Goal: Task Accomplishment & Management: Use online tool/utility

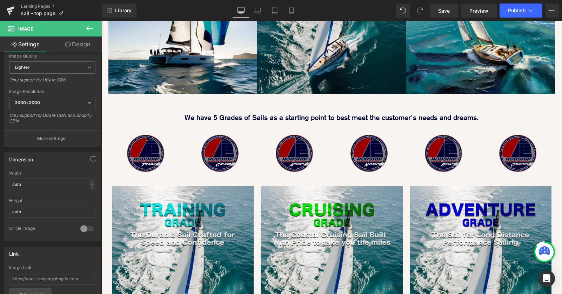
scroll to position [511, 0]
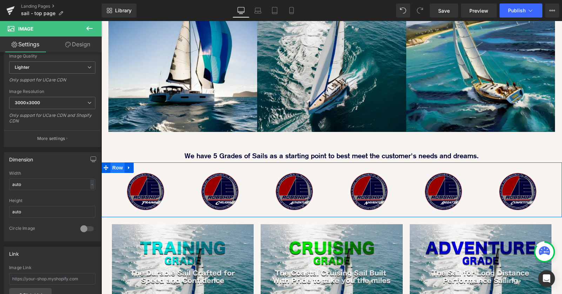
click at [116, 162] on span "Row" at bounding box center [117, 167] width 14 height 11
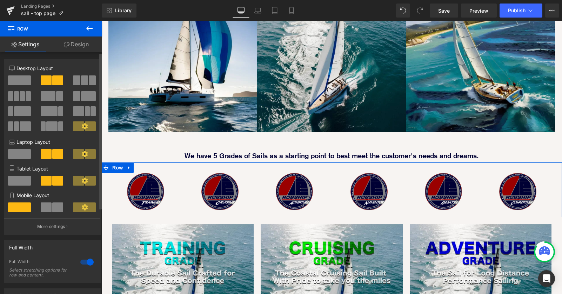
click at [45, 209] on span at bounding box center [46, 207] width 11 height 10
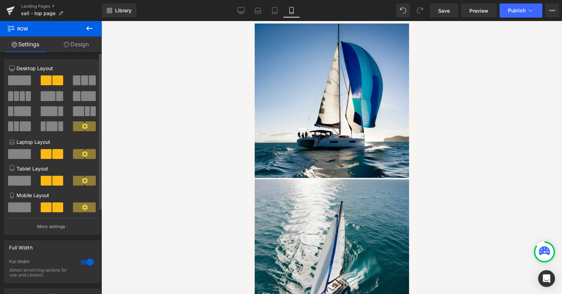
scroll to position [931, 0]
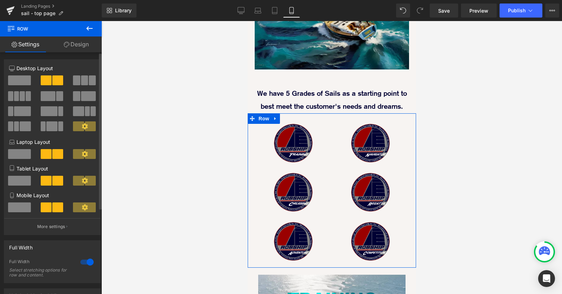
click at [14, 208] on span at bounding box center [19, 207] width 23 height 10
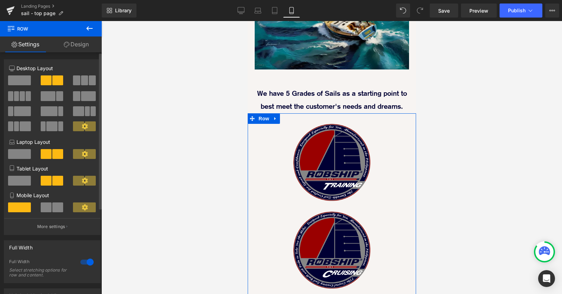
click at [45, 208] on span at bounding box center [46, 207] width 11 height 10
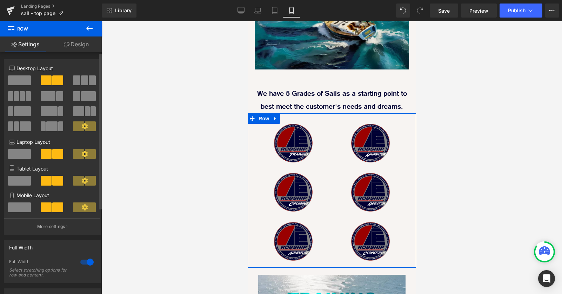
click at [90, 207] on span at bounding box center [84, 207] width 23 height 10
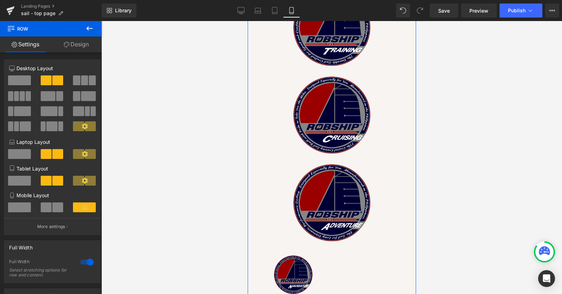
scroll to position [1066, 0]
click at [88, 207] on span at bounding box center [84, 207] width 23 height 10
click at [85, 207] on icon at bounding box center [85, 207] width 6 height 6
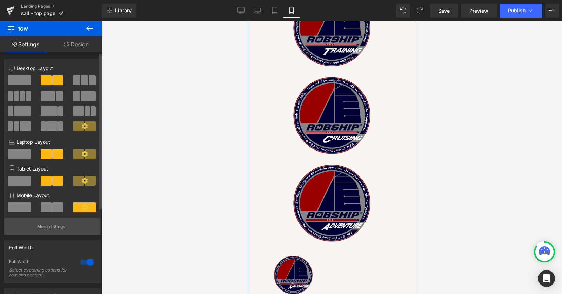
click at [60, 227] on p "More settings" at bounding box center [51, 226] width 28 height 6
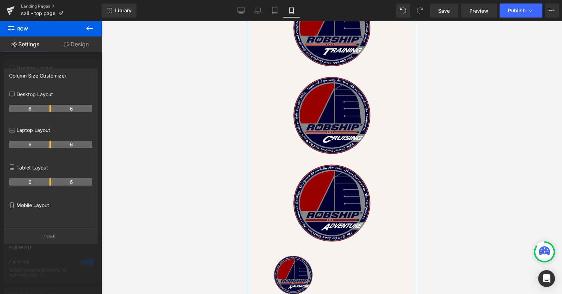
click at [42, 207] on p "Mobile Layout" at bounding box center [50, 204] width 83 height 7
click at [46, 237] on p "Back" at bounding box center [50, 236] width 9 height 5
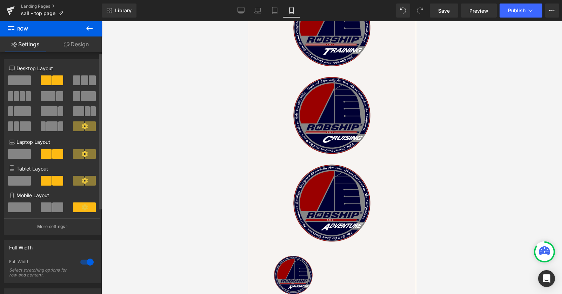
click at [45, 211] on span at bounding box center [46, 207] width 11 height 10
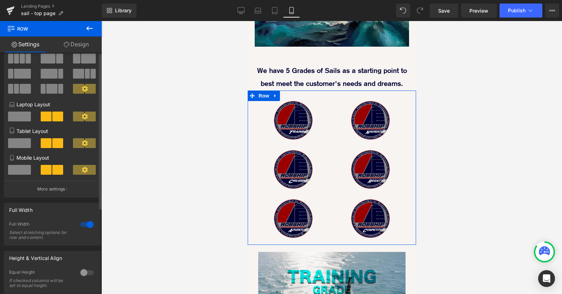
scroll to position [0, 0]
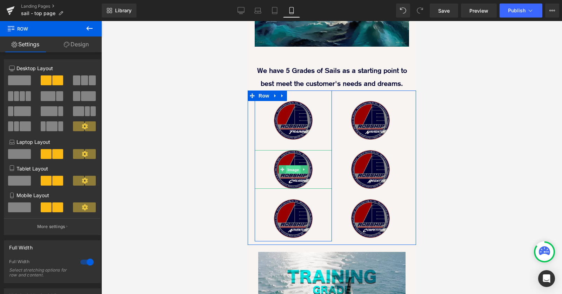
click at [291, 170] on span "Image" at bounding box center [292, 169] width 15 height 8
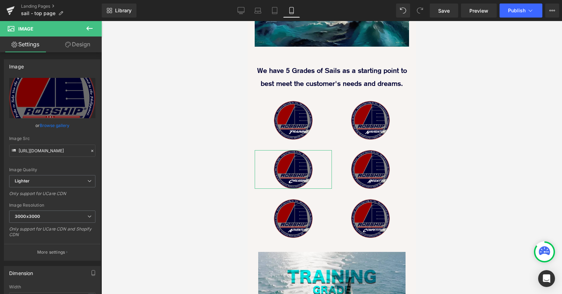
click at [86, 46] on link "Design" at bounding box center [77, 44] width 51 height 16
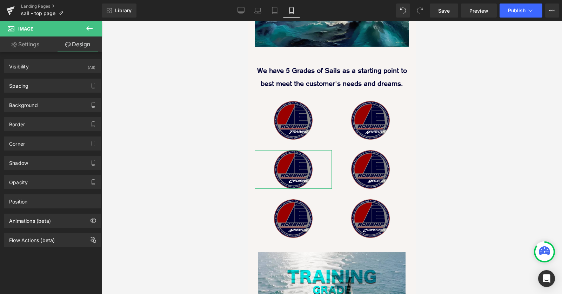
click at [34, 46] on link "Settings" at bounding box center [25, 44] width 51 height 16
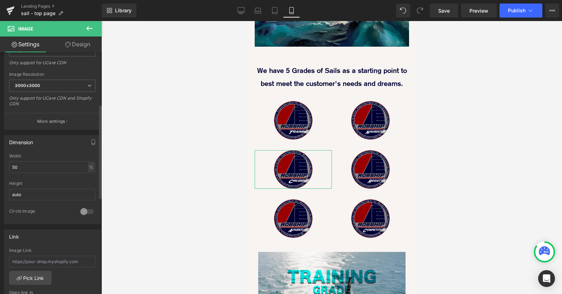
scroll to position [134, 0]
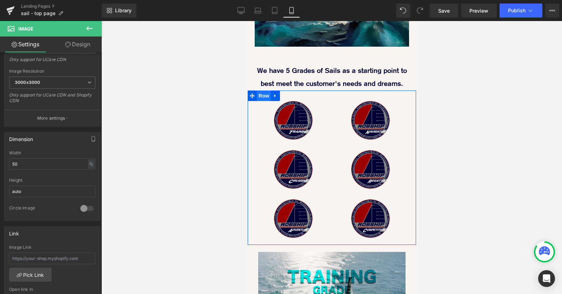
click at [263, 96] on span "Row" at bounding box center [263, 95] width 14 height 11
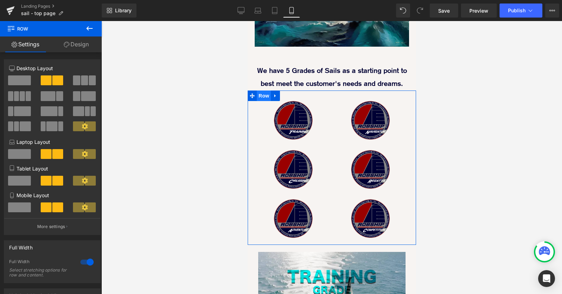
click at [263, 95] on span "Row" at bounding box center [263, 95] width 14 height 11
click at [21, 208] on span at bounding box center [19, 207] width 23 height 10
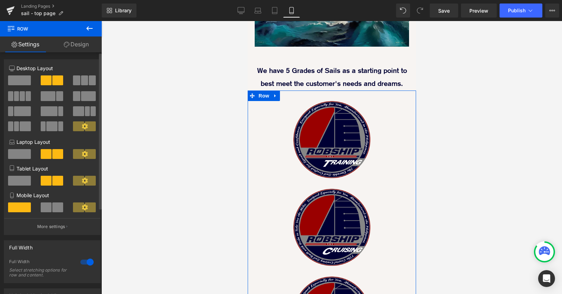
click at [44, 208] on span at bounding box center [46, 207] width 11 height 10
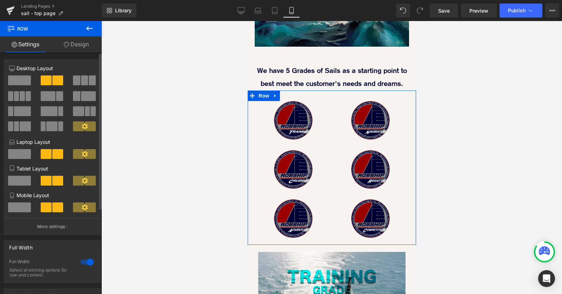
click at [13, 207] on span at bounding box center [19, 207] width 23 height 10
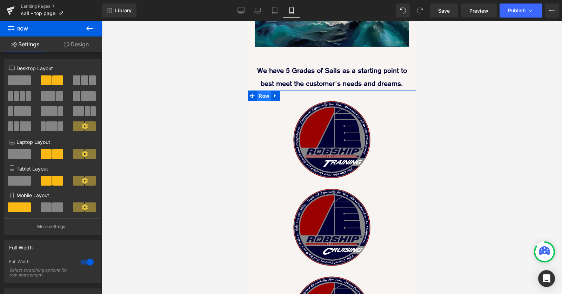
click at [265, 96] on span "Row" at bounding box center [263, 96] width 14 height 11
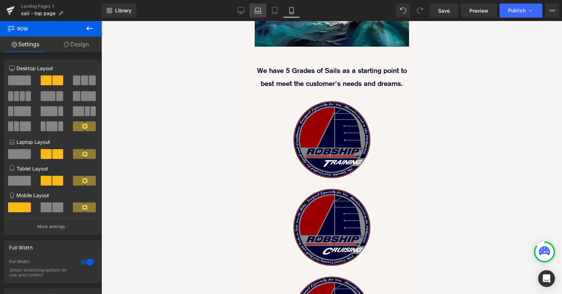
click at [256, 10] on icon at bounding box center [257, 10] width 7 height 7
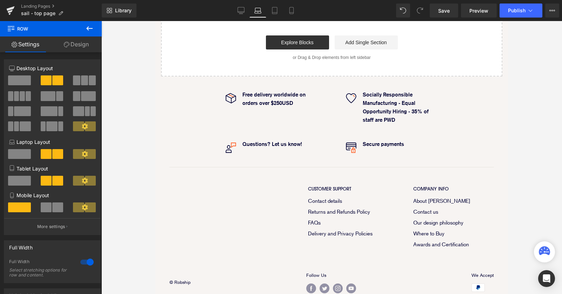
scroll to position [502, 0]
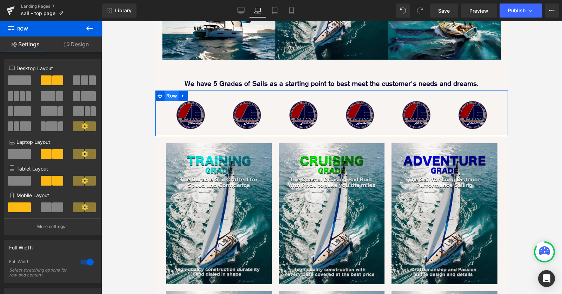
click at [172, 97] on span "Row" at bounding box center [171, 95] width 14 height 11
click at [46, 209] on span at bounding box center [46, 207] width 11 height 10
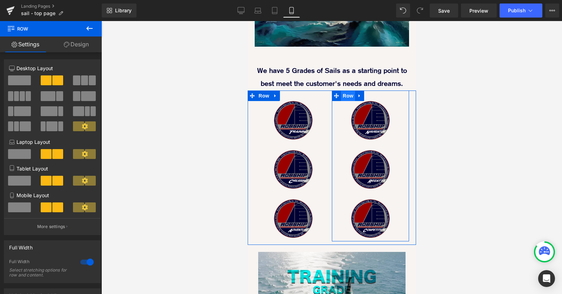
click at [344, 97] on span "Row" at bounding box center [348, 95] width 14 height 11
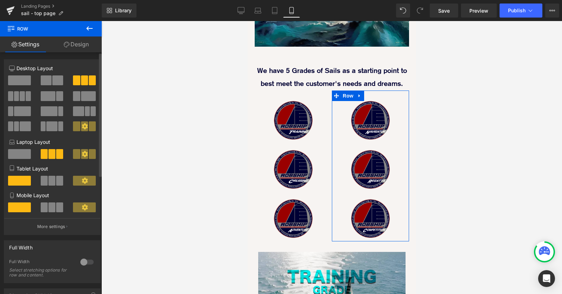
click at [51, 209] on span at bounding box center [51, 207] width 7 height 10
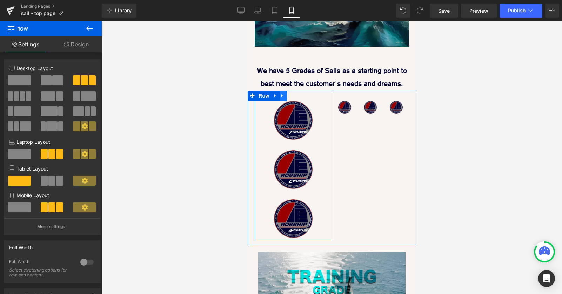
click at [284, 99] on link at bounding box center [281, 95] width 9 height 11
click at [324, 182] on div at bounding box center [292, 169] width 77 height 39
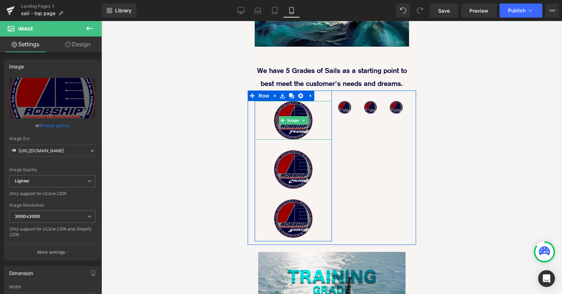
click at [328, 125] on div at bounding box center [292, 120] width 77 height 39
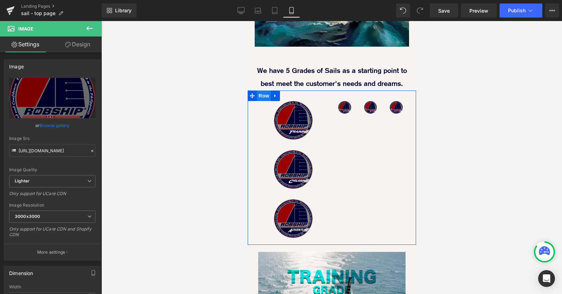
click at [266, 98] on span "Row" at bounding box center [263, 95] width 14 height 11
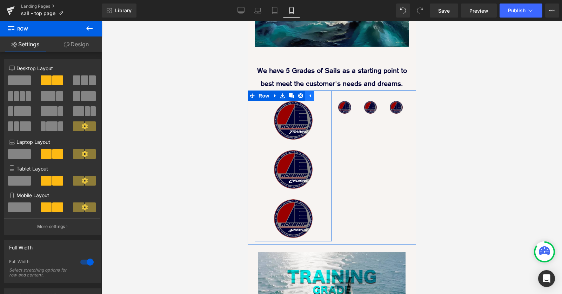
click at [310, 95] on icon at bounding box center [309, 95] width 1 height 3
click at [281, 100] on link at bounding box center [281, 95] width 9 height 11
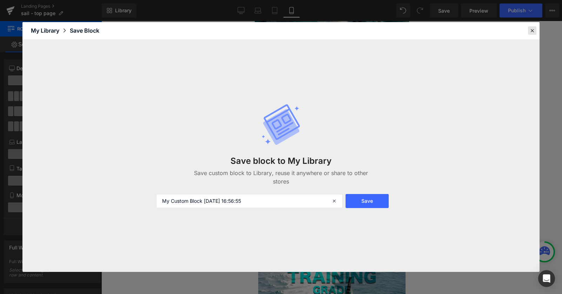
click at [535, 30] on icon at bounding box center [532, 30] width 6 height 6
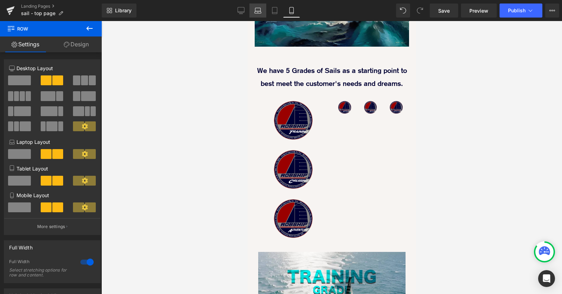
click at [261, 11] on icon at bounding box center [257, 10] width 7 height 7
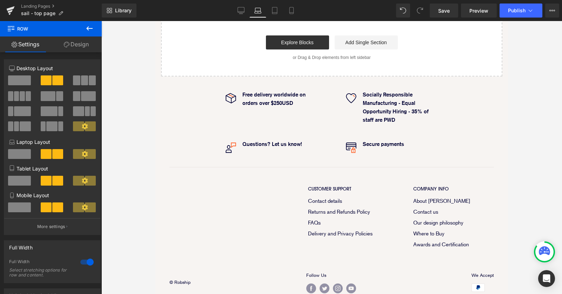
scroll to position [502, 0]
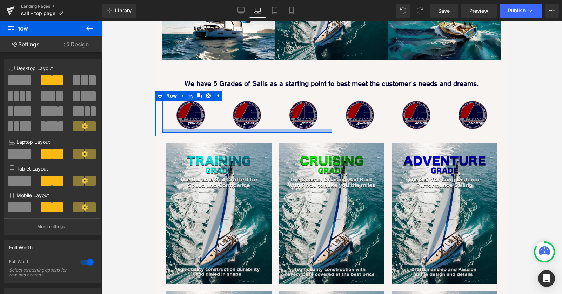
click at [281, 132] on div at bounding box center [246, 131] width 169 height 4
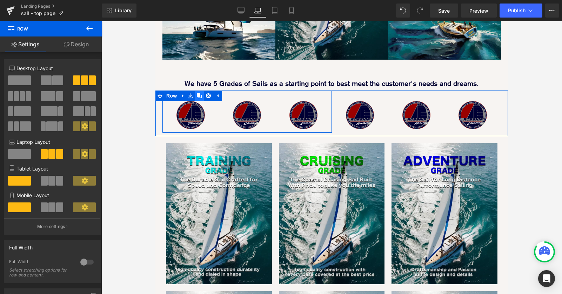
click at [201, 95] on icon at bounding box center [199, 95] width 5 height 5
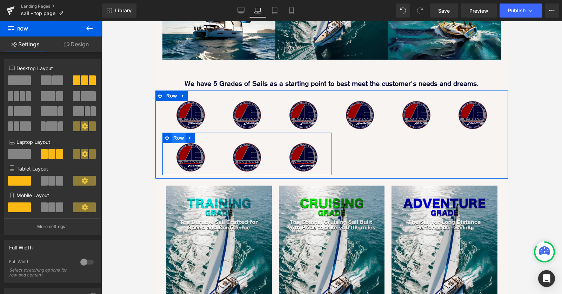
click at [178, 140] on span "Row" at bounding box center [179, 138] width 14 height 11
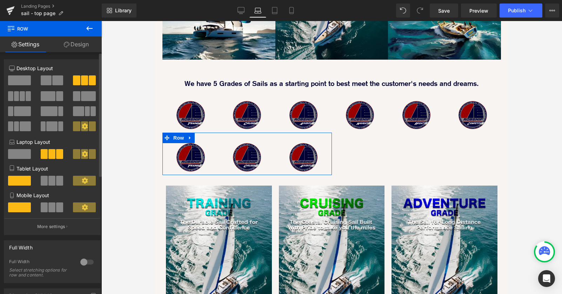
click at [52, 209] on span at bounding box center [51, 207] width 7 height 10
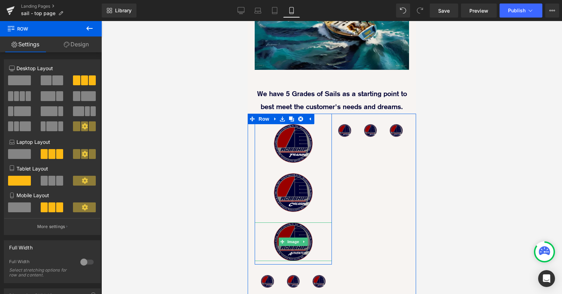
scroll to position [920, 0]
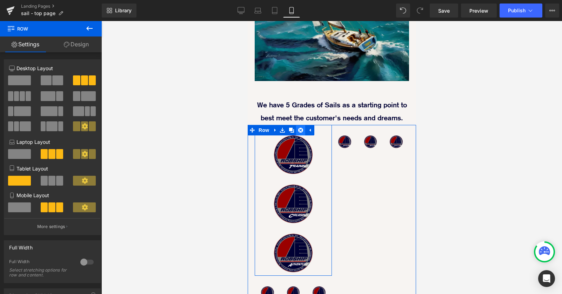
click at [301, 131] on icon at bounding box center [300, 129] width 5 height 5
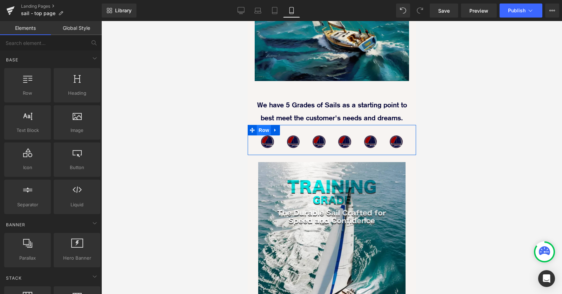
click at [261, 128] on span "Row" at bounding box center [263, 130] width 14 height 11
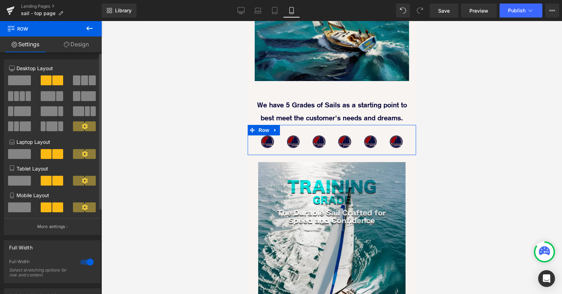
click at [19, 211] on span at bounding box center [19, 207] width 23 height 10
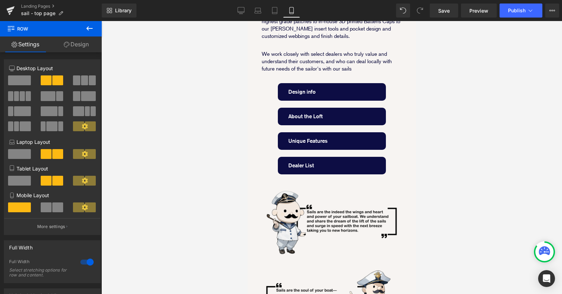
scroll to position [147, 0]
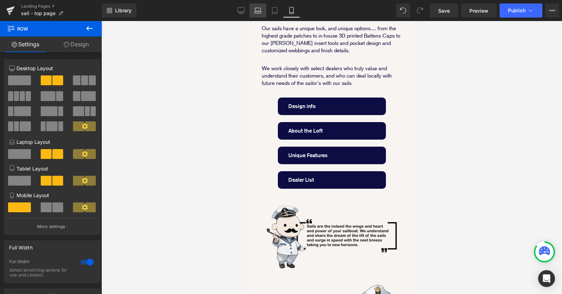
click at [263, 11] on link "Laptop" at bounding box center [257, 11] width 17 height 14
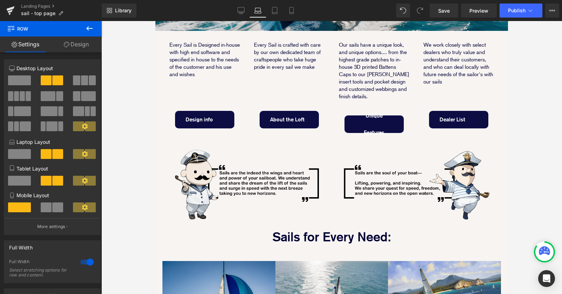
scroll to position [167, 0]
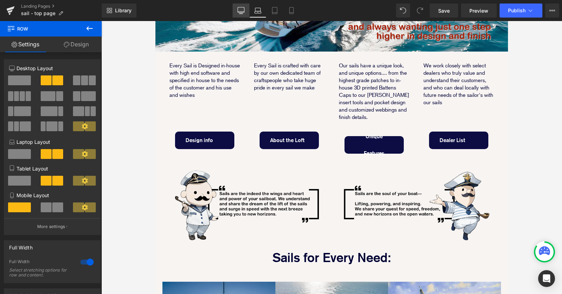
click at [245, 11] on link "Desktop" at bounding box center [241, 11] width 17 height 14
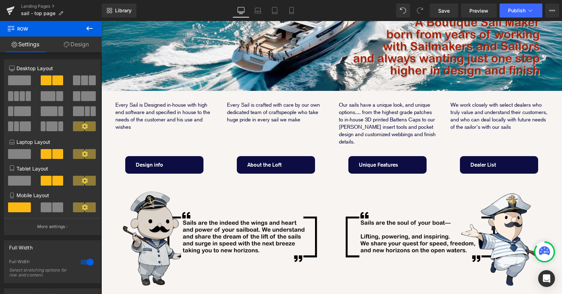
scroll to position [164, 0]
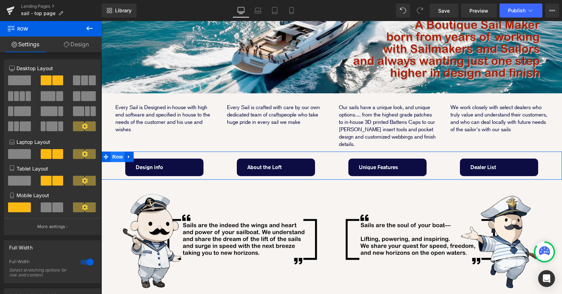
click at [117, 152] on span "Row" at bounding box center [117, 157] width 14 height 11
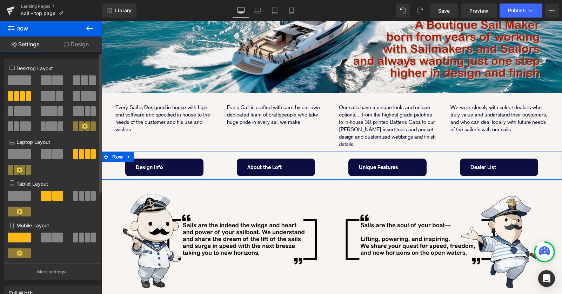
drag, startPoint x: 41, startPoint y: 80, endPoint x: 31, endPoint y: 107, distance: 28.8
click at [41, 80] on span at bounding box center [46, 80] width 11 height 10
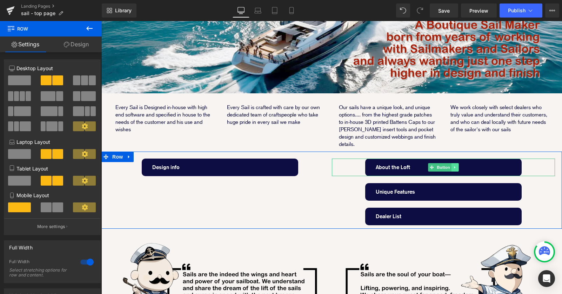
click at [455, 165] on icon at bounding box center [455, 167] width 4 height 4
click at [459, 165] on icon at bounding box center [459, 167] width 4 height 4
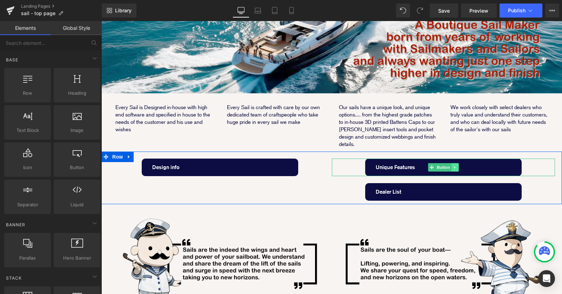
click at [457, 163] on link at bounding box center [454, 167] width 7 height 8
click at [459, 165] on icon at bounding box center [459, 167] width 4 height 4
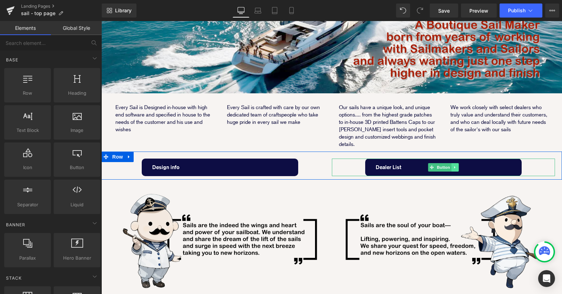
click at [456, 165] on icon at bounding box center [455, 167] width 4 height 4
click at [457, 165] on icon at bounding box center [459, 167] width 4 height 4
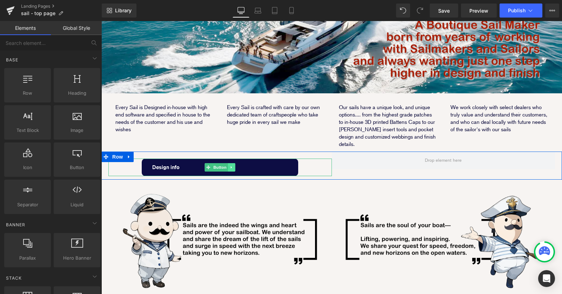
click at [231, 166] on icon at bounding box center [231, 167] width 1 height 2
click at [234, 165] on icon at bounding box center [235, 167] width 4 height 4
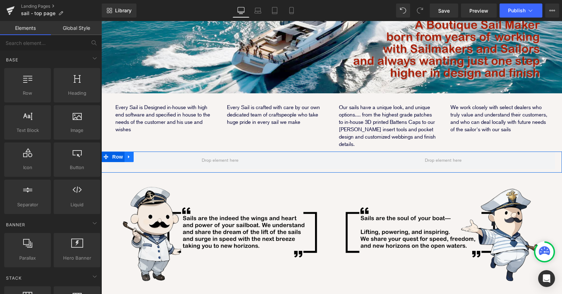
click at [130, 154] on icon at bounding box center [129, 156] width 5 height 5
click at [140, 154] on icon at bounding box center [138, 156] width 5 height 5
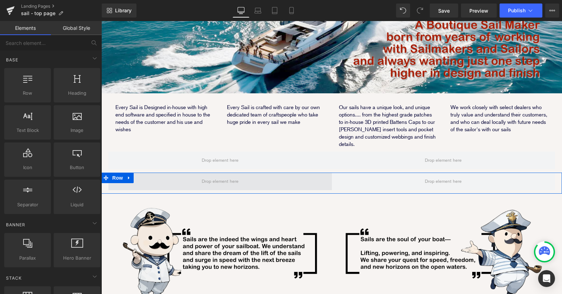
click at [242, 173] on span at bounding box center [219, 182] width 223 height 18
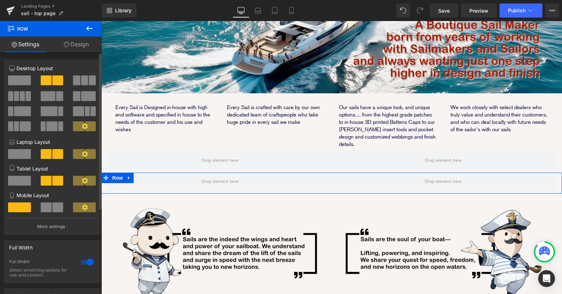
click at [57, 210] on span at bounding box center [57, 207] width 11 height 10
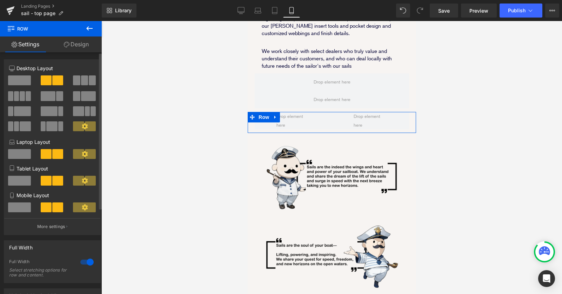
scroll to position [133, 0]
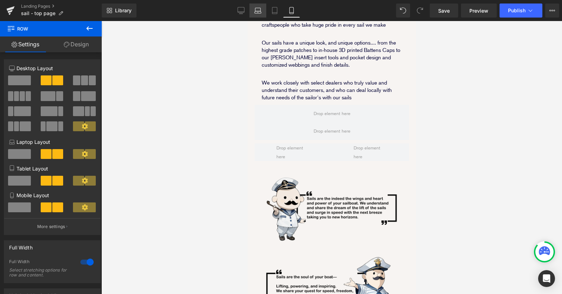
click at [257, 10] on icon at bounding box center [257, 10] width 7 height 7
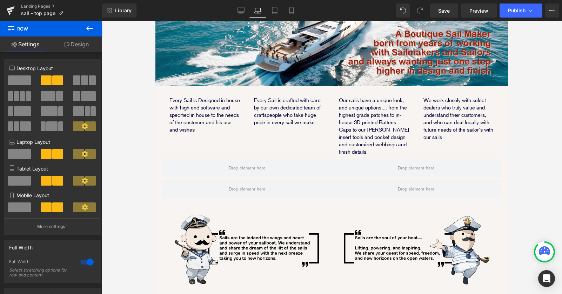
scroll to position [169, 0]
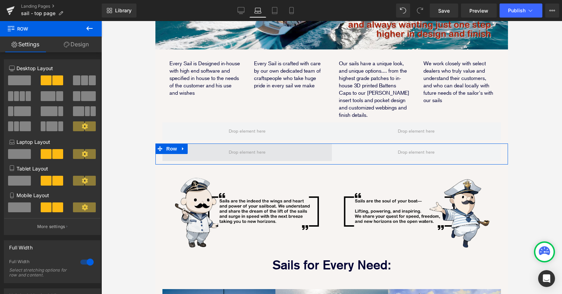
click at [330, 154] on span at bounding box center [246, 152] width 169 height 18
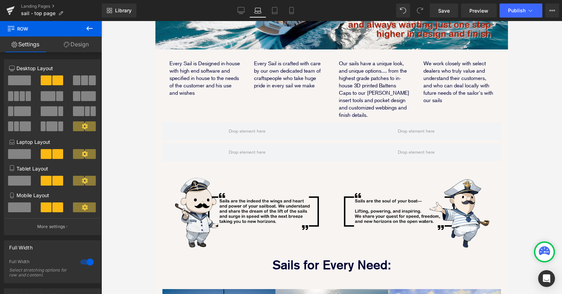
click at [88, 30] on icon at bounding box center [89, 28] width 6 height 4
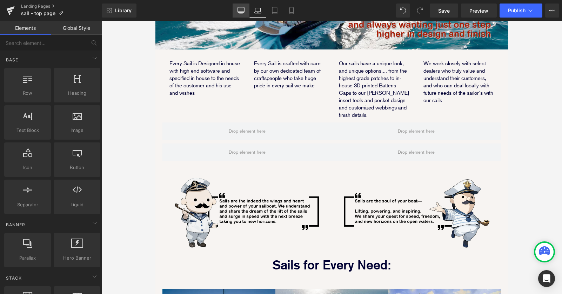
click at [244, 7] on icon at bounding box center [241, 9] width 7 height 5
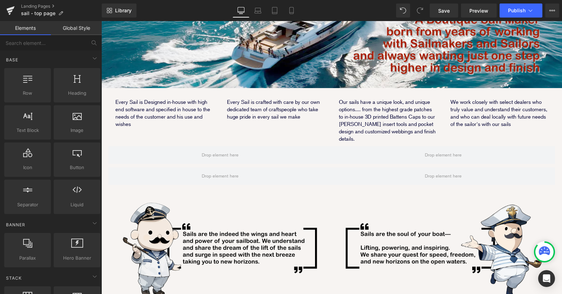
scroll to position [215, 0]
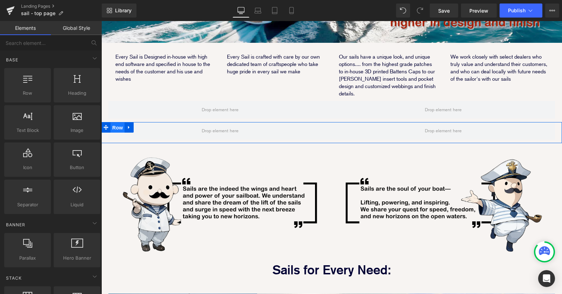
click at [117, 122] on span "Row" at bounding box center [117, 127] width 14 height 11
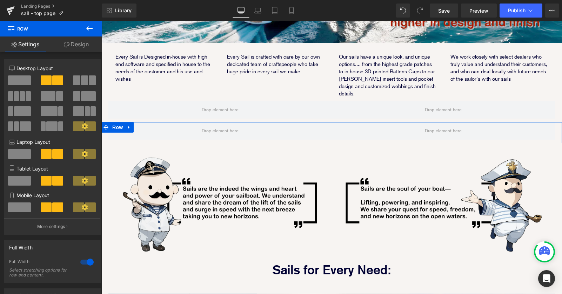
click at [83, 48] on link "Design" at bounding box center [76, 44] width 51 height 16
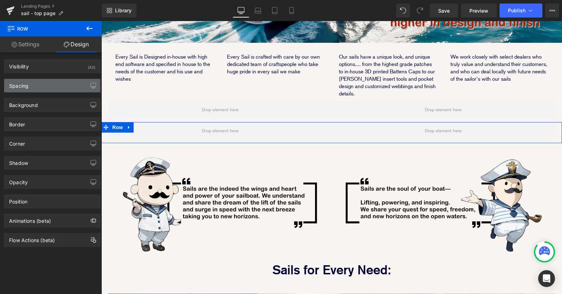
type input "0"
type input "20"
type input "10"
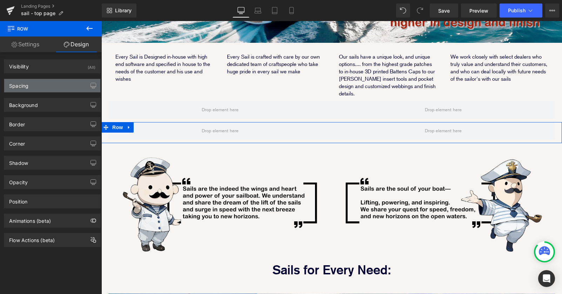
type input "20"
click at [65, 89] on div "Spacing" at bounding box center [52, 85] width 96 height 13
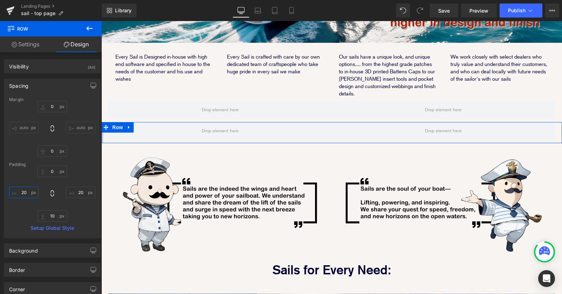
click at [25, 190] on input "20" at bounding box center [23, 193] width 29 height 12
click at [77, 192] on input "20" at bounding box center [80, 193] width 29 height 12
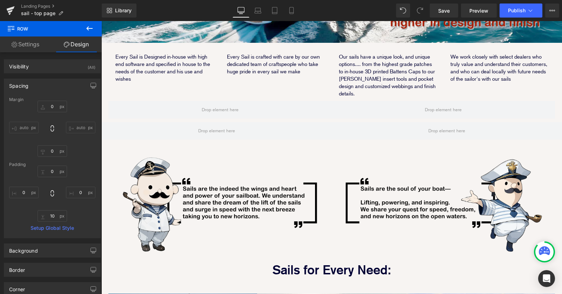
click at [91, 33] on button at bounding box center [89, 28] width 25 height 15
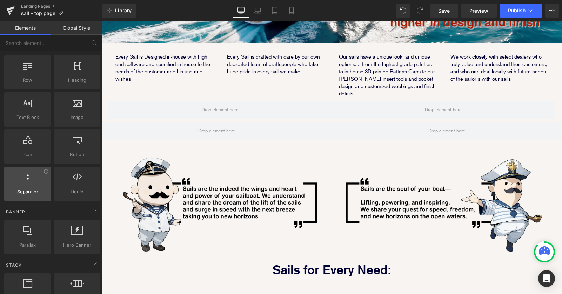
scroll to position [13, 0]
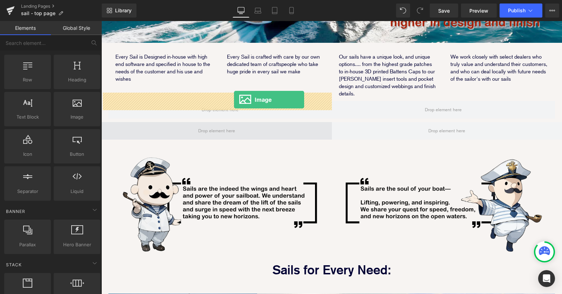
drag, startPoint x: 182, startPoint y: 133, endPoint x: 234, endPoint y: 100, distance: 62.2
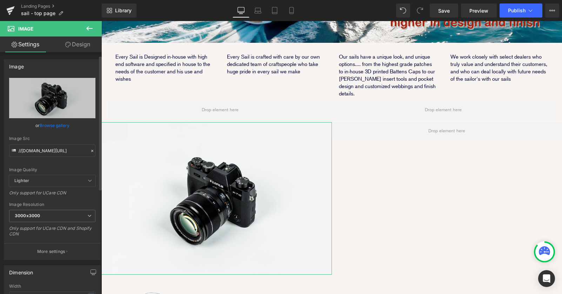
scroll to position [100, 0]
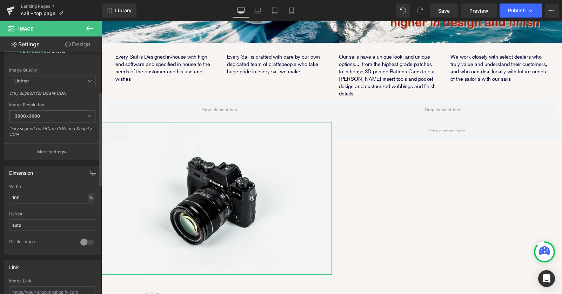
click at [88, 195] on div "%" at bounding box center [91, 197] width 6 height 9
click at [88, 219] on li "px" at bounding box center [90, 219] width 9 height 10
click at [36, 198] on input "656.5" at bounding box center [52, 198] width 86 height 12
drag, startPoint x: 36, startPoint y: 197, endPoint x: -6, endPoint y: 197, distance: 42.4
click at [0, 197] on html "Image You are previewing how the will restyle your page. You can not edit Eleme…" at bounding box center [281, 147] width 562 height 294
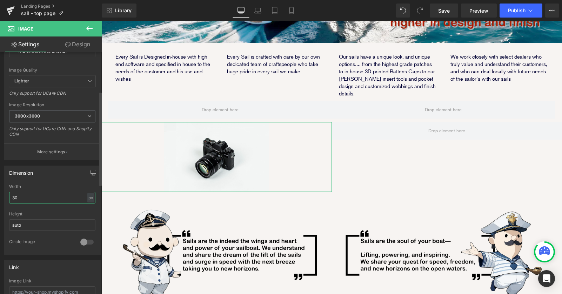
type input "3"
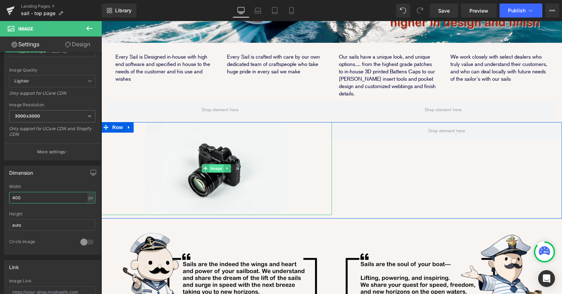
click at [212, 164] on span "Image" at bounding box center [216, 168] width 15 height 8
click at [214, 164] on span "Image" at bounding box center [216, 168] width 15 height 8
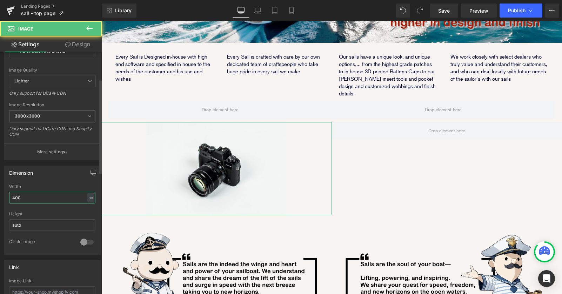
scroll to position [0, 0]
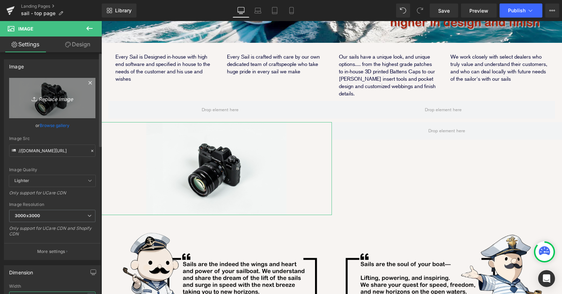
type input "400"
click at [46, 100] on icon "Replace Image" at bounding box center [52, 98] width 56 height 9
type input "C:\fakepath\link_buttons_design.png"
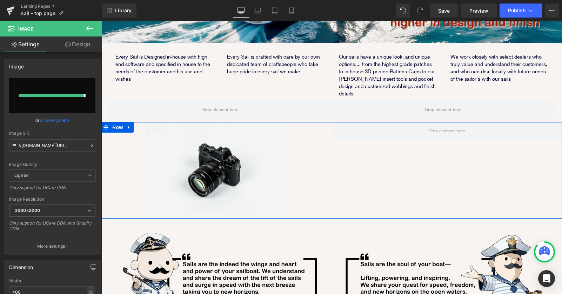
type input "https://ucarecdn.com/41b8bd49-c127-4f9b-bf6f-ca7035f32646/-/format/auto/-/previ…"
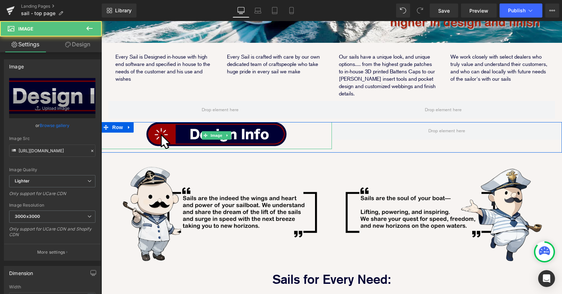
click at [297, 122] on div at bounding box center [216, 135] width 230 height 27
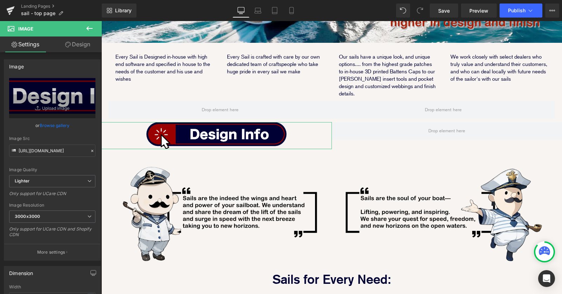
click at [78, 43] on link "Design" at bounding box center [77, 44] width 51 height 16
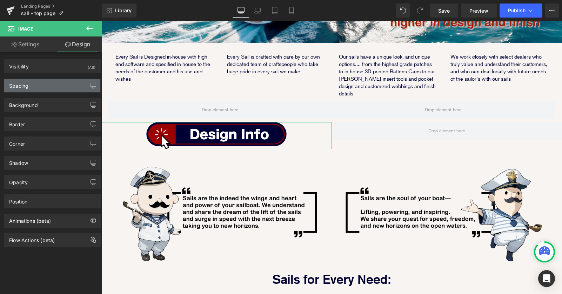
click at [54, 86] on div "Spacing" at bounding box center [52, 85] width 96 height 13
type input "0"
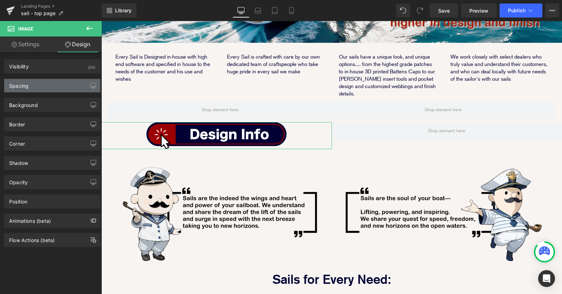
type input "0"
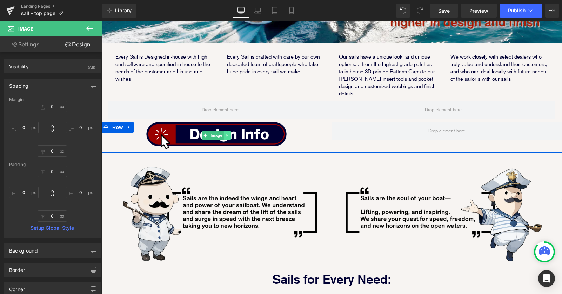
click at [227, 133] on icon at bounding box center [228, 135] width 4 height 4
click at [222, 134] on icon at bounding box center [224, 136] width 4 height 4
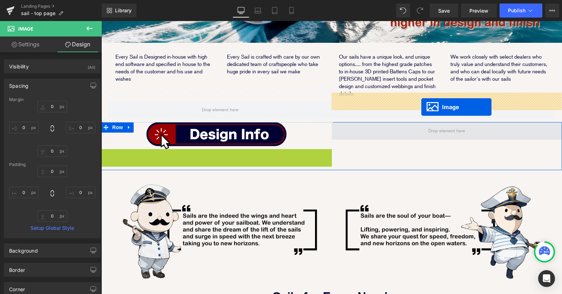
drag, startPoint x: 206, startPoint y: 135, endPoint x: 421, endPoint y: 107, distance: 216.8
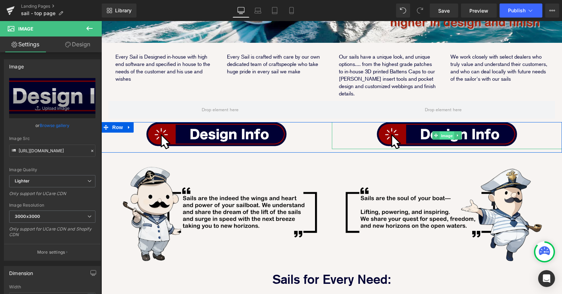
click at [446, 132] on span "Image" at bounding box center [446, 136] width 15 height 8
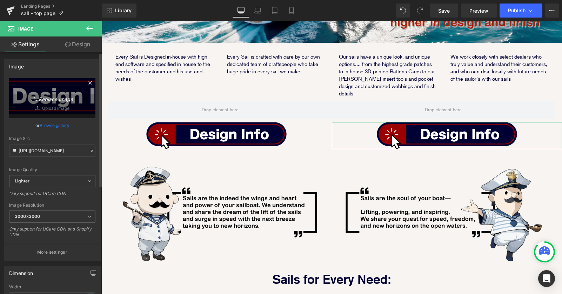
click at [50, 95] on icon "Replace Image" at bounding box center [52, 98] width 56 height 9
type input "C:\fakepath\link_buttons_loft.png"
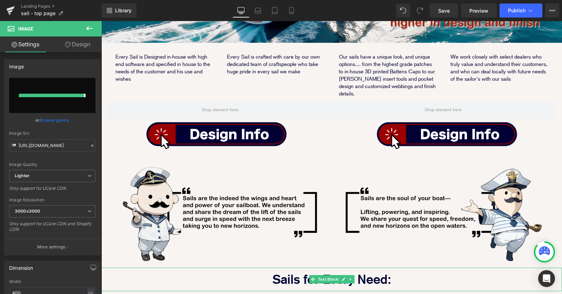
type input "https://ucarecdn.com/b11d556f-1c3a-4ea0-beae-5fc0e34e0a72/-/format/auto/-/previ…"
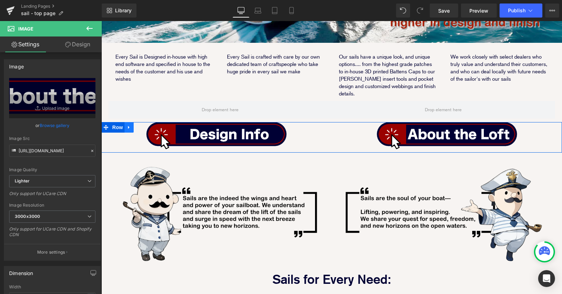
click at [129, 125] on icon at bounding box center [129, 127] width 5 height 5
click at [136, 125] on icon at bounding box center [138, 127] width 5 height 5
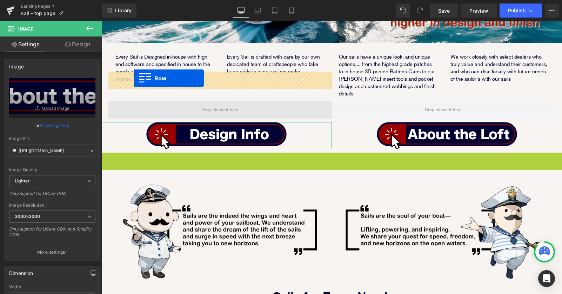
drag, startPoint x: 106, startPoint y: 129, endPoint x: 134, endPoint y: 78, distance: 57.6
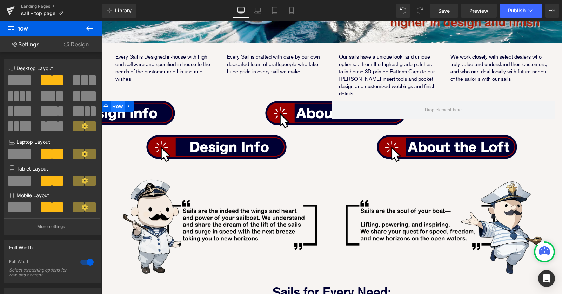
click at [111, 101] on span "Row" at bounding box center [117, 106] width 14 height 11
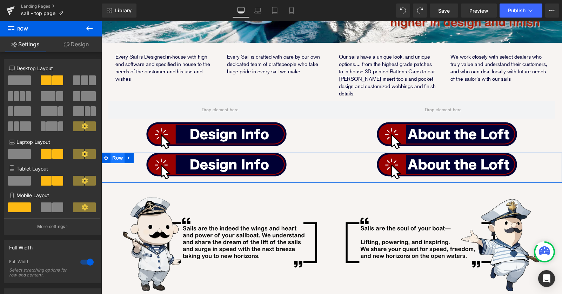
click at [118, 153] on span "Row" at bounding box center [117, 158] width 14 height 11
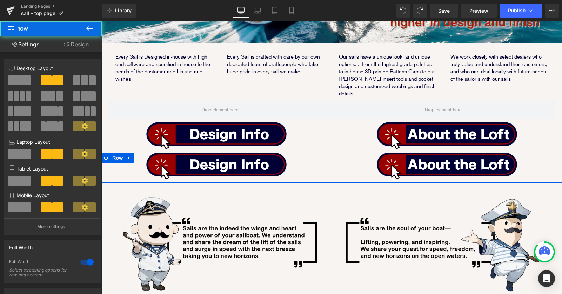
click at [87, 264] on div at bounding box center [87, 261] width 17 height 11
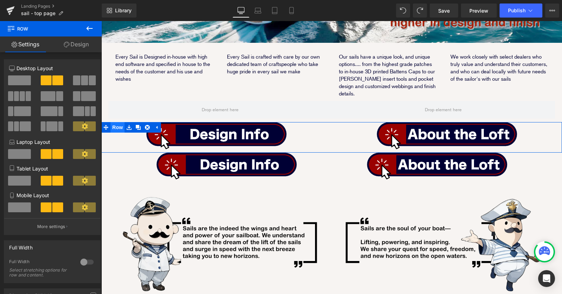
click at [112, 122] on span "Row" at bounding box center [117, 127] width 14 height 11
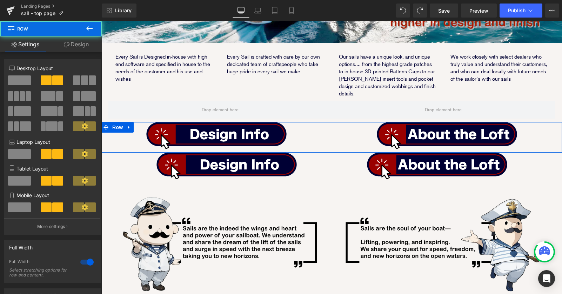
click at [84, 263] on div at bounding box center [87, 261] width 17 height 11
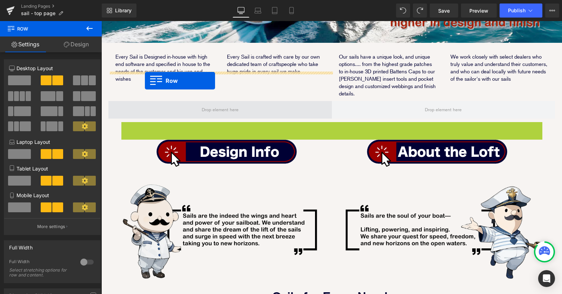
drag, startPoint x: 137, startPoint y: 98, endPoint x: 145, endPoint y: 81, distance: 18.7
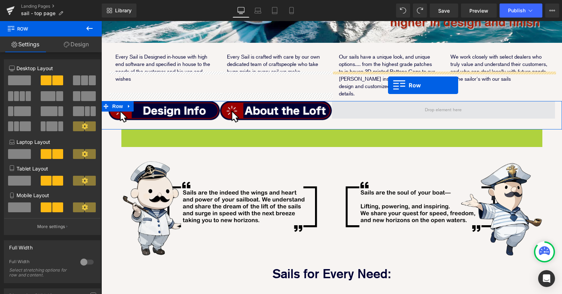
drag, startPoint x: 135, startPoint y: 106, endPoint x: 388, endPoint y: 85, distance: 253.4
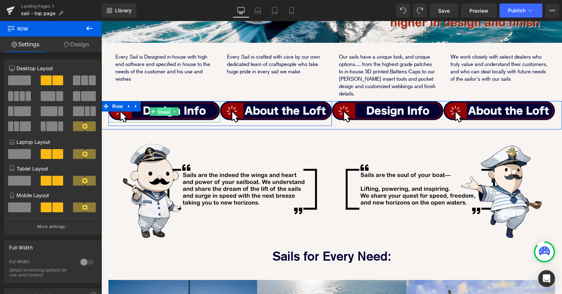
click at [153, 107] on link "Image" at bounding box center [161, 111] width 22 height 8
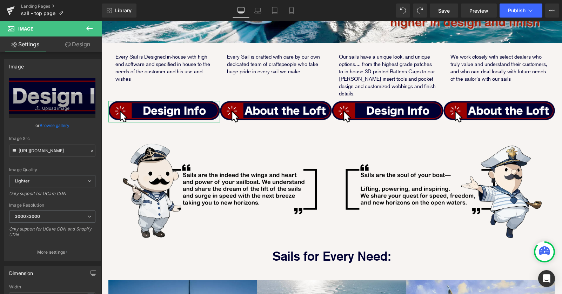
click at [80, 45] on link "Design" at bounding box center [77, 44] width 51 height 16
click at [0, 0] on div "Spacing" at bounding box center [0, 0] width 0 height 0
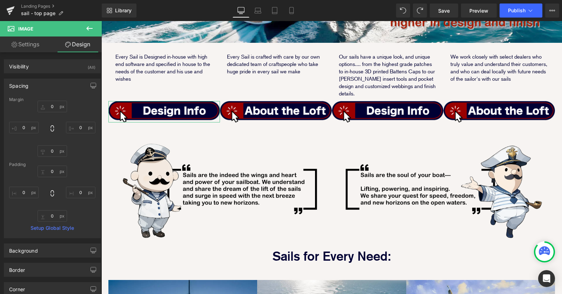
type input "0"
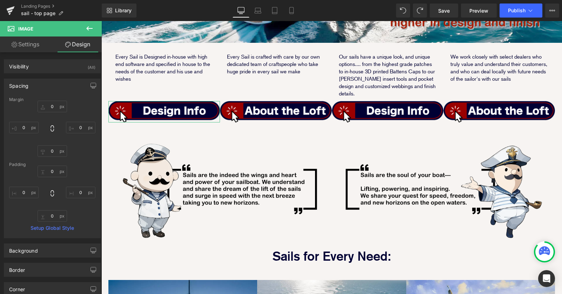
type input "0"
click at [23, 194] on input "0" at bounding box center [23, 193] width 29 height 12
type input "30"
click at [72, 192] on input "0" at bounding box center [80, 193] width 29 height 12
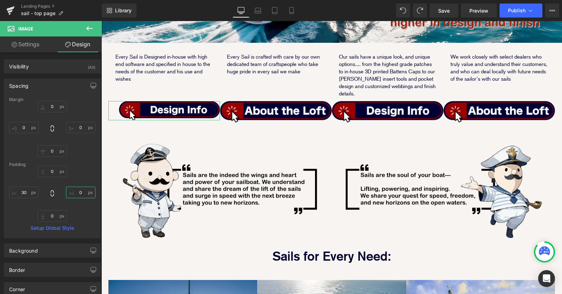
type input "30"
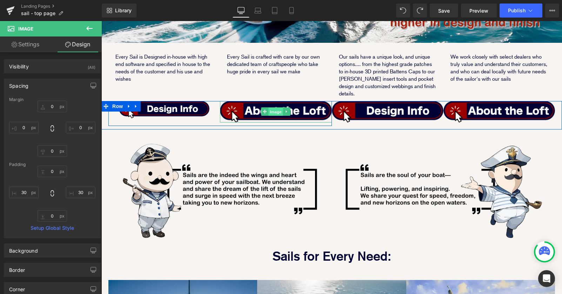
click at [271, 108] on span "Image" at bounding box center [276, 112] width 15 height 8
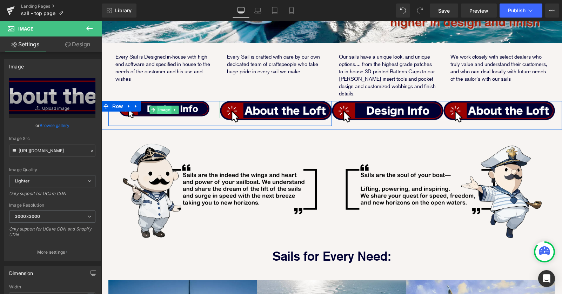
click at [163, 106] on span "Image" at bounding box center [164, 110] width 15 height 8
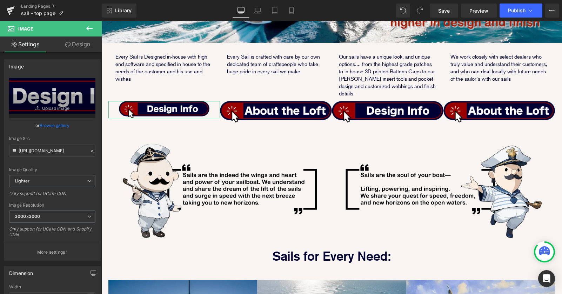
click at [74, 46] on link "Design" at bounding box center [77, 44] width 51 height 16
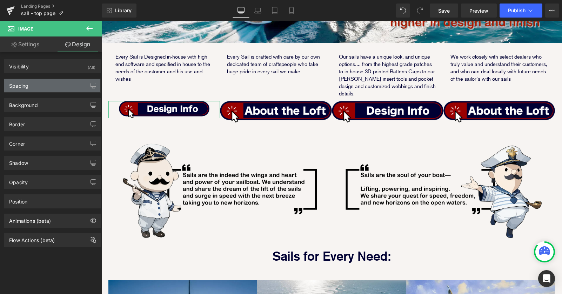
type input "0"
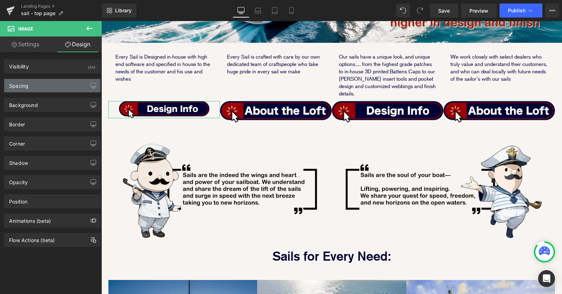
type input "30"
type input "0"
type input "30"
click at [51, 85] on div "Spacing" at bounding box center [52, 85] width 96 height 13
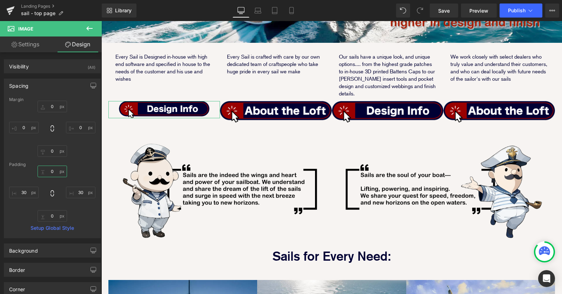
click at [49, 170] on input "0" at bounding box center [52, 172] width 29 height 12
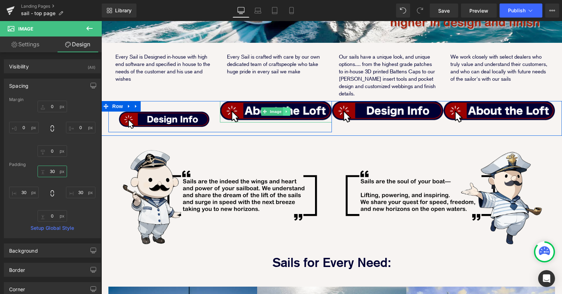
type input "30"
click at [288, 109] on icon at bounding box center [287, 111] width 4 height 4
click at [291, 110] on icon at bounding box center [290, 112] width 4 height 4
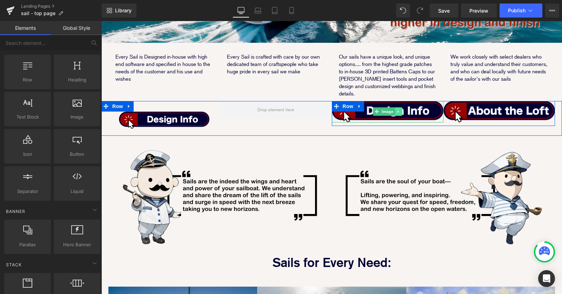
click at [397, 109] on icon at bounding box center [398, 111] width 4 height 4
click at [403, 110] on icon at bounding box center [402, 112] width 4 height 4
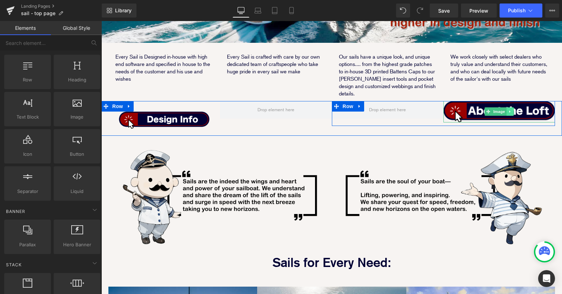
click at [512, 107] on link at bounding box center [509, 111] width 7 height 8
click at [513, 110] on icon at bounding box center [514, 112] width 4 height 4
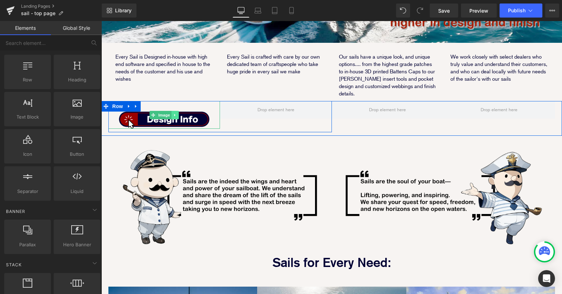
click at [174, 113] on icon at bounding box center [175, 115] width 4 height 4
click at [170, 113] on icon at bounding box center [171, 115] width 4 height 4
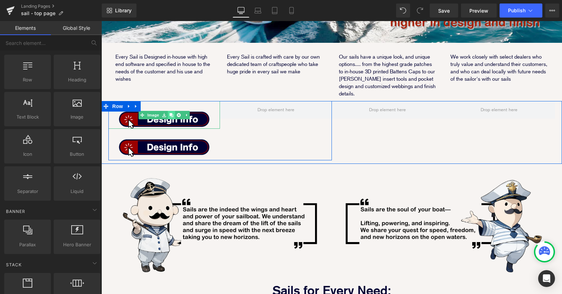
click at [170, 113] on icon at bounding box center [171, 115] width 4 height 4
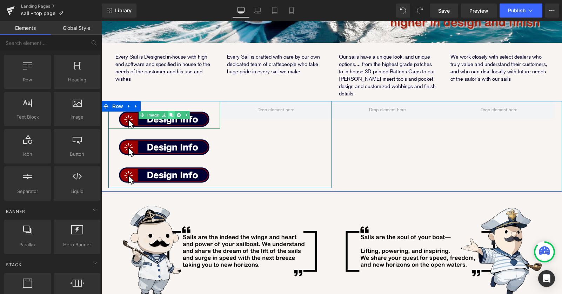
click at [172, 113] on icon at bounding box center [171, 115] width 4 height 4
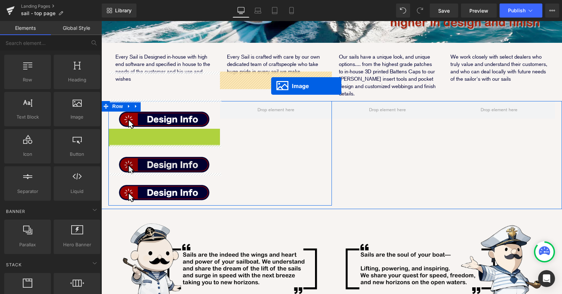
drag, startPoint x: 151, startPoint y: 115, endPoint x: 145, endPoint y: 113, distance: 6.4
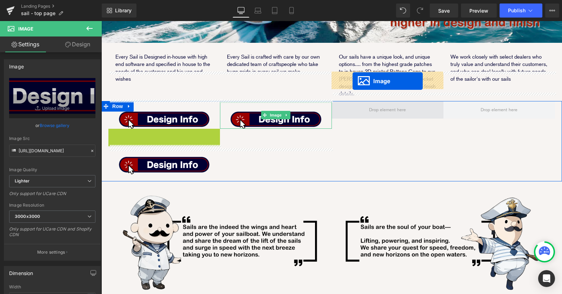
drag, startPoint x: 152, startPoint y: 113, endPoint x: 352, endPoint y: 81, distance: 203.1
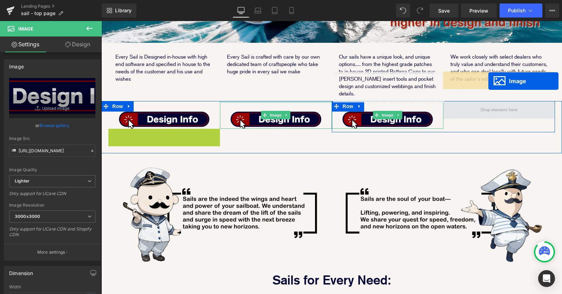
drag, startPoint x: 152, startPoint y: 113, endPoint x: 488, endPoint y: 81, distance: 337.9
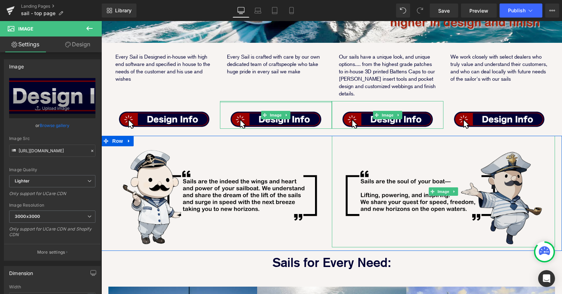
click at [355, 190] on img at bounding box center [443, 192] width 223 height 112
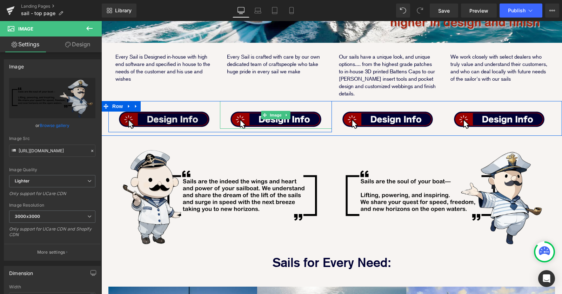
drag, startPoint x: 278, startPoint y: 86, endPoint x: 204, endPoint y: 84, distance: 74.0
click at [278, 111] on span "Image" at bounding box center [276, 115] width 15 height 8
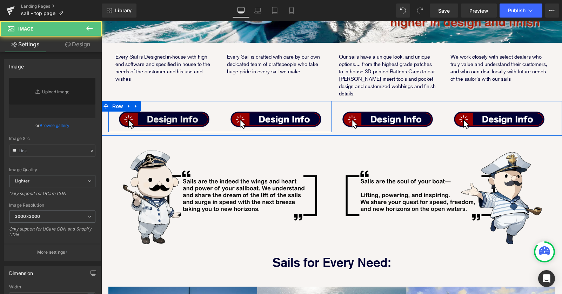
type input "https://ucarecdn.com/41b8bd49-c127-4f9b-bf6f-ca7035f32646/-/format/auto/-/previ…"
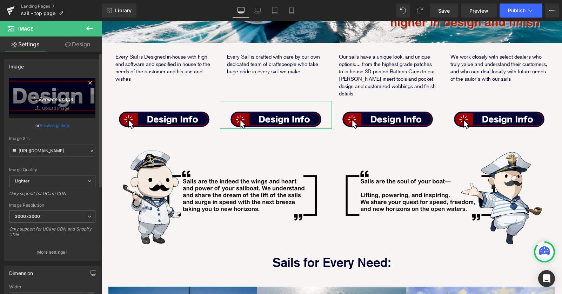
click at [53, 97] on icon "Replace Image" at bounding box center [52, 98] width 56 height 9
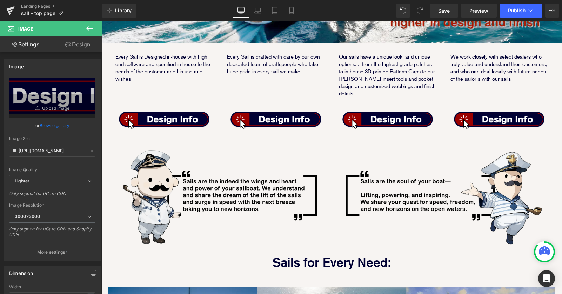
type input "C:\fakepath\link_buttons_loft.png"
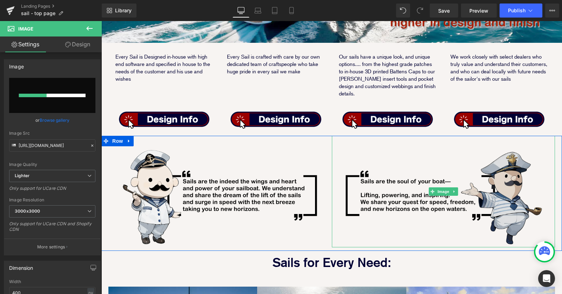
scroll to position [159, 0]
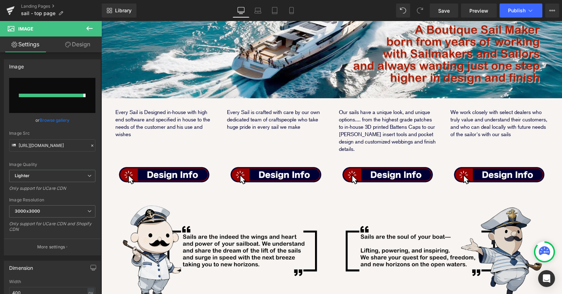
type input "https://ucarecdn.com/b7b79826-3ebf-45a9-bd61-afdd088d972f/-/format/auto/-/previ…"
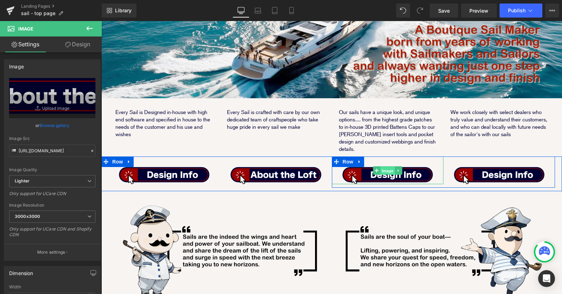
click at [387, 167] on span "Image" at bounding box center [387, 171] width 15 height 8
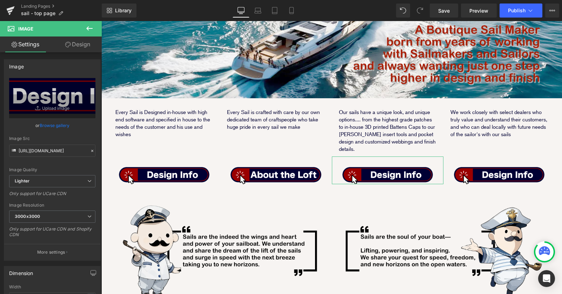
click at [88, 50] on link "Design" at bounding box center [77, 44] width 51 height 16
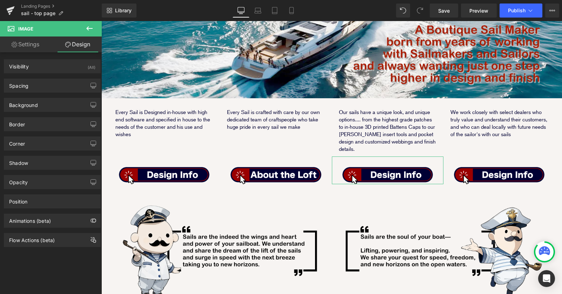
click at [35, 51] on link "Settings" at bounding box center [25, 44] width 51 height 16
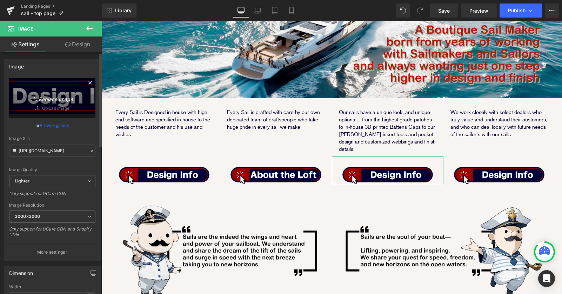
click at [50, 98] on icon "Replace Image" at bounding box center [52, 98] width 56 height 9
type input "C:\fakepath\link_buttons_featreus.png"
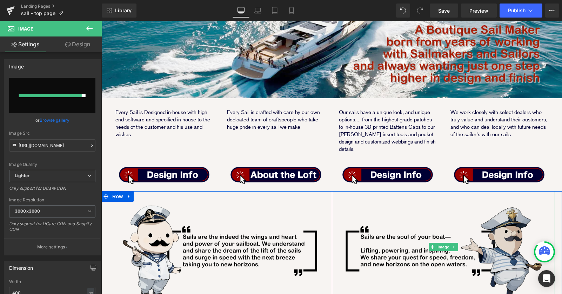
type input "https://ucarecdn.com/311f98b6-44a2-4dbd-89e6-b9ae688e538c/-/format/auto/-/previ…"
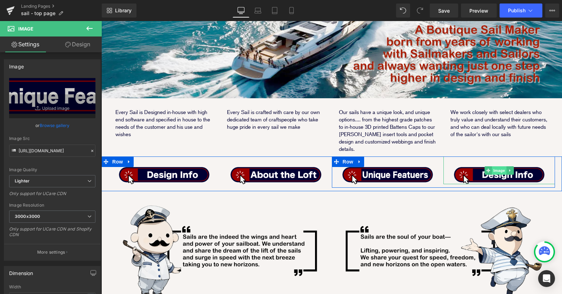
click at [497, 166] on span "Image" at bounding box center [499, 170] width 15 height 8
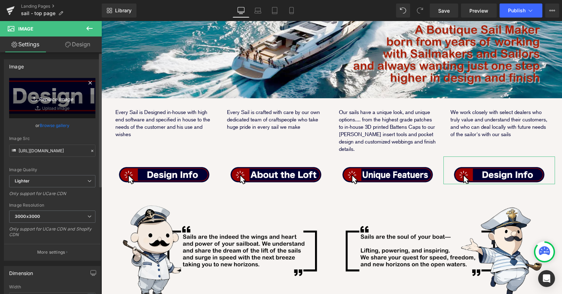
click at [50, 99] on icon "Replace Image" at bounding box center [52, 98] width 56 height 9
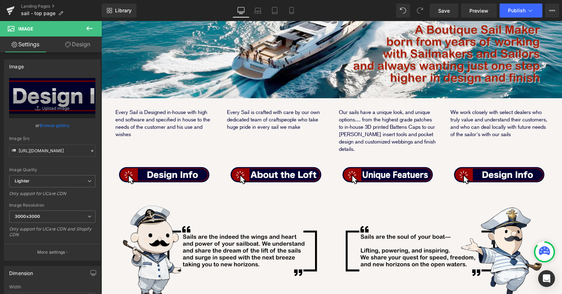
type input "C:\fakepath\link_buttons_loft.png"
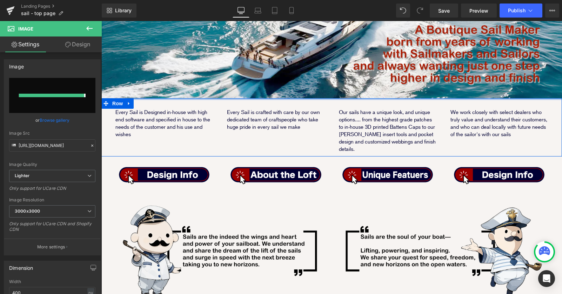
type input "https://ucarecdn.com/b444fe99-e7de-45e2-b95e-062619c20ff4/-/format/auto/-/previ…"
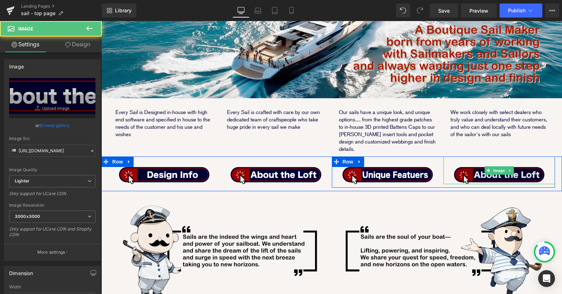
click at [490, 156] on img at bounding box center [499, 170] width 112 height 28
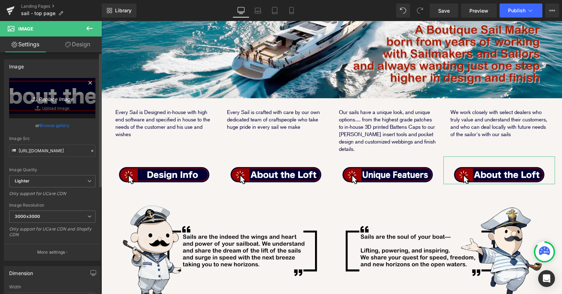
click at [48, 95] on icon "Replace Image" at bounding box center [52, 98] width 56 height 9
type input "C:\fakepath\link_buttons_dealer.png"
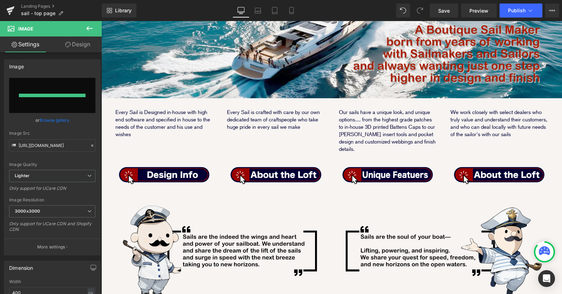
type input "https://ucarecdn.com/67bf925c-fe49-4bca-8499-0a31540b6ff2/-/format/auto/-/previ…"
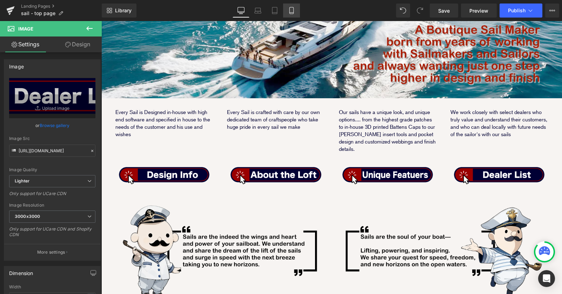
click at [297, 12] on link "Mobile" at bounding box center [291, 11] width 17 height 14
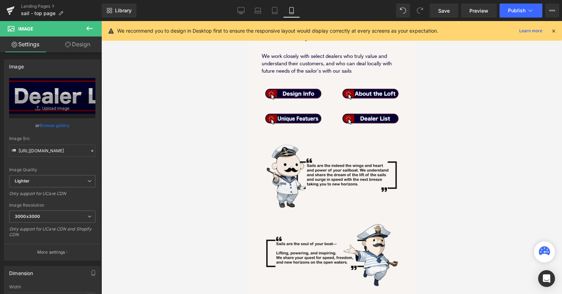
scroll to position [135, 0]
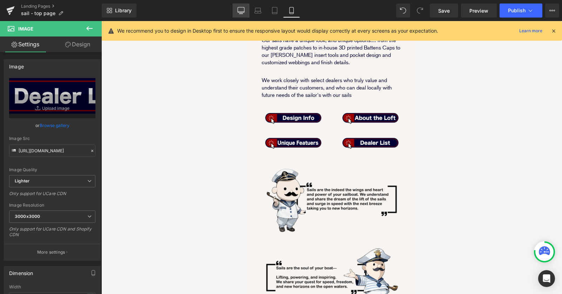
click at [243, 12] on icon at bounding box center [241, 12] width 7 height 0
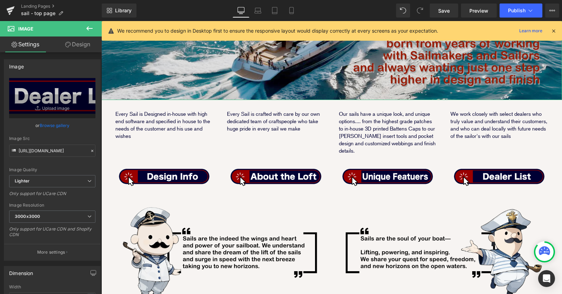
scroll to position [236, 0]
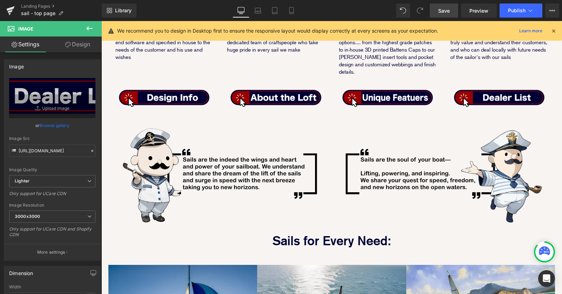
click at [443, 13] on span "Save" at bounding box center [444, 10] width 12 height 7
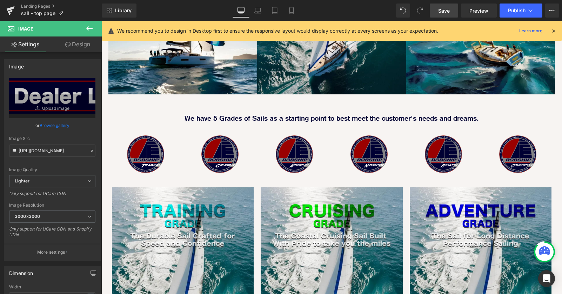
scroll to position [561, 0]
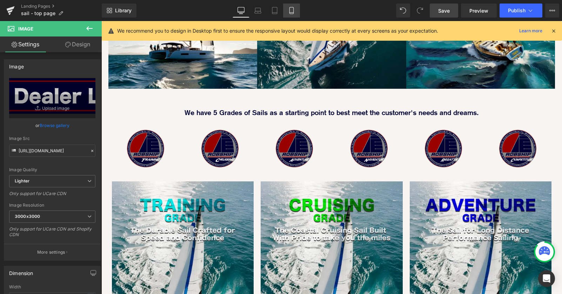
click at [289, 7] on link "Mobile" at bounding box center [291, 11] width 17 height 14
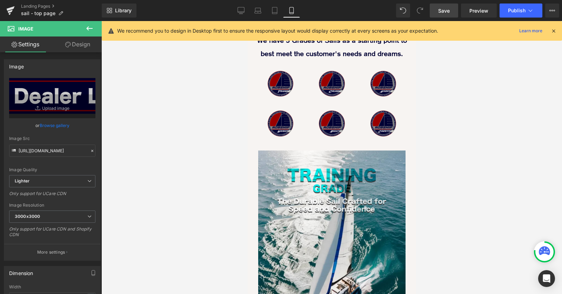
scroll to position [939, 0]
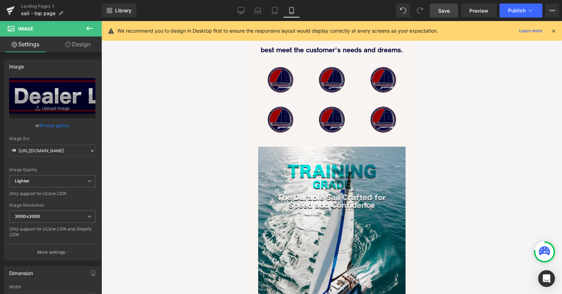
drag, startPoint x: 78, startPoint y: 38, endPoint x: 48, endPoint y: 62, distance: 38.1
click at [78, 38] on link "Design" at bounding box center [77, 44] width 51 height 16
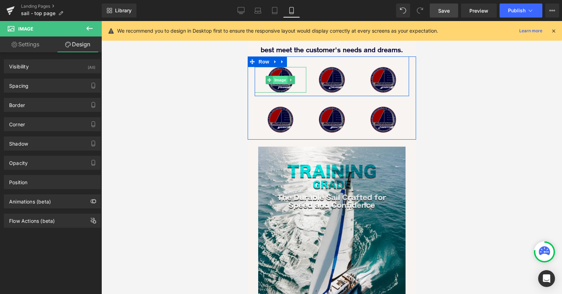
click at [279, 82] on span "Image" at bounding box center [280, 80] width 15 height 8
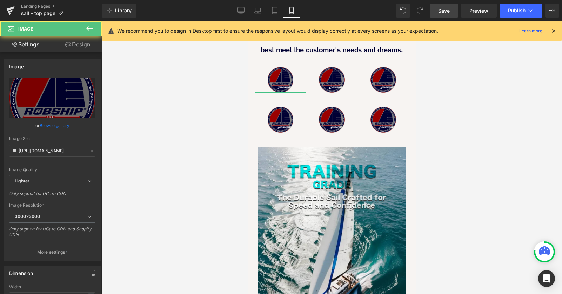
click at [76, 46] on link "Design" at bounding box center [77, 44] width 51 height 16
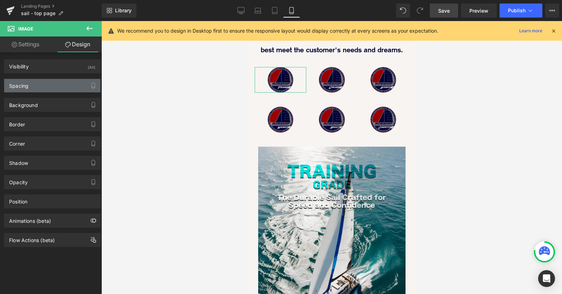
type input "30"
type input "0"
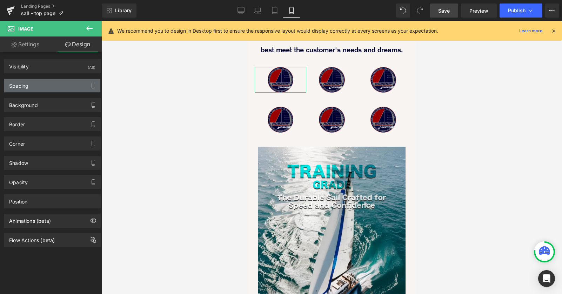
type input "0"
click at [54, 87] on div "Spacing" at bounding box center [52, 85] width 96 height 13
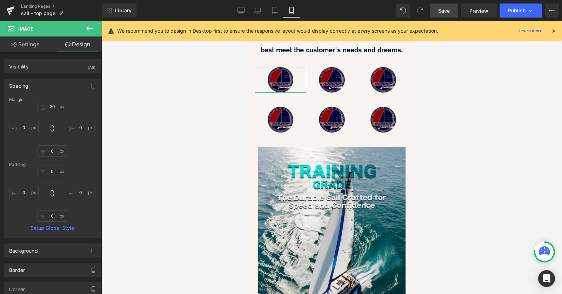
click at [89, 45] on link "Design" at bounding box center [77, 44] width 51 height 16
click at [89, 27] on icon at bounding box center [89, 28] width 8 height 8
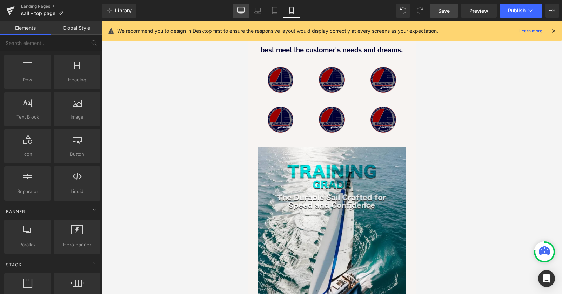
click at [246, 13] on link "Desktop" at bounding box center [241, 11] width 17 height 14
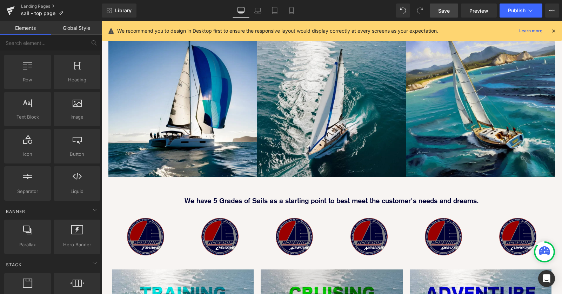
scroll to position [483, 0]
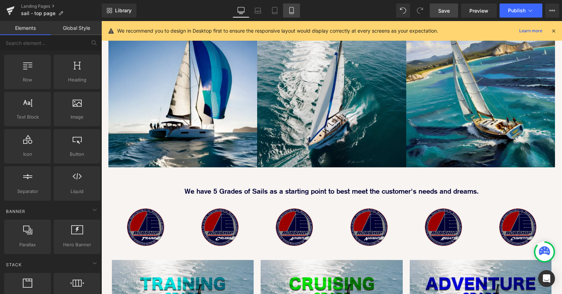
click at [291, 14] on link "Mobile" at bounding box center [291, 11] width 17 height 14
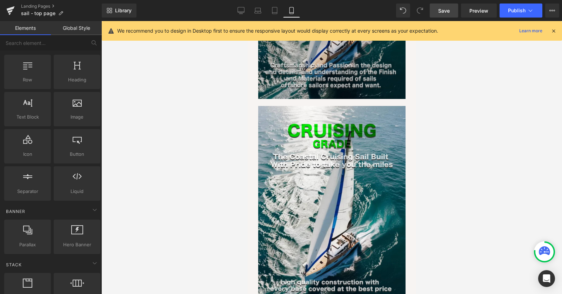
scroll to position [1413, 0]
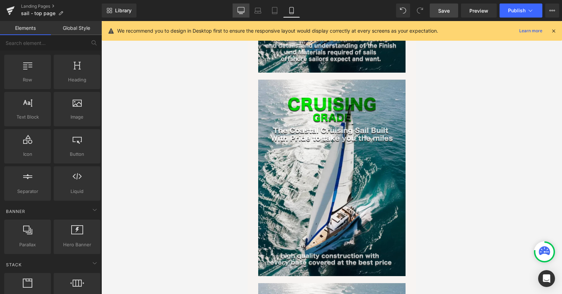
click at [239, 13] on icon at bounding box center [240, 10] width 7 height 7
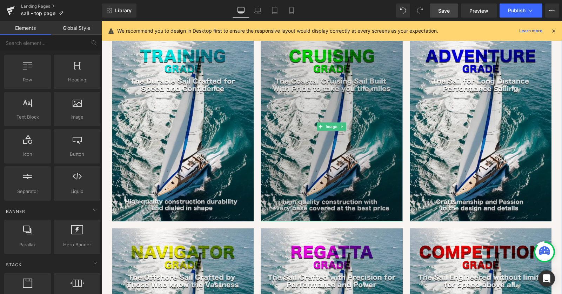
scroll to position [638, 0]
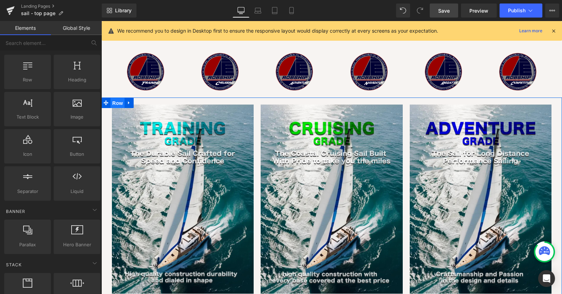
click at [115, 98] on span "Row" at bounding box center [117, 103] width 14 height 11
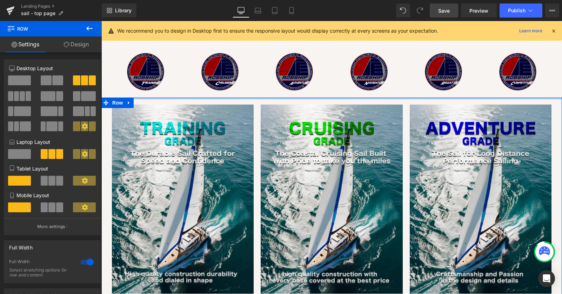
click at [257, 98] on div at bounding box center [331, 99] width 461 height 2
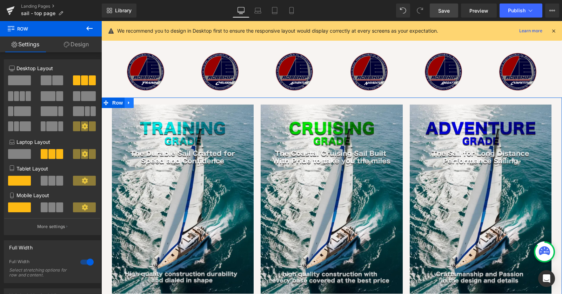
click at [128, 101] on icon at bounding box center [128, 102] width 1 height 3
click at [140, 100] on icon at bounding box center [138, 102] width 5 height 5
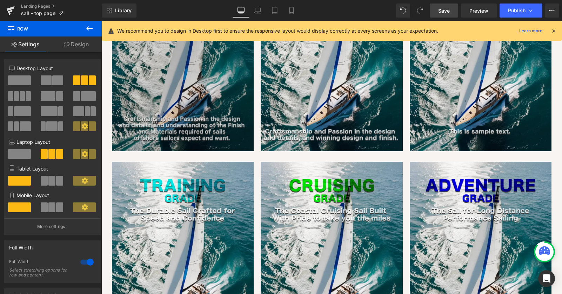
scroll to position [980, 0]
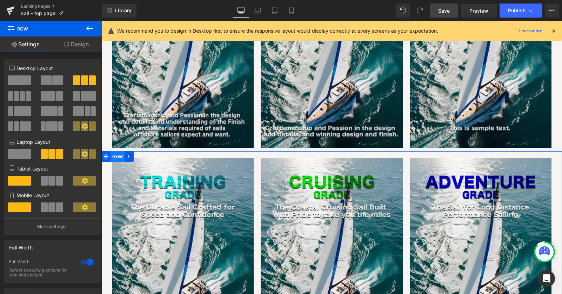
click at [120, 151] on span "Row" at bounding box center [117, 156] width 14 height 11
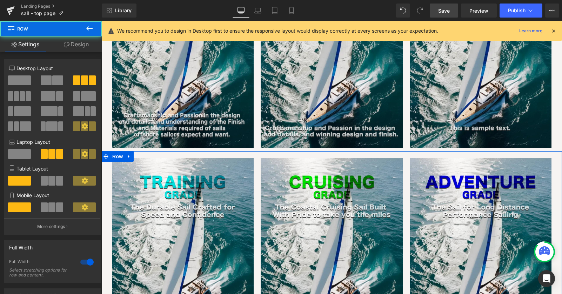
drag, startPoint x: 81, startPoint y: 45, endPoint x: 66, endPoint y: 85, distance: 42.5
click at [81, 45] on link "Design" at bounding box center [76, 44] width 51 height 16
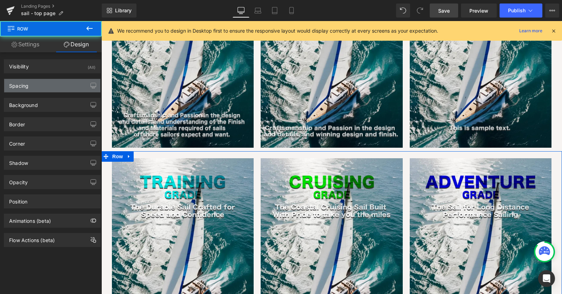
click at [65, 86] on div "Spacing" at bounding box center [52, 85] width 96 height 13
type input "0"
type input "20"
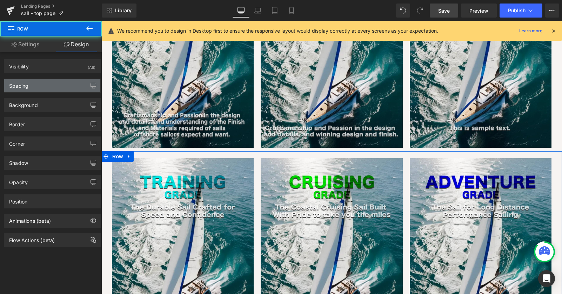
type input "10"
type input "20"
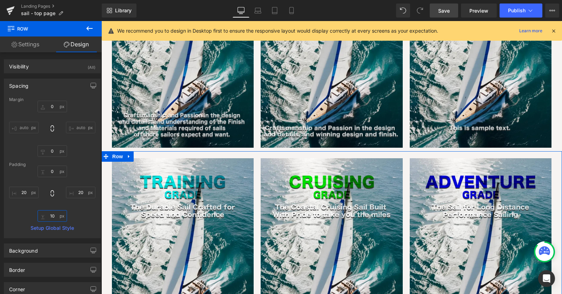
click at [48, 216] on input "10" at bounding box center [52, 216] width 29 height 12
type input "0"
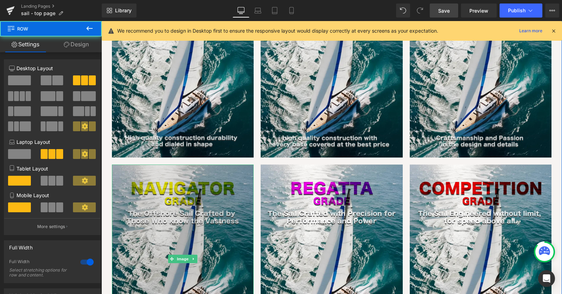
scroll to position [755, 0]
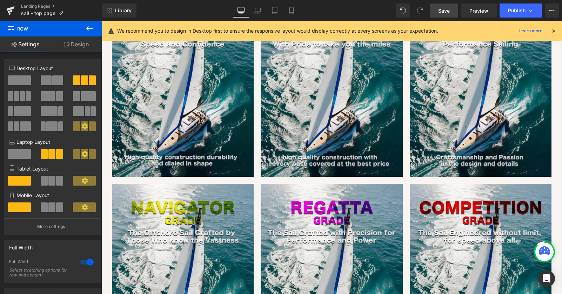
drag, startPoint x: 83, startPoint y: 42, endPoint x: 60, endPoint y: 90, distance: 54.0
click at [83, 42] on link "Design" at bounding box center [76, 44] width 51 height 16
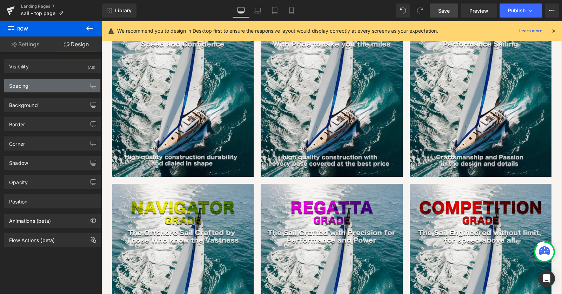
click at [59, 86] on div "Spacing" at bounding box center [52, 85] width 96 height 13
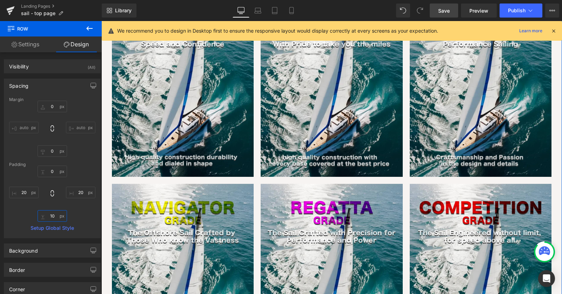
click at [50, 216] on input "10" at bounding box center [52, 216] width 29 height 12
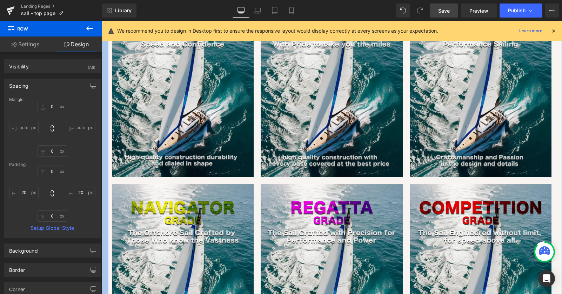
click at [101, 173] on div "Spacing Margin 0px 0 auto auto 0px 0 auto auto Padding 0px 0 20px 20 20px 20 Se…" at bounding box center [52, 155] width 105 height 165
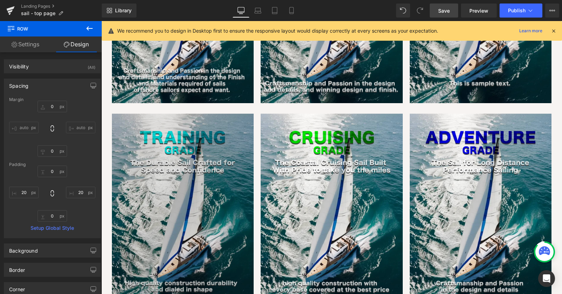
scroll to position [1028, 0]
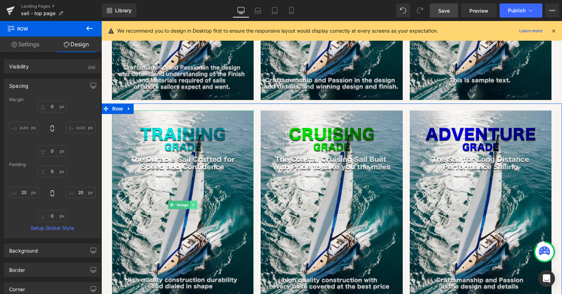
click at [193, 201] on link at bounding box center [193, 205] width 7 height 8
click at [197, 203] on icon at bounding box center [197, 205] width 4 height 4
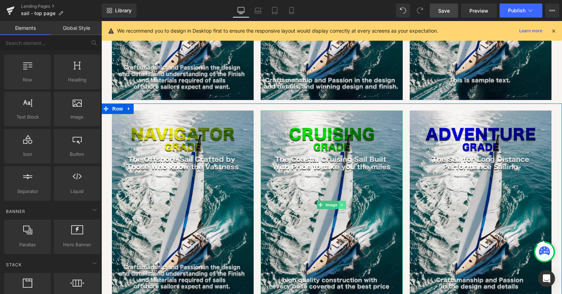
click at [343, 201] on link at bounding box center [342, 205] width 7 height 8
click at [344, 203] on icon at bounding box center [346, 205] width 4 height 4
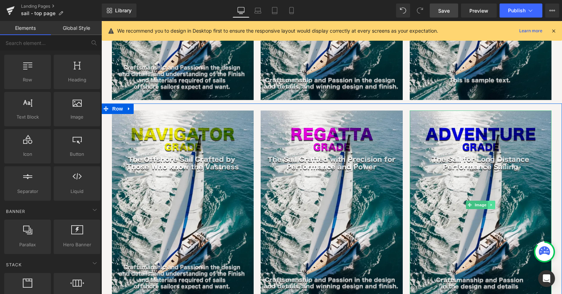
click at [491, 204] on icon at bounding box center [490, 205] width 1 height 2
click at [495, 203] on icon at bounding box center [495, 205] width 4 height 4
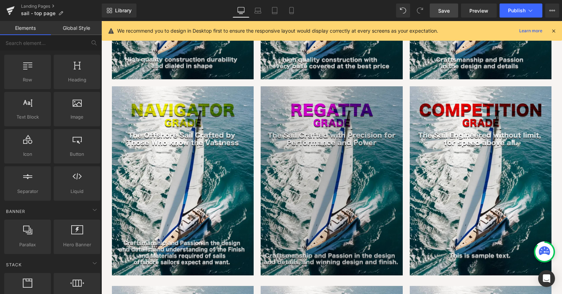
scroll to position [822, 0]
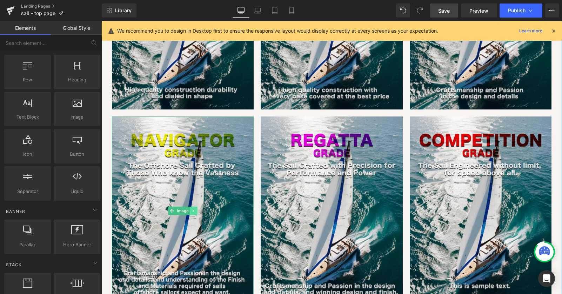
click at [194, 209] on icon at bounding box center [194, 211] width 4 height 4
click at [199, 209] on icon at bounding box center [197, 211] width 4 height 4
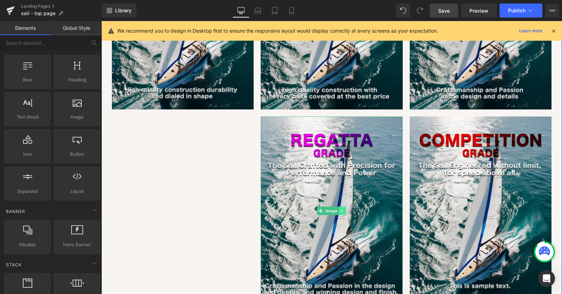
click at [346, 207] on link at bounding box center [342, 211] width 7 height 8
click at [345, 207] on link at bounding box center [346, 211] width 7 height 8
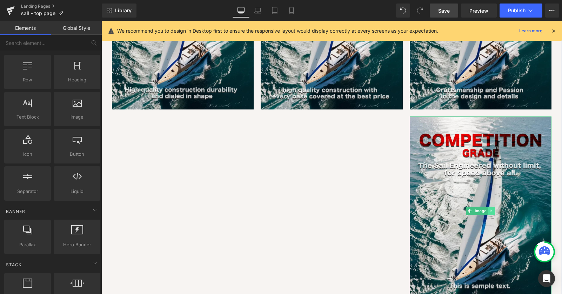
click at [491, 209] on icon at bounding box center [491, 211] width 4 height 4
click at [495, 209] on icon at bounding box center [495, 211] width 4 height 4
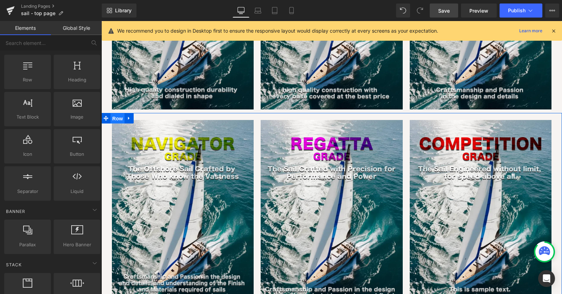
click at [119, 113] on span "Row" at bounding box center [117, 118] width 14 height 11
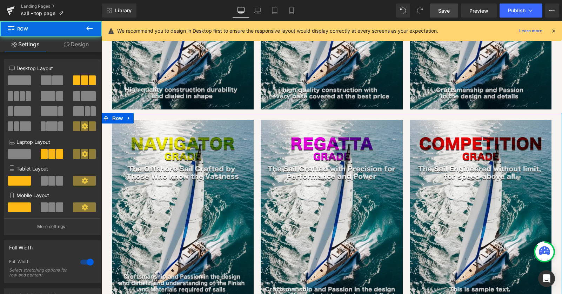
click at [78, 45] on link "Design" at bounding box center [76, 44] width 51 height 16
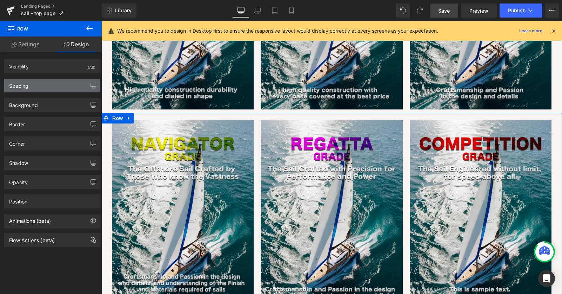
click at [53, 85] on div "Spacing" at bounding box center [52, 85] width 96 height 13
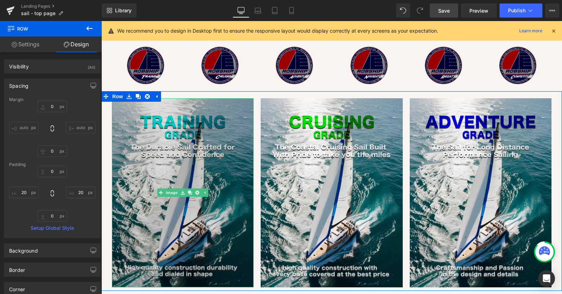
scroll to position [644, 0]
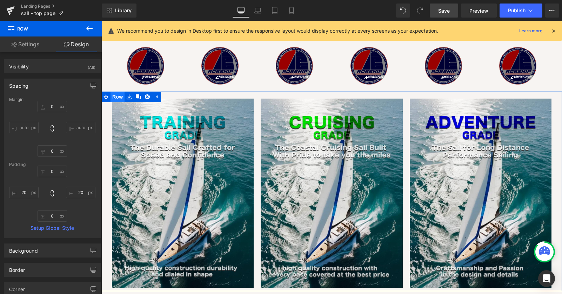
click at [119, 92] on span "Row" at bounding box center [117, 97] width 14 height 11
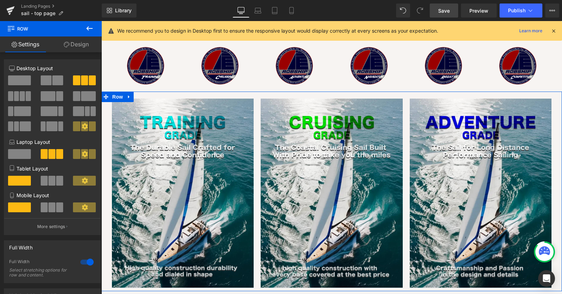
click at [82, 43] on link "Design" at bounding box center [76, 44] width 51 height 16
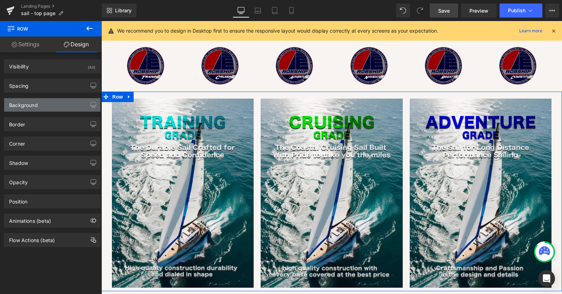
type input "0"
type input "20"
type input "10"
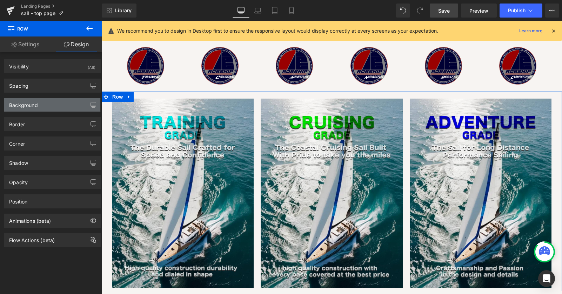
type input "20"
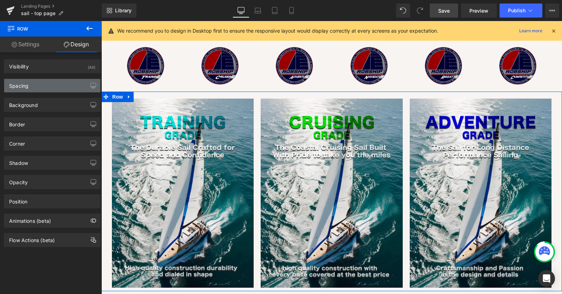
click at [60, 90] on div "Spacing" at bounding box center [52, 85] width 96 height 13
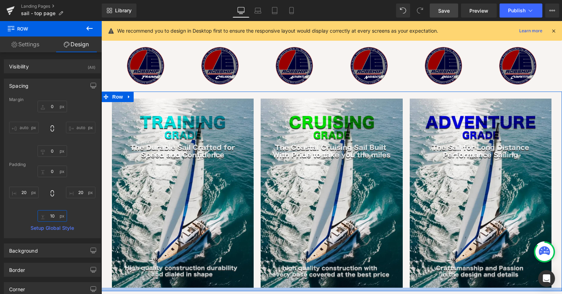
click at [49, 215] on input "10" at bounding box center [52, 216] width 29 height 12
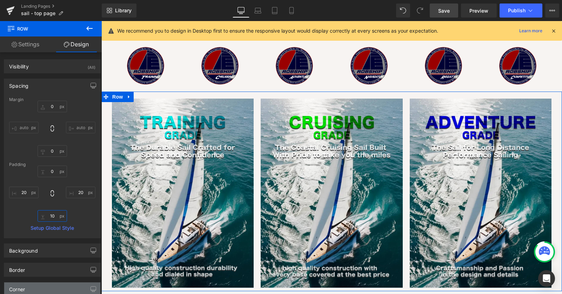
type input "0"
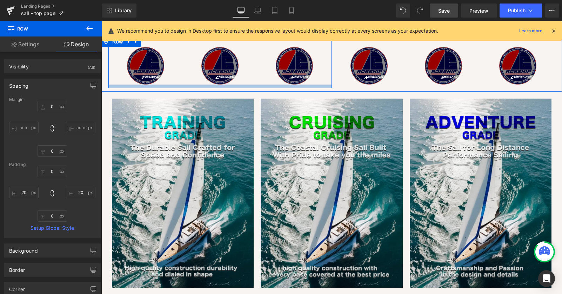
click at [182, 85] on div at bounding box center [219, 87] width 223 height 4
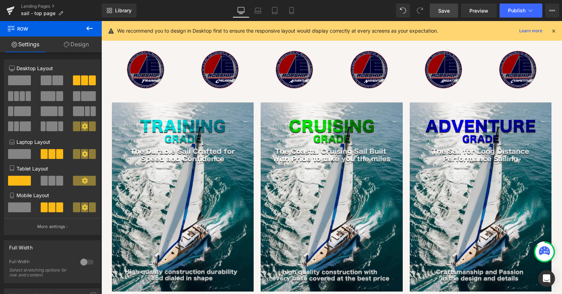
scroll to position [654, 0]
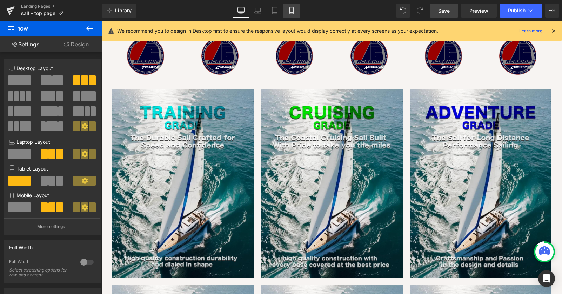
click at [291, 8] on icon at bounding box center [291, 10] width 7 height 7
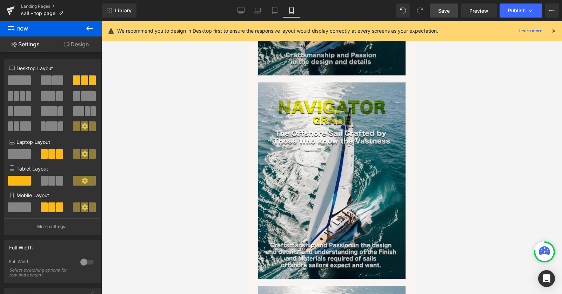
scroll to position [1597, 0]
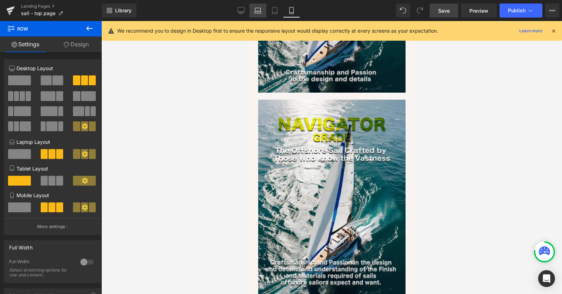
click at [255, 12] on icon at bounding box center [257, 10] width 7 height 7
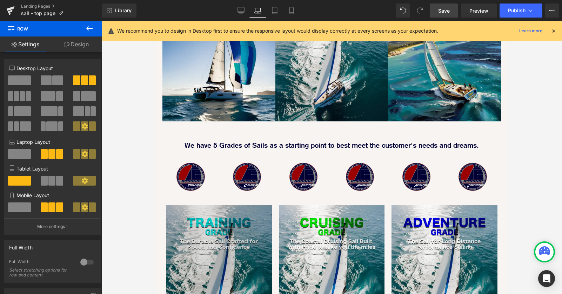
scroll to position [438, 0]
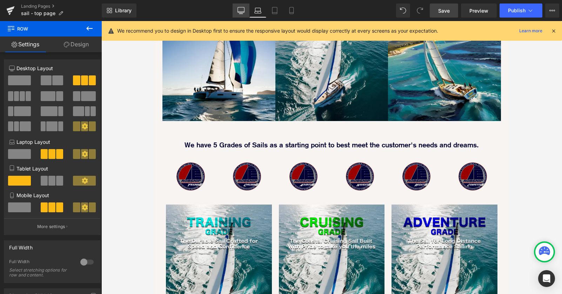
click at [246, 6] on link "Desktop" at bounding box center [241, 11] width 17 height 14
type input "1200"
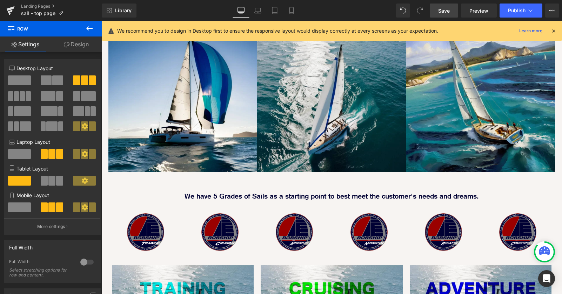
scroll to position [613, 0]
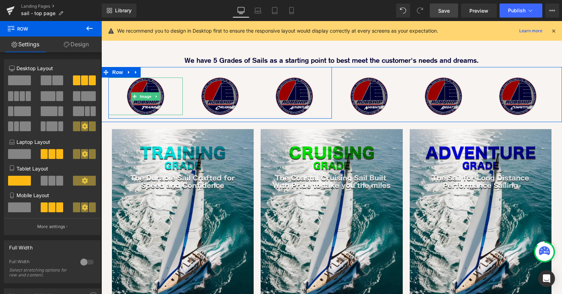
click at [170, 78] on div at bounding box center [145, 96] width 74 height 37
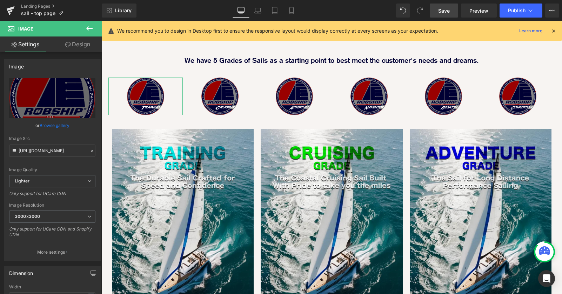
drag, startPoint x: 72, startPoint y: 43, endPoint x: 81, endPoint y: 59, distance: 18.2
click at [72, 43] on link "Design" at bounding box center [77, 44] width 51 height 16
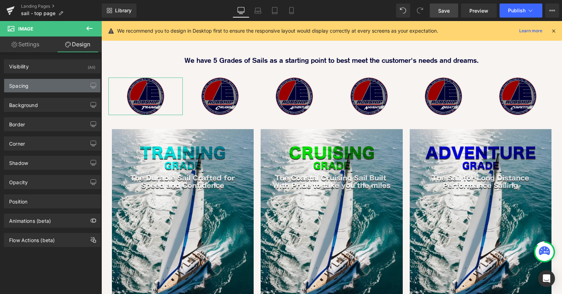
click at [55, 84] on div "Spacing" at bounding box center [52, 85] width 96 height 13
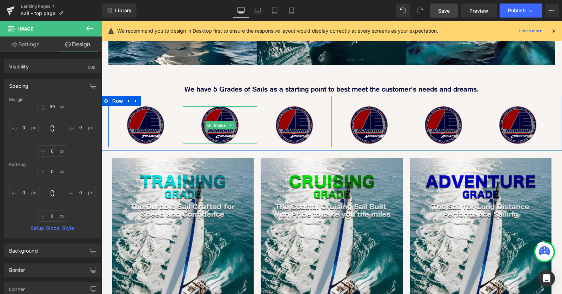
scroll to position [577, 0]
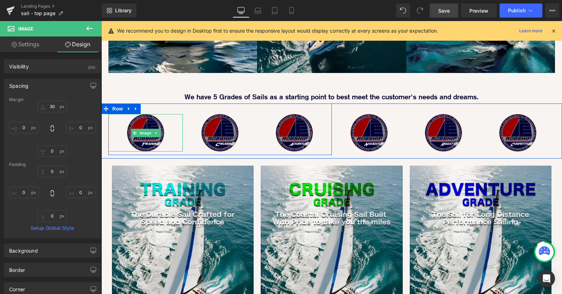
click at [170, 114] on div at bounding box center [145, 132] width 74 height 37
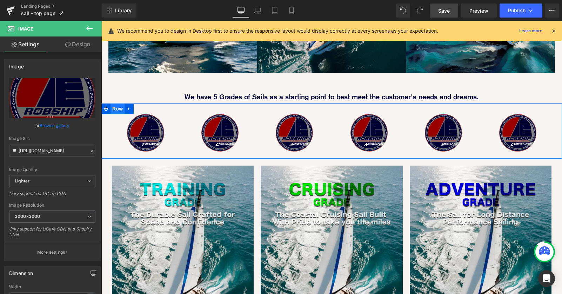
click at [116, 103] on span "Row" at bounding box center [117, 108] width 14 height 11
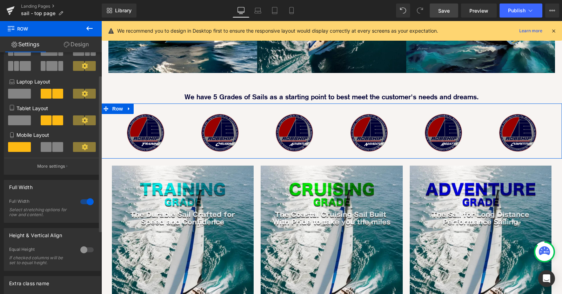
scroll to position [0, 0]
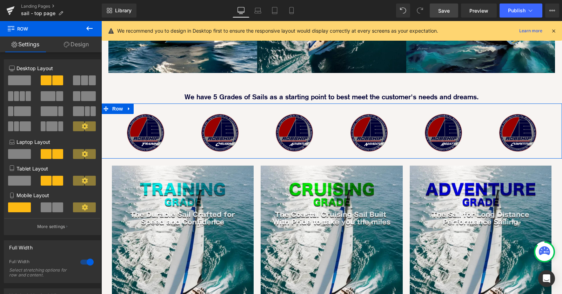
click at [80, 43] on link "Design" at bounding box center [76, 44] width 51 height 16
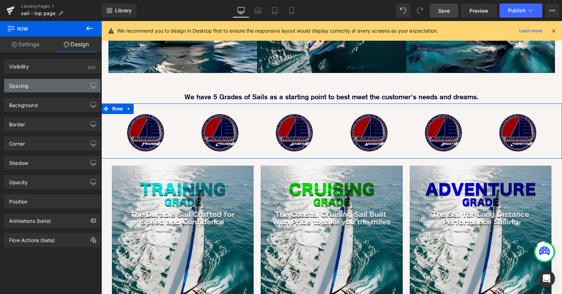
type input "0"
type input "20"
type input "10"
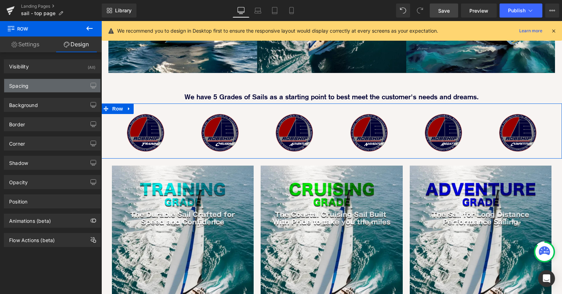
type input "20"
click at [47, 82] on div "Spacing" at bounding box center [52, 85] width 96 height 13
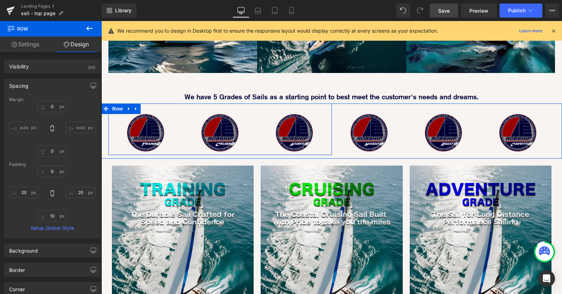
click at [158, 103] on div "Image" at bounding box center [145, 127] width 74 height 48
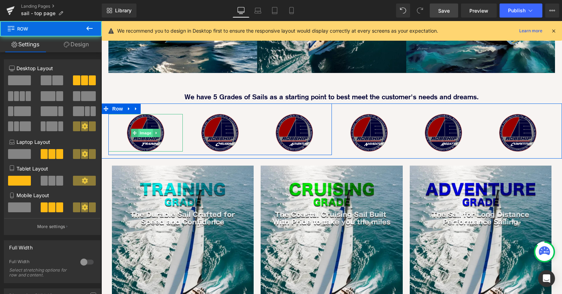
click at [145, 129] on span "Image" at bounding box center [145, 133] width 15 height 8
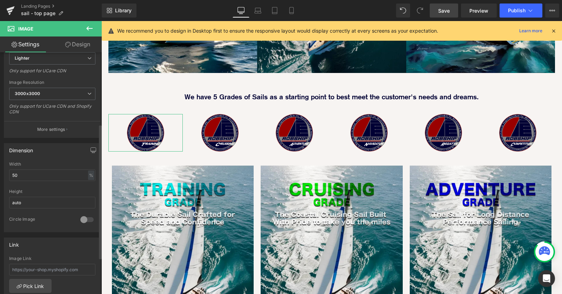
scroll to position [128, 0]
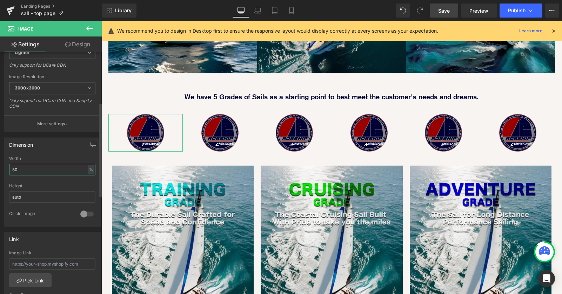
click at [31, 168] on input "50" at bounding box center [52, 170] width 86 height 12
type input "5"
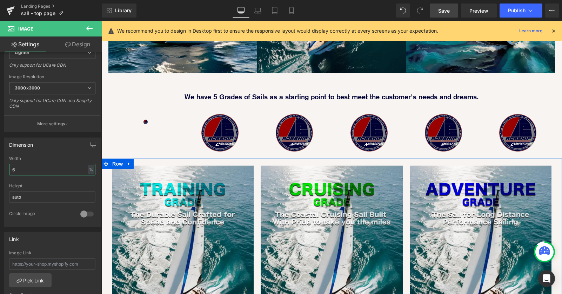
type input "64"
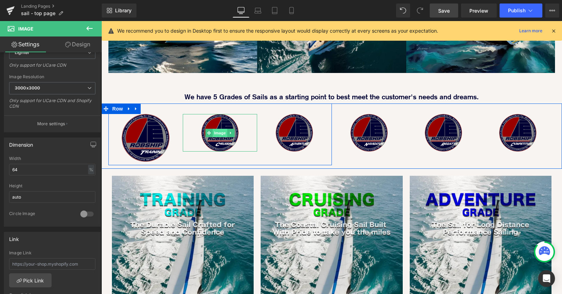
click at [220, 129] on span "Image" at bounding box center [220, 133] width 15 height 8
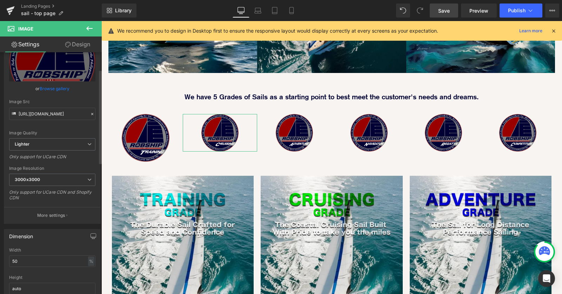
scroll to position [93, 0]
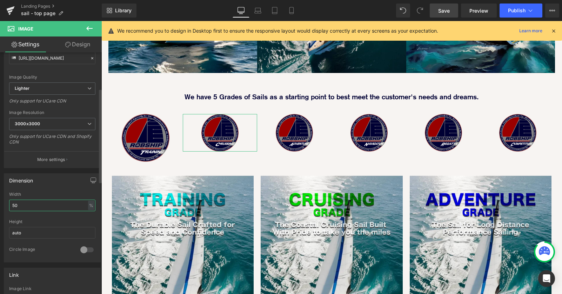
click at [49, 208] on input "50" at bounding box center [52, 206] width 86 height 12
type input "5"
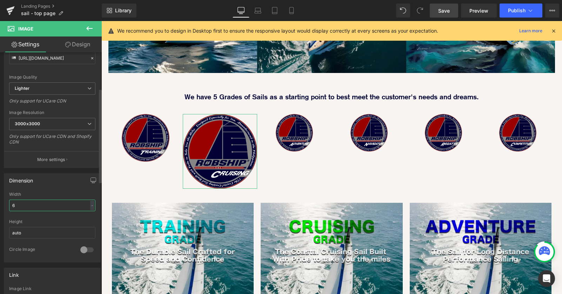
type input "64"
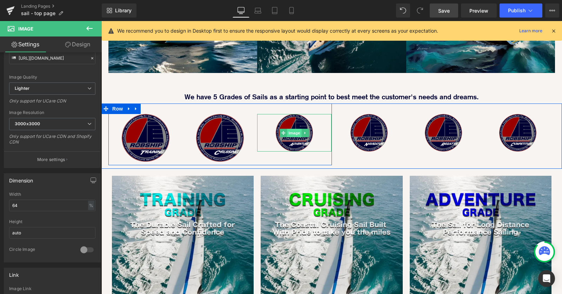
click at [290, 129] on span "Image" at bounding box center [294, 133] width 15 height 8
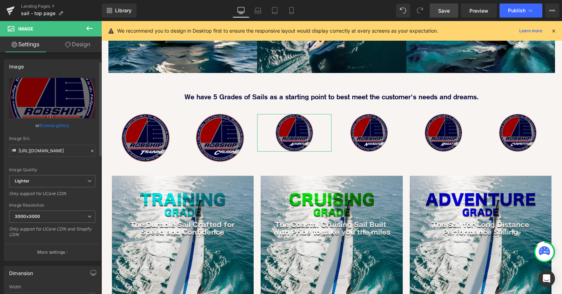
scroll to position [166, 0]
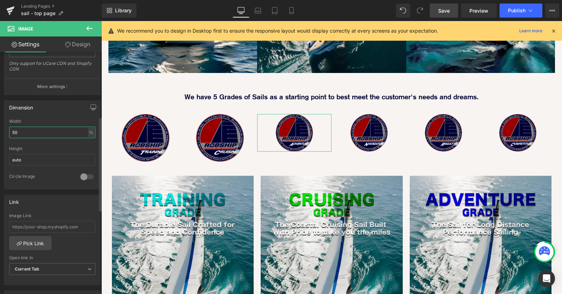
click at [37, 135] on input "50" at bounding box center [52, 133] width 86 height 12
type input "5"
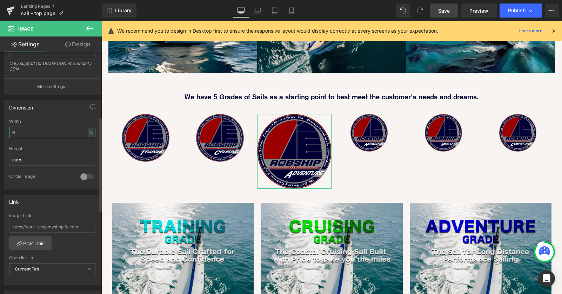
type input "64"
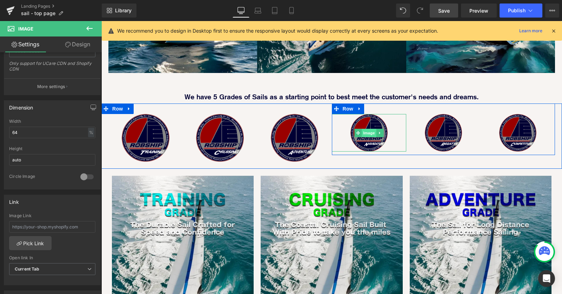
click at [367, 129] on span "Image" at bounding box center [369, 133] width 15 height 8
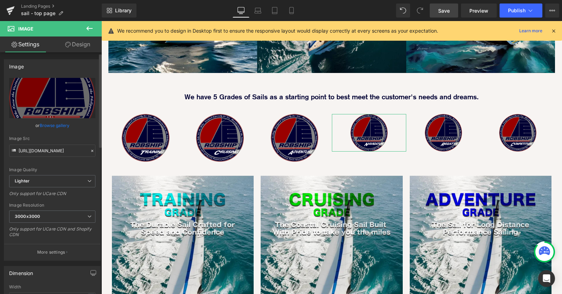
scroll to position [154, 0]
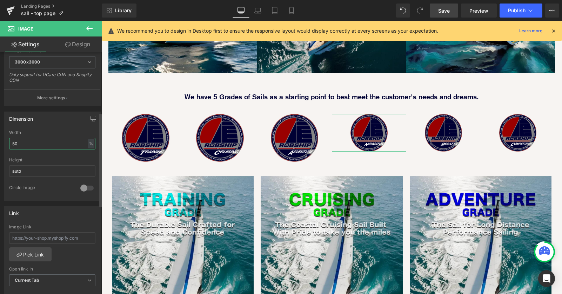
click at [45, 141] on input "50" at bounding box center [52, 144] width 86 height 12
type input "5"
type input "64"
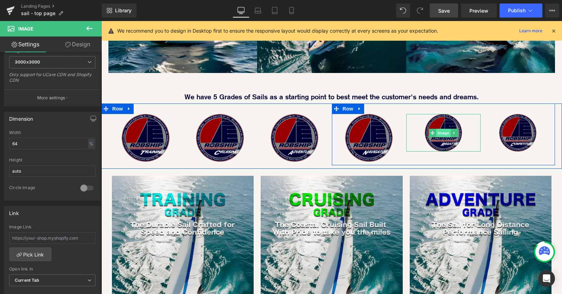
click at [443, 129] on span "Image" at bounding box center [443, 133] width 15 height 8
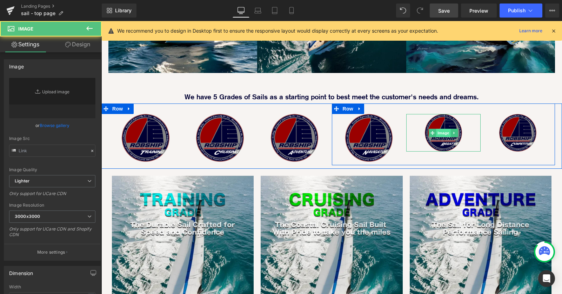
type input "https://ucarecdn.com/d3f0deed-fd3e-411b-82f7-a83532d03785/-/format/auto/-/previ…"
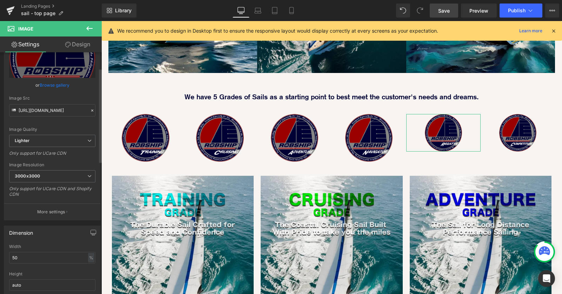
scroll to position [94, 0]
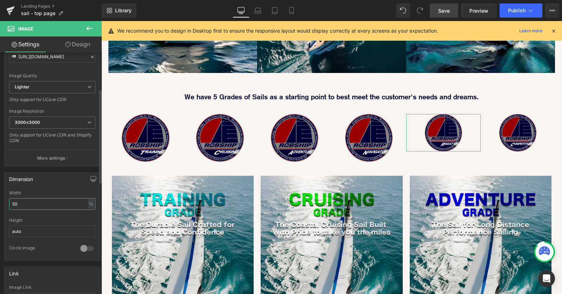
click at [39, 204] on input "50" at bounding box center [52, 204] width 86 height 12
type input "5"
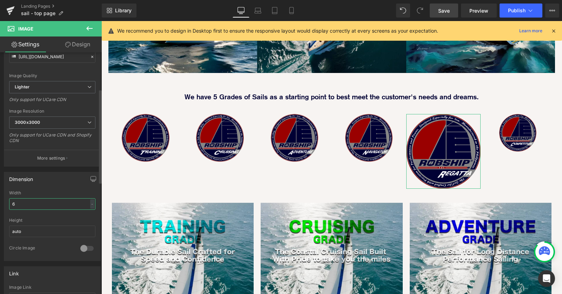
type input "64"
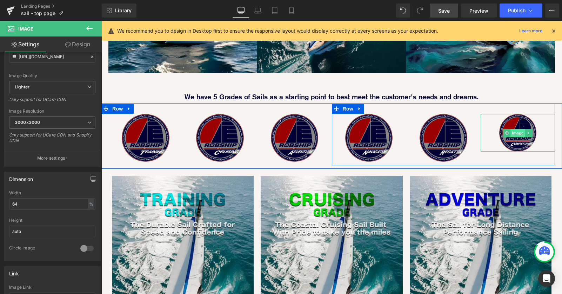
click at [518, 129] on span "Image" at bounding box center [517, 133] width 15 height 8
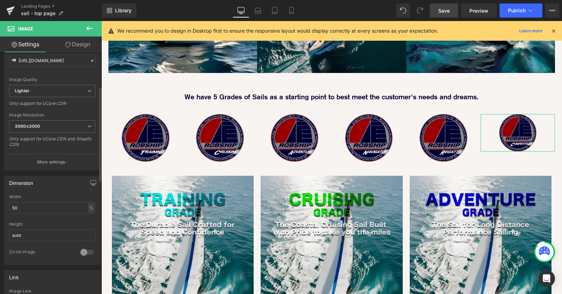
scroll to position [117, 0]
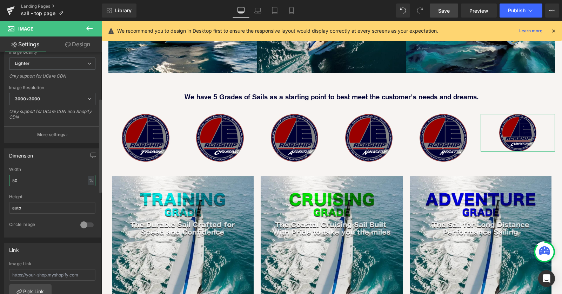
click at [39, 182] on input "50" at bounding box center [52, 181] width 86 height 12
type input "5"
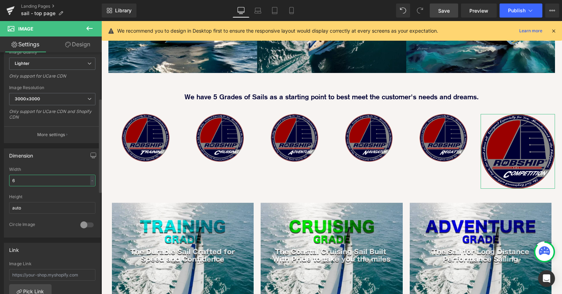
type input "64"
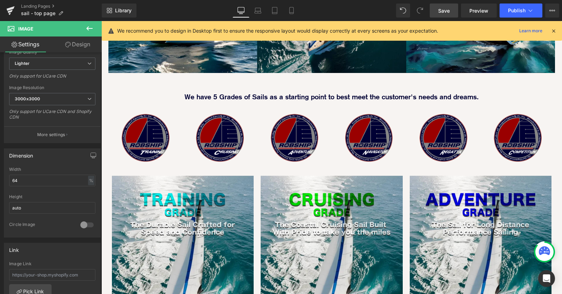
click at [108, 59] on div "Image Every Sail is Designed in-house with high end software and specified in h…" at bounding box center [331, 89] width 461 height 1129
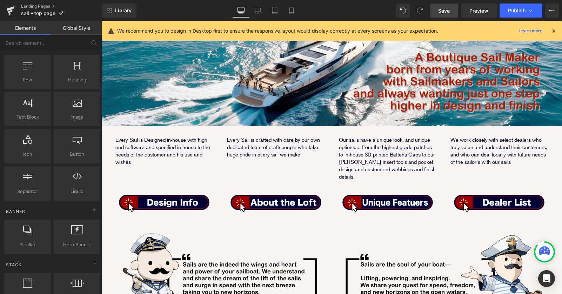
scroll to position [132, 0]
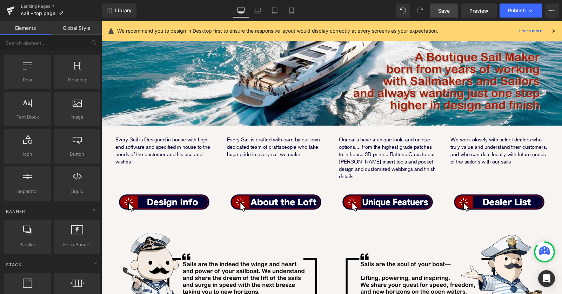
click at [443, 8] on span "Save" at bounding box center [444, 10] width 12 height 7
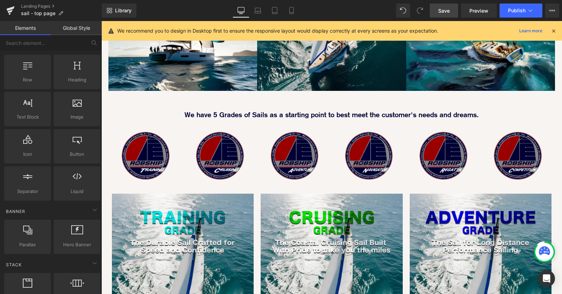
scroll to position [559, 0]
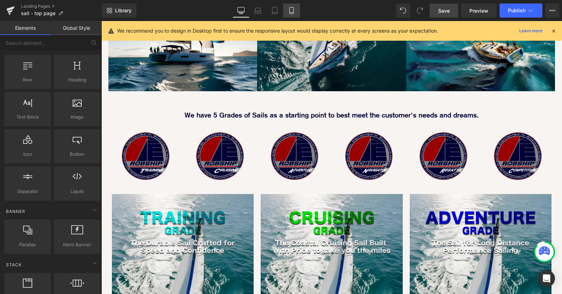
click at [293, 8] on icon at bounding box center [291, 10] width 7 height 7
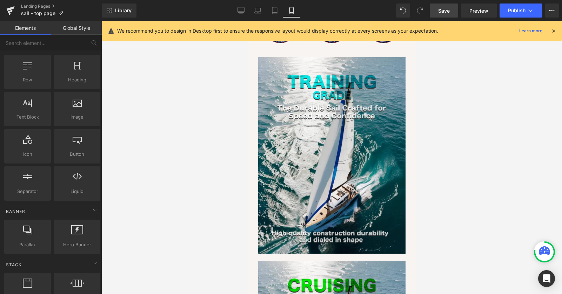
scroll to position [979, 0]
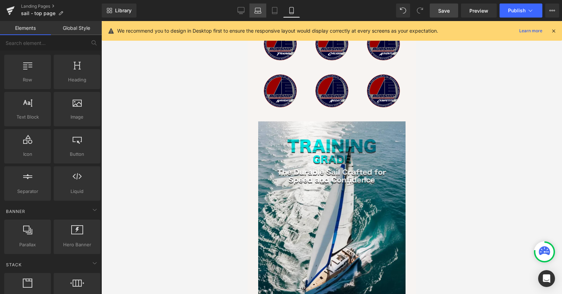
click at [261, 11] on icon at bounding box center [257, 10] width 7 height 7
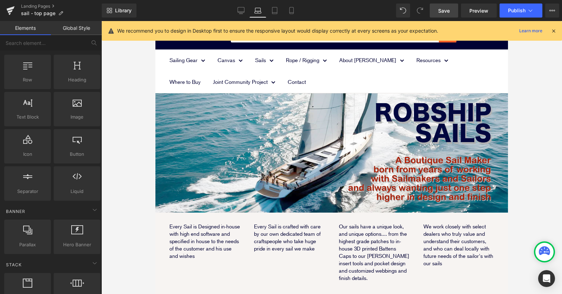
scroll to position [0, 0]
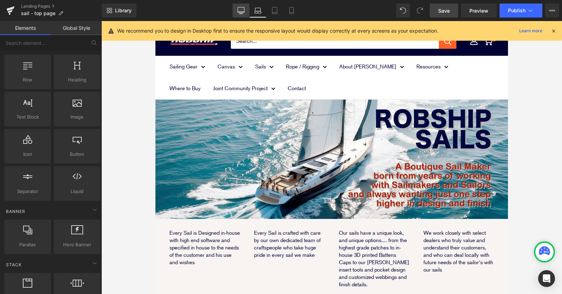
click at [241, 11] on icon at bounding box center [240, 10] width 7 height 7
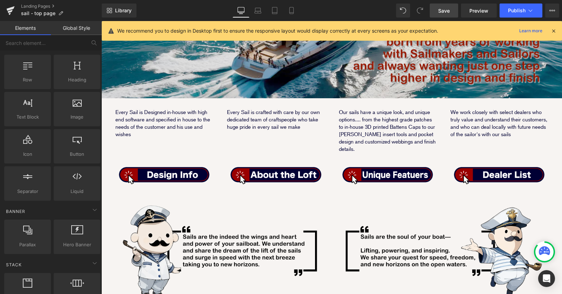
scroll to position [237, 0]
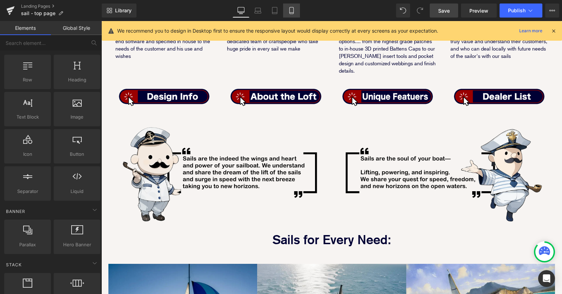
click at [288, 15] on link "Mobile" at bounding box center [291, 11] width 17 height 14
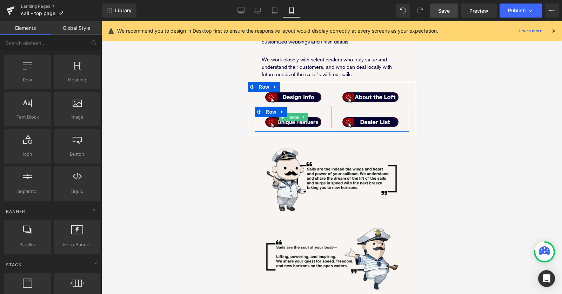
scroll to position [130, 0]
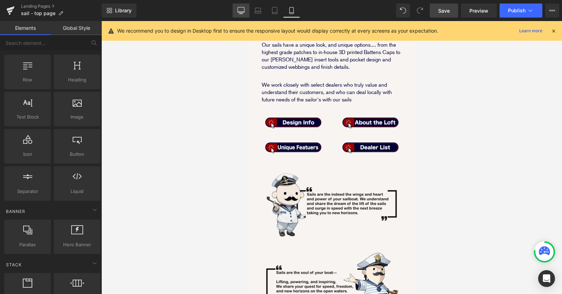
click at [243, 13] on icon at bounding box center [240, 10] width 7 height 7
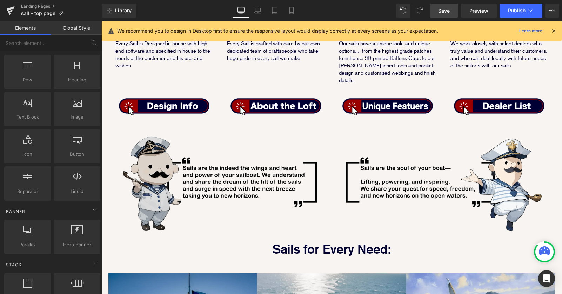
scroll to position [206, 0]
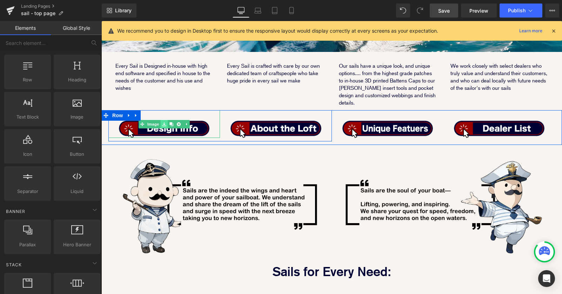
click at [162, 120] on link at bounding box center [164, 124] width 7 height 8
click at [152, 120] on link "Image" at bounding box center [150, 124] width 22 height 8
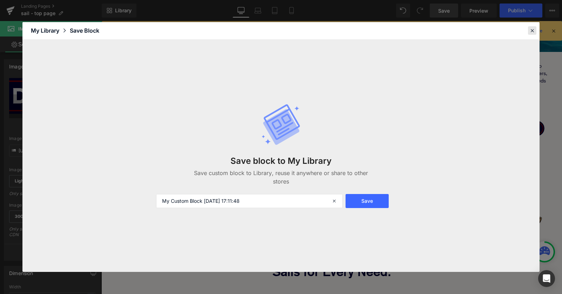
click at [533, 31] on icon at bounding box center [532, 30] width 6 height 6
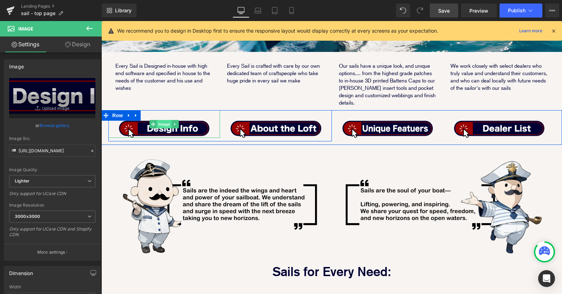
click at [163, 120] on span "Image" at bounding box center [164, 124] width 15 height 8
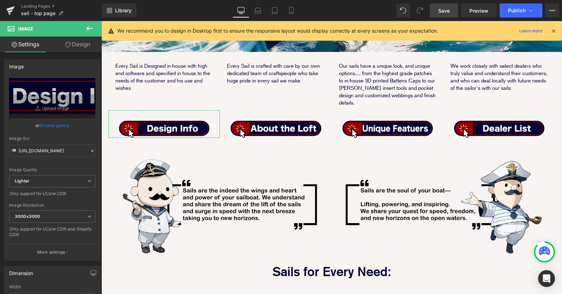
click at [80, 46] on link "Design" at bounding box center [77, 44] width 51 height 16
click at [0, 0] on div "Spacing" at bounding box center [0, 0] width 0 height 0
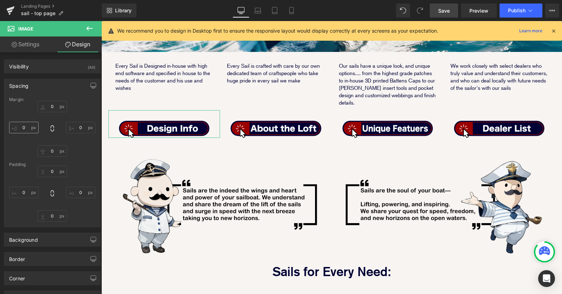
type input "0"
type input "30"
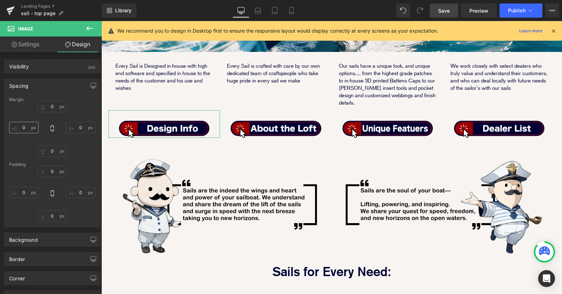
type input "30"
type input "0"
type input "30"
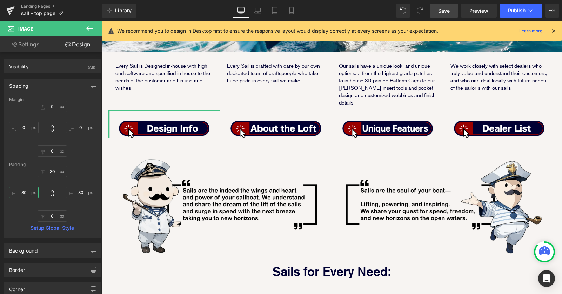
click at [25, 191] on input "30" at bounding box center [23, 193] width 29 height 12
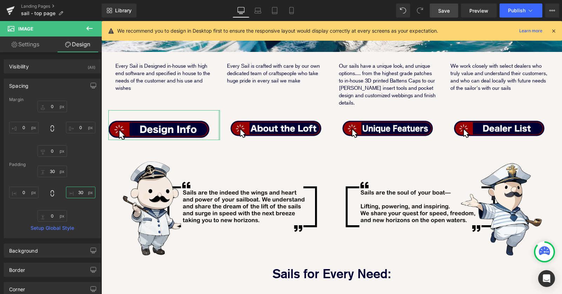
click at [79, 193] on input "30" at bounding box center [80, 193] width 29 height 12
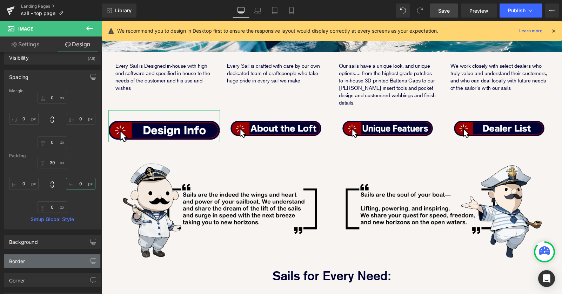
scroll to position [8, 0]
click at [26, 38] on link "Settings" at bounding box center [25, 44] width 51 height 16
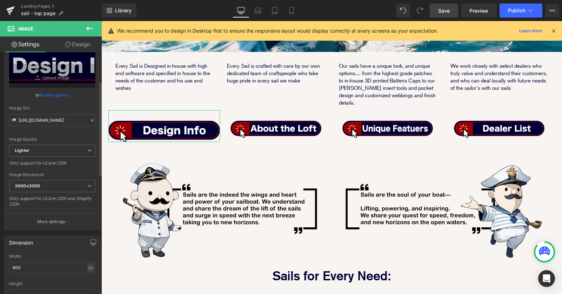
scroll to position [90, 0]
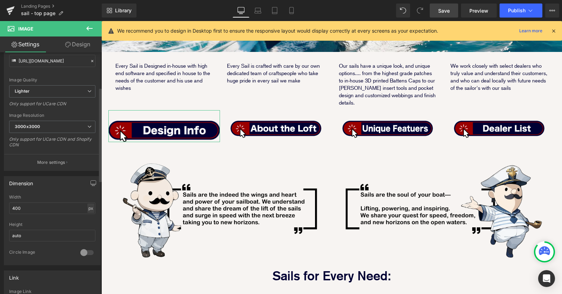
click at [90, 208] on div "px" at bounding box center [90, 207] width 7 height 9
click at [89, 220] on li "%" at bounding box center [90, 219] width 9 height 10
click at [25, 207] on input "100" at bounding box center [52, 208] width 86 height 12
type input "1"
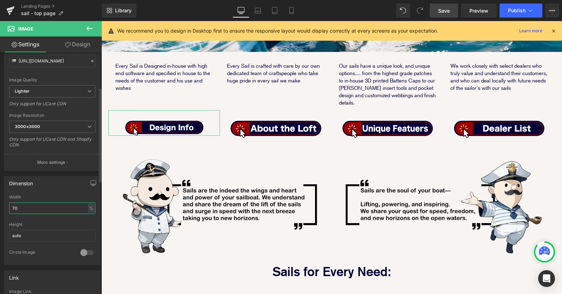
type input "7"
type input "80"
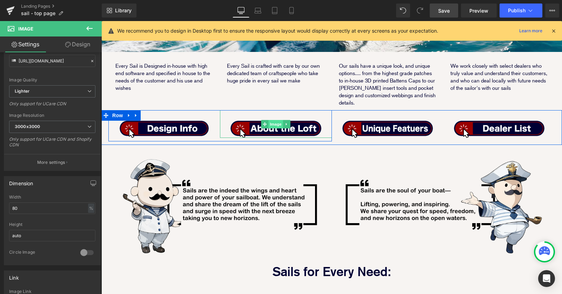
click at [270, 120] on span "Image" at bounding box center [276, 124] width 15 height 8
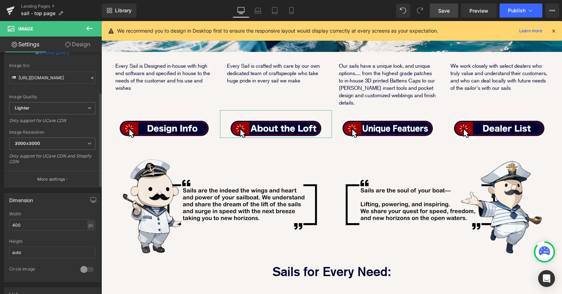
scroll to position [102, 0]
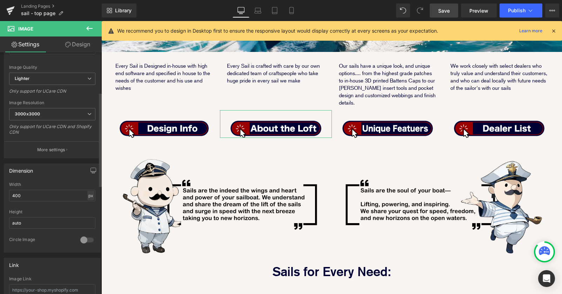
click at [90, 196] on div "px" at bounding box center [90, 195] width 7 height 9
click at [88, 206] on li "%" at bounding box center [90, 206] width 9 height 10
click at [40, 198] on input "100" at bounding box center [52, 196] width 86 height 12
drag, startPoint x: 40, startPoint y: 198, endPoint x: -5, endPoint y: 198, distance: 44.9
click at [0, 198] on html "Image You are previewing how the will restyle your page. You can not edit Eleme…" at bounding box center [281, 147] width 562 height 294
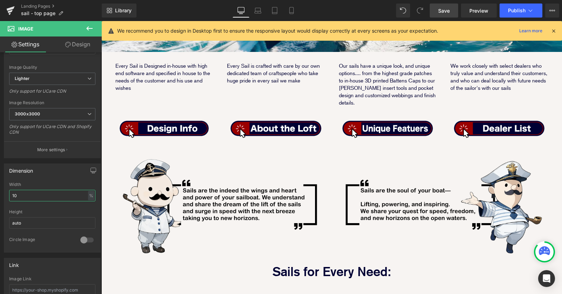
type input "1"
type input "80"
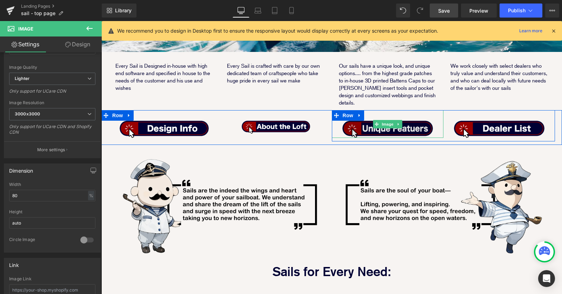
click at [387, 120] on span "Image" at bounding box center [387, 124] width 15 height 8
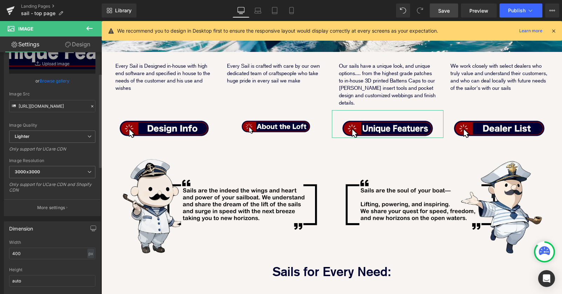
scroll to position [90, 0]
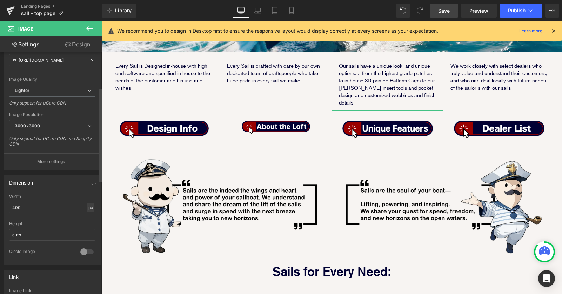
click at [90, 206] on div "px" at bounding box center [90, 207] width 7 height 9
click at [89, 218] on li "%" at bounding box center [90, 218] width 9 height 10
click at [39, 209] on input "100" at bounding box center [52, 208] width 86 height 12
type input "1"
type input "80"
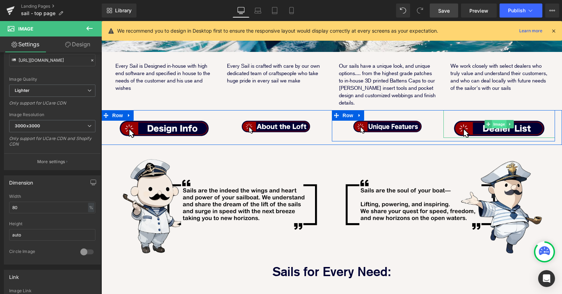
click at [496, 120] on span "Image" at bounding box center [499, 124] width 15 height 8
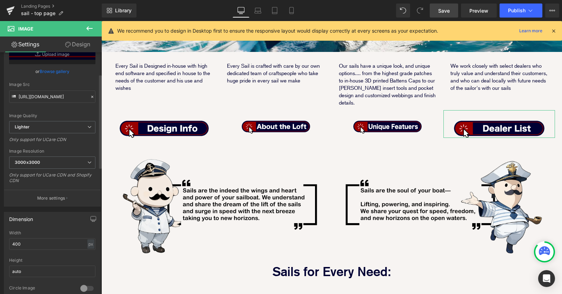
scroll to position [56, 0]
click at [90, 242] on div "px" at bounding box center [90, 241] width 7 height 9
click at [89, 251] on li "%" at bounding box center [90, 253] width 9 height 10
click at [36, 241] on input "100" at bounding box center [52, 242] width 86 height 12
type input "1"
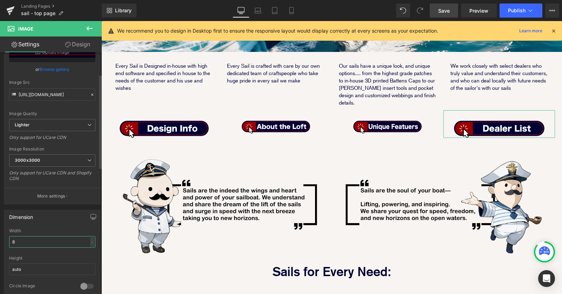
type input "80"
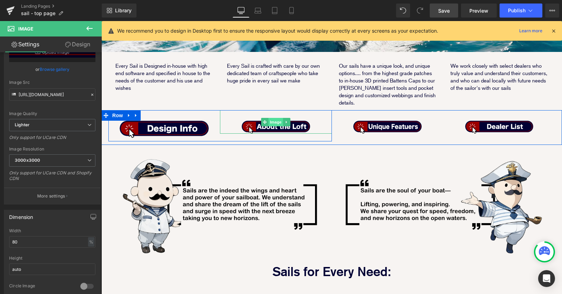
click at [275, 118] on span "Image" at bounding box center [276, 122] width 15 height 8
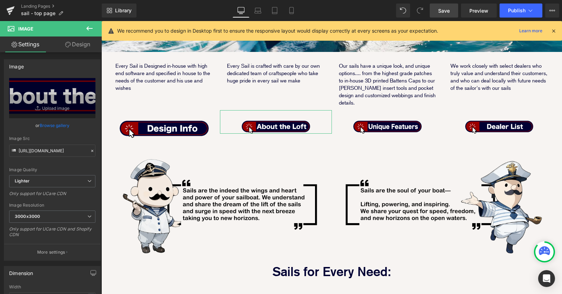
click at [78, 40] on link "Design" at bounding box center [77, 44] width 51 height 16
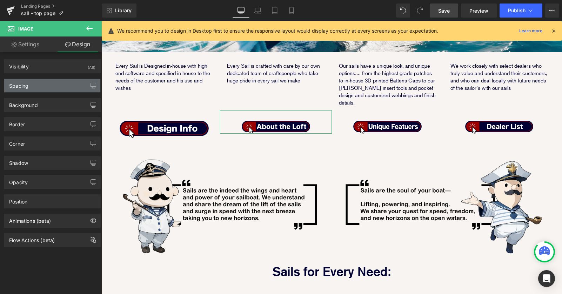
type input "0"
type input "30"
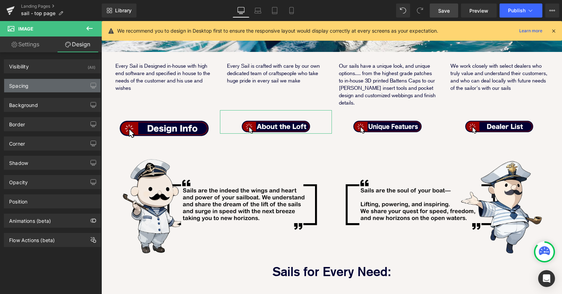
type input "30"
type input "0"
click at [47, 89] on div "Spacing" at bounding box center [52, 85] width 96 height 13
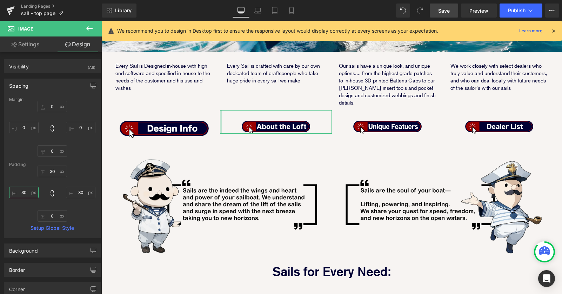
click at [25, 193] on input "30" at bounding box center [23, 193] width 29 height 12
type input "0"
click at [78, 192] on input "30" at bounding box center [80, 193] width 29 height 12
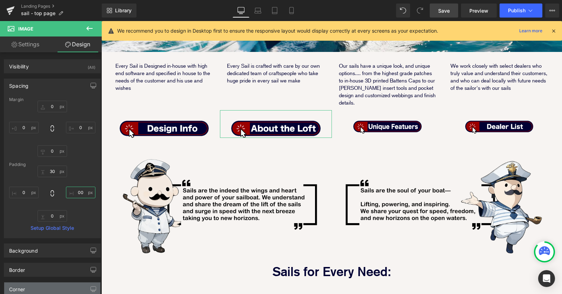
type input "0"
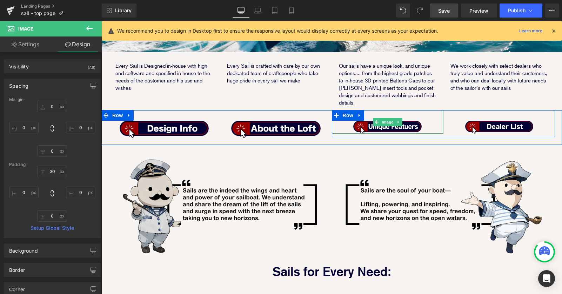
click at [386, 118] on span "Image" at bounding box center [387, 122] width 15 height 8
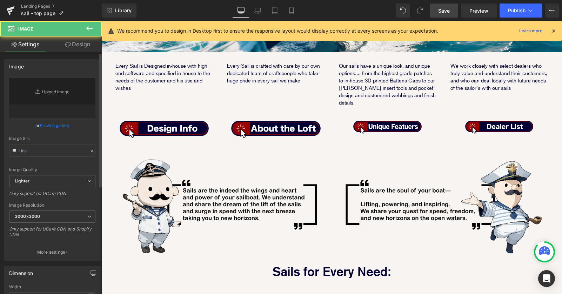
type input "https://ucarecdn.com/311f98b6-44a2-4dbd-89e6-b9ae688e538c/-/format/auto/-/previ…"
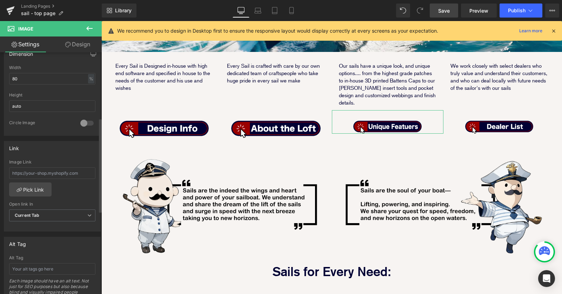
scroll to position [73, 0]
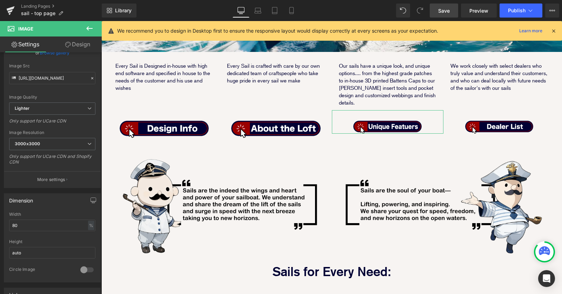
click at [83, 52] on link "Design" at bounding box center [77, 44] width 51 height 16
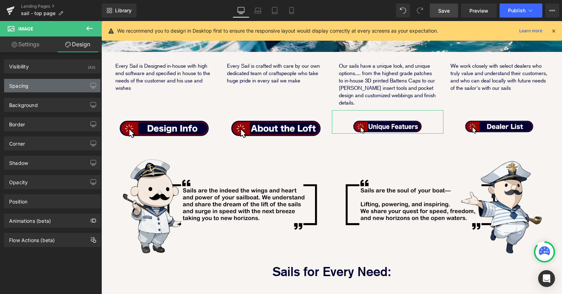
click at [62, 87] on div "Spacing" at bounding box center [52, 85] width 96 height 13
type input "0"
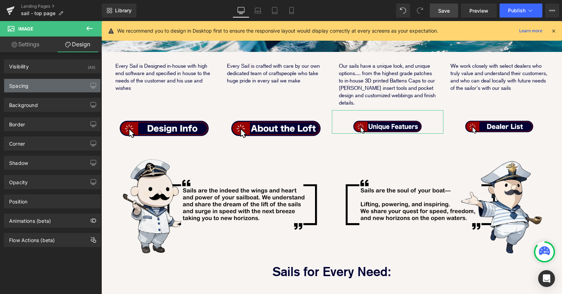
type input "30"
type input "0"
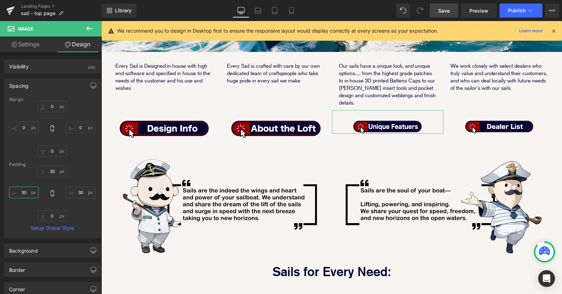
click at [22, 191] on input "30" at bounding box center [23, 193] width 29 height 12
type input "0"
click at [80, 194] on input "30" at bounding box center [80, 193] width 29 height 12
type input "0"
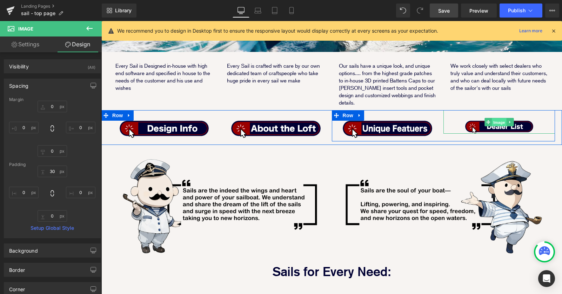
click at [497, 118] on span "Image" at bounding box center [499, 122] width 15 height 8
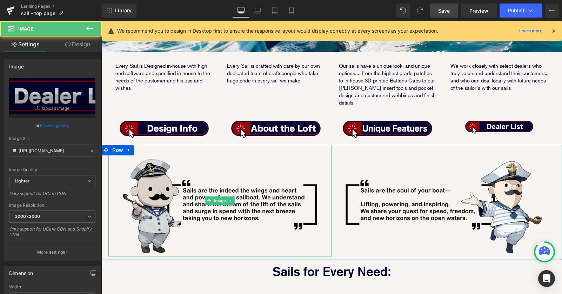
scroll to position [367, 0]
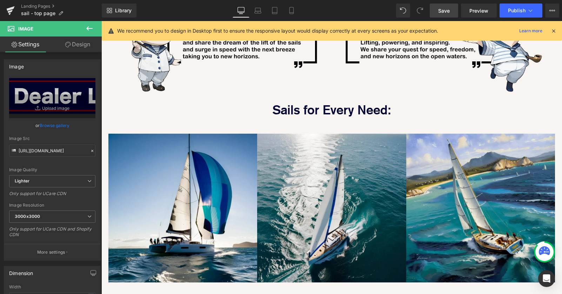
click at [82, 47] on link "Design" at bounding box center [77, 44] width 51 height 16
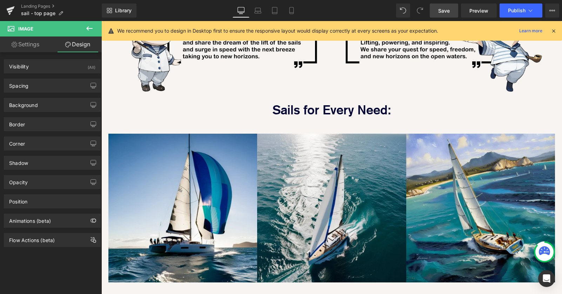
type input "0"
type input "30"
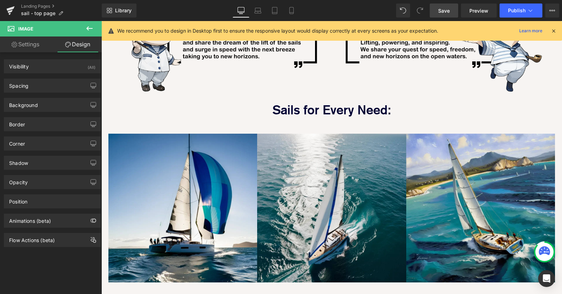
type input "30"
type input "0"
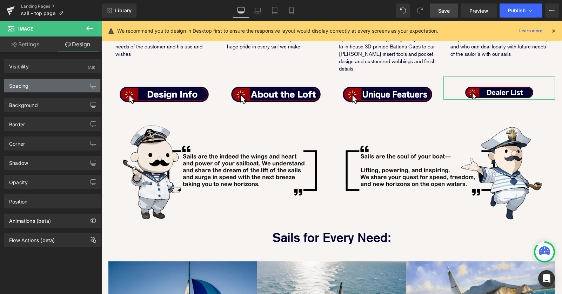
click at [49, 85] on div "Spacing" at bounding box center [52, 85] width 96 height 13
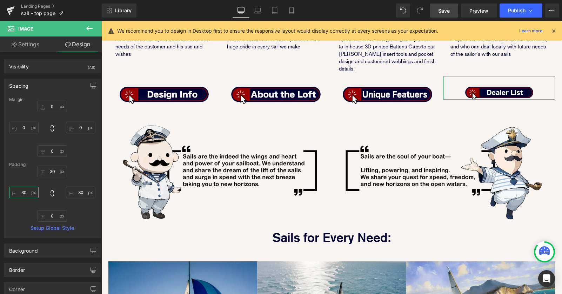
click at [26, 192] on input "30" at bounding box center [23, 193] width 29 height 12
type input "0"
click at [79, 194] on input "30" at bounding box center [80, 193] width 29 height 12
type input "0"
click at [95, 220] on div "Margin 0px 0 0px 0 0px 0 0px 0 Padding 30px 30 0 0 0px 0 0 0 Setup Global Style" at bounding box center [52, 167] width 96 height 141
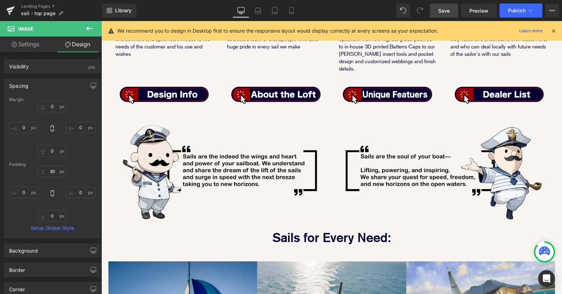
click at [438, 12] on link "Save" at bounding box center [444, 11] width 28 height 14
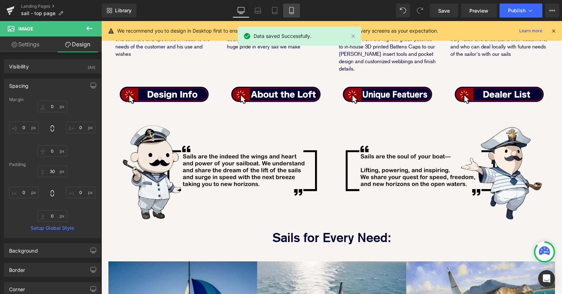
click at [290, 14] on link "Mobile" at bounding box center [291, 11] width 17 height 14
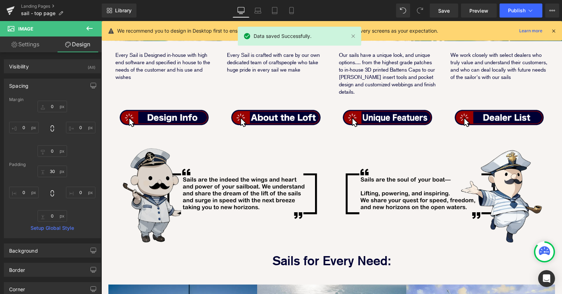
type input "0"
type input "30"
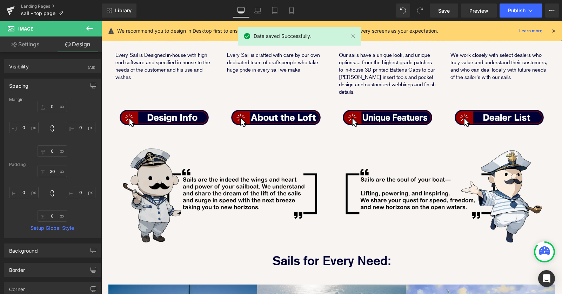
type input "0"
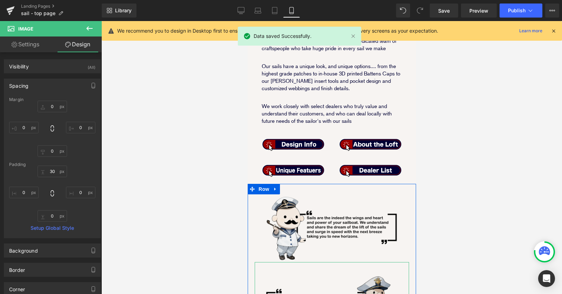
scroll to position [93, 0]
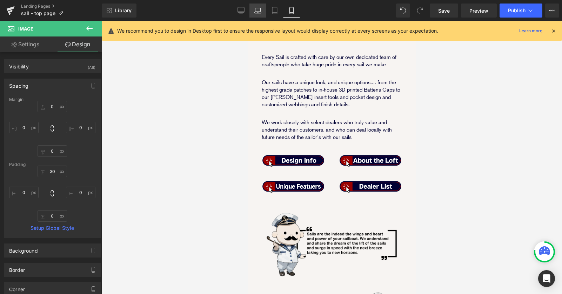
click at [259, 12] on icon at bounding box center [257, 10] width 7 height 7
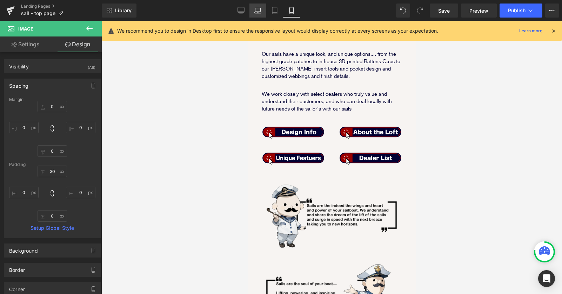
type input "0"
type input "30"
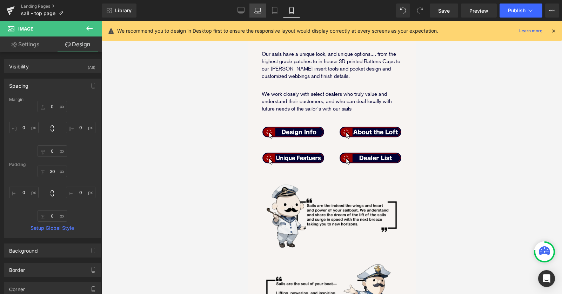
type input "0"
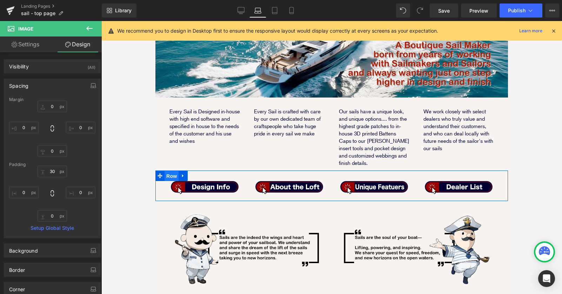
click at [168, 174] on span "Row" at bounding box center [171, 176] width 14 height 11
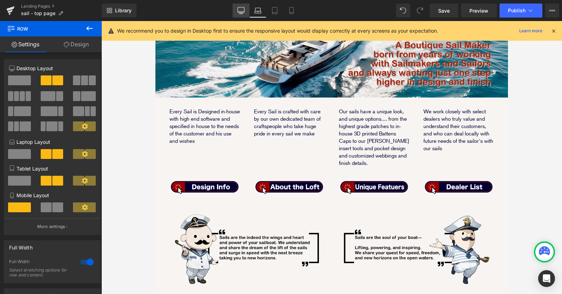
click at [236, 8] on link "Desktop" at bounding box center [241, 11] width 17 height 14
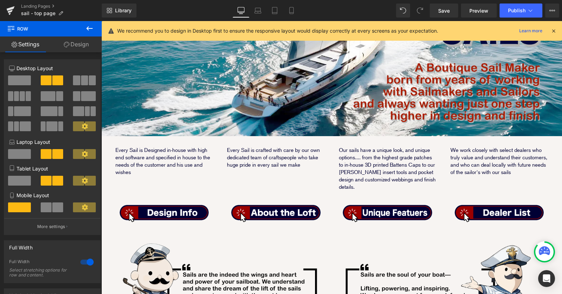
scroll to position [116, 0]
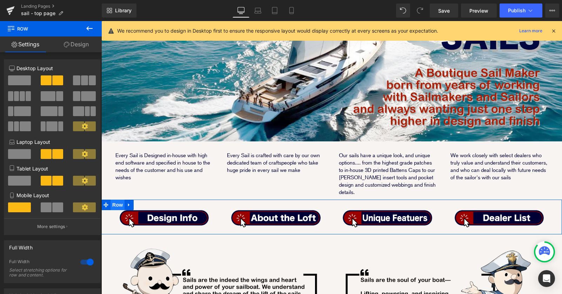
click at [117, 200] on span "Row" at bounding box center [117, 205] width 14 height 11
click at [77, 43] on link "Design" at bounding box center [76, 44] width 51 height 16
click at [0, 0] on div "Spacing" at bounding box center [0, 0] width 0 height 0
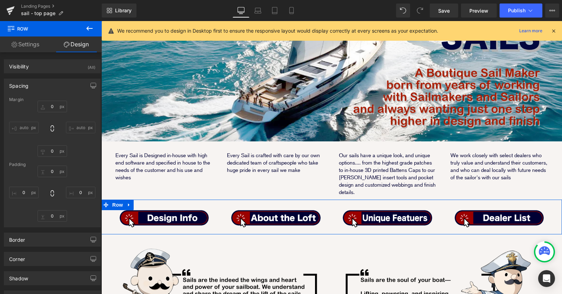
type input "0"
type input "20"
type input "10"
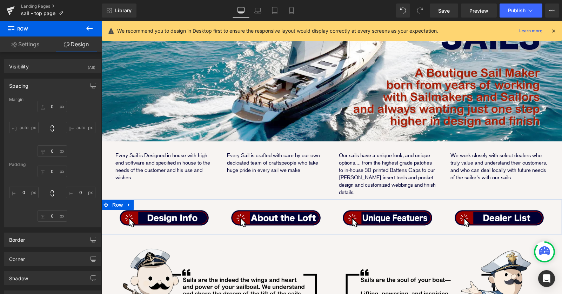
type input "20"
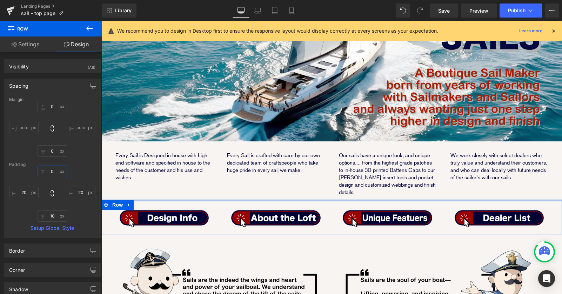
click at [47, 172] on input "0" at bounding box center [52, 172] width 29 height 12
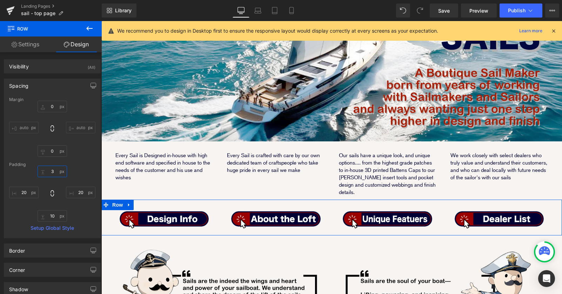
type input "30"
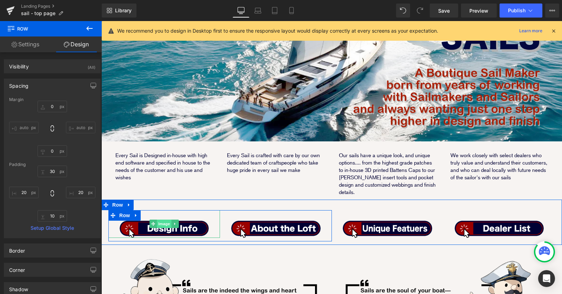
click at [164, 220] on span "Image" at bounding box center [164, 224] width 15 height 8
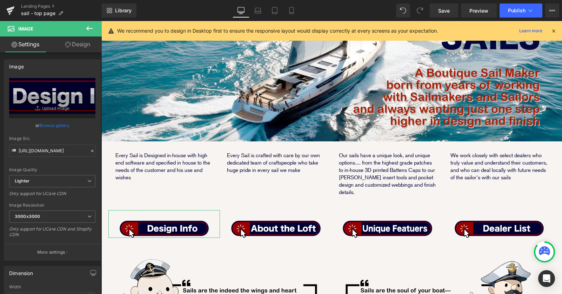
click at [86, 45] on link "Design" at bounding box center [77, 44] width 51 height 16
click at [0, 0] on div "Background" at bounding box center [0, 0] width 0 height 0
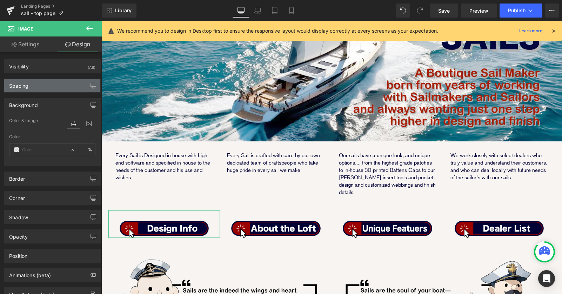
click at [63, 85] on div "Spacing" at bounding box center [52, 85] width 96 height 13
type input "0"
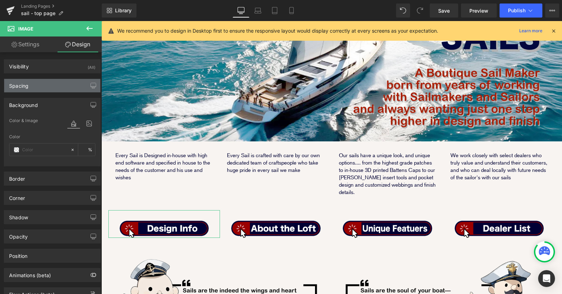
type input "30"
type input "0"
type input "transparent"
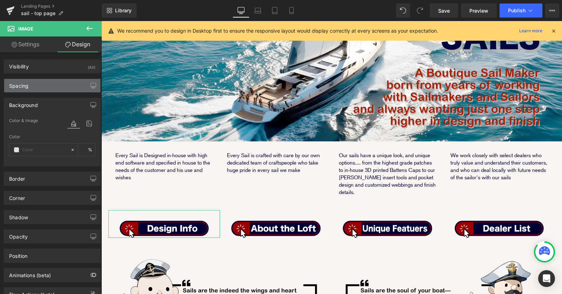
type input "0"
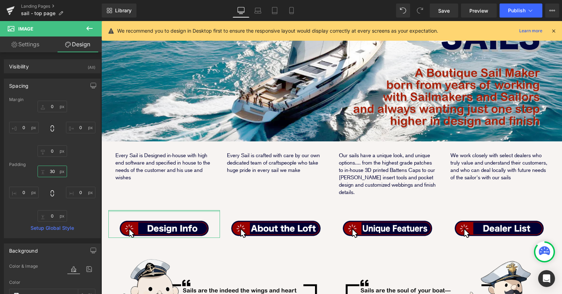
click at [50, 170] on input "30" at bounding box center [52, 172] width 29 height 12
type input "10"
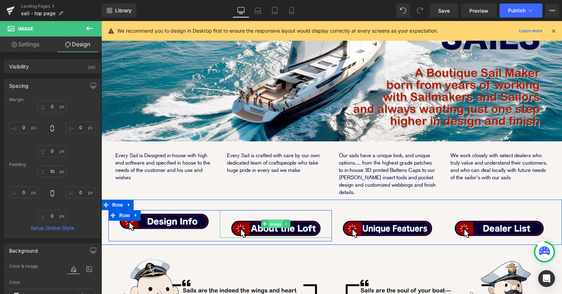
click at [274, 220] on span "Image" at bounding box center [276, 224] width 15 height 8
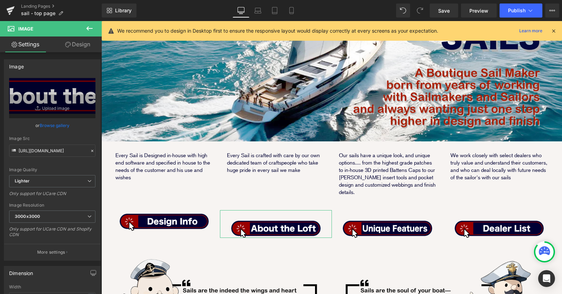
click at [84, 45] on link "Design" at bounding box center [77, 44] width 51 height 16
click at [0, 0] on div "Spacing" at bounding box center [0, 0] width 0 height 0
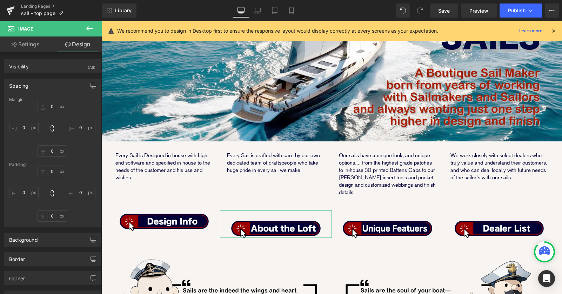
type input "0"
type input "30"
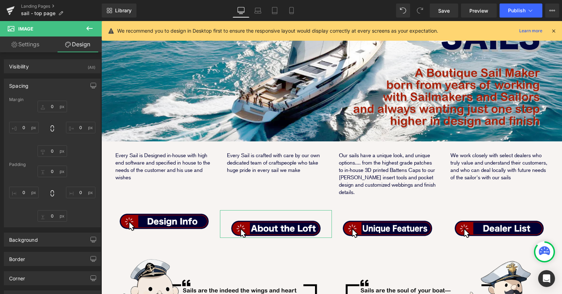
type input "0"
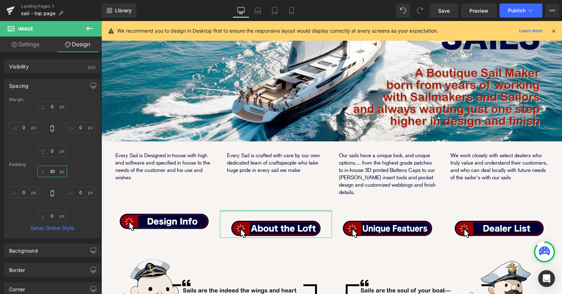
click at [51, 172] on input "30" at bounding box center [52, 172] width 29 height 12
type input "10"
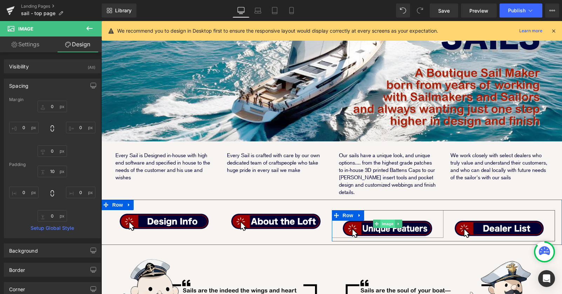
click at [385, 220] on span "Image" at bounding box center [387, 224] width 15 height 8
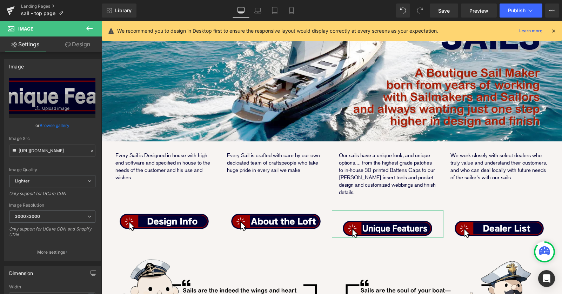
click at [82, 46] on link "Design" at bounding box center [77, 44] width 51 height 16
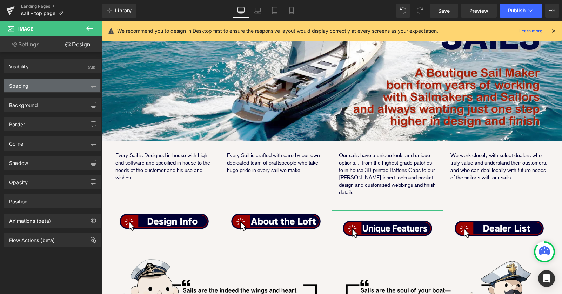
click at [61, 89] on div "Spacing" at bounding box center [52, 85] width 96 height 13
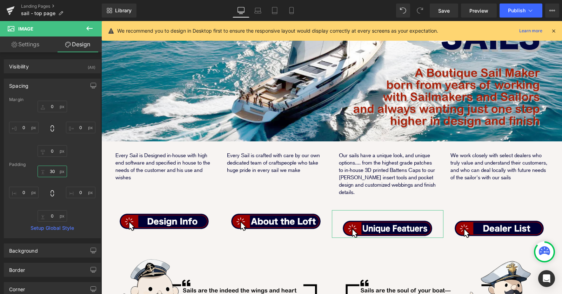
click at [49, 170] on input "30" at bounding box center [52, 172] width 29 height 12
type input "10"
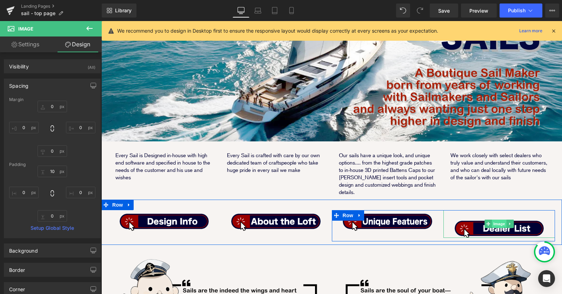
click at [498, 220] on span "Image" at bounding box center [499, 224] width 15 height 8
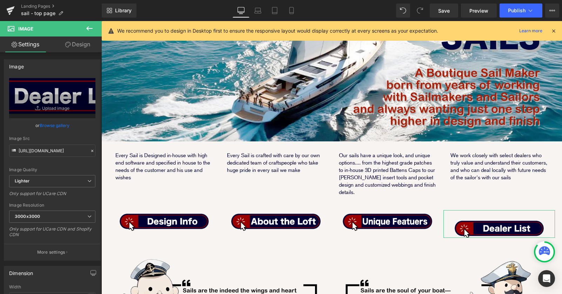
click at [78, 43] on link "Design" at bounding box center [77, 44] width 51 height 16
click at [0, 0] on div "Spacing" at bounding box center [0, 0] width 0 height 0
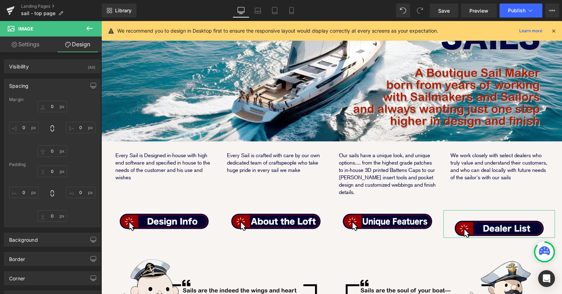
type input "0"
type input "30"
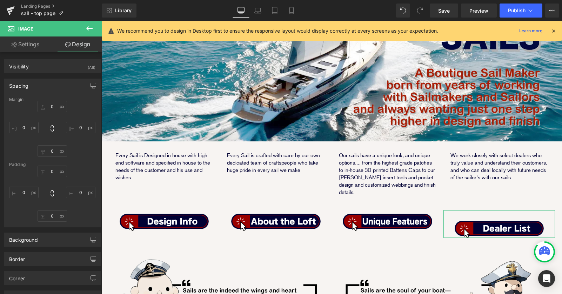
type input "0"
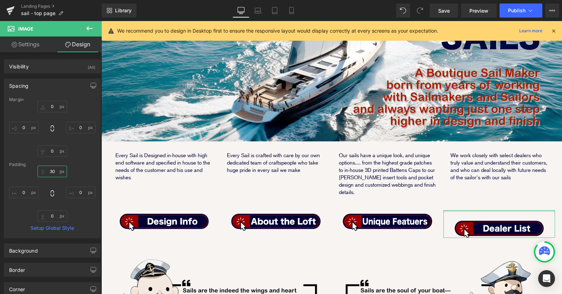
click at [52, 171] on input "30" at bounding box center [52, 172] width 29 height 12
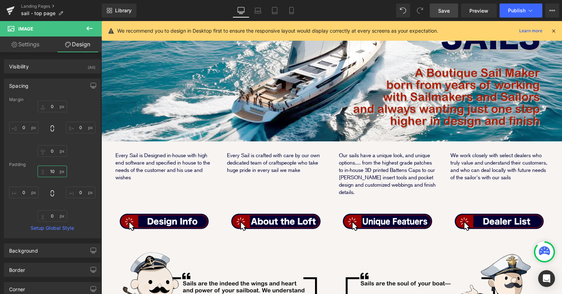
type input "10"
click at [442, 7] on span "Save" at bounding box center [444, 10] width 12 height 7
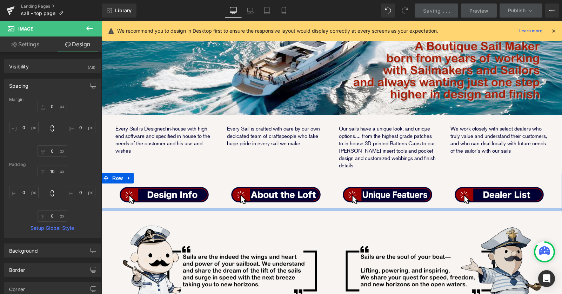
scroll to position [149, 0]
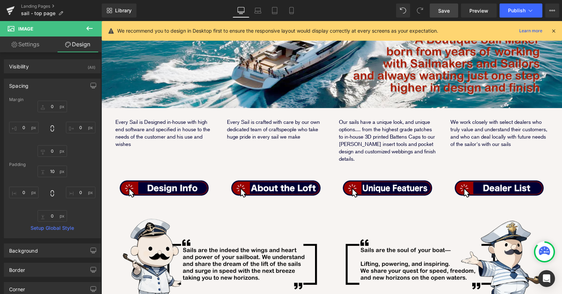
click at [445, 8] on span "Save" at bounding box center [444, 10] width 12 height 7
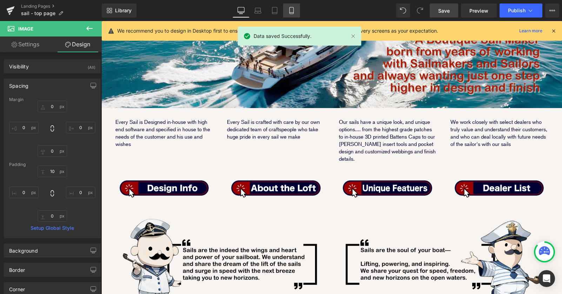
click at [288, 12] on link "Mobile" at bounding box center [291, 11] width 17 height 14
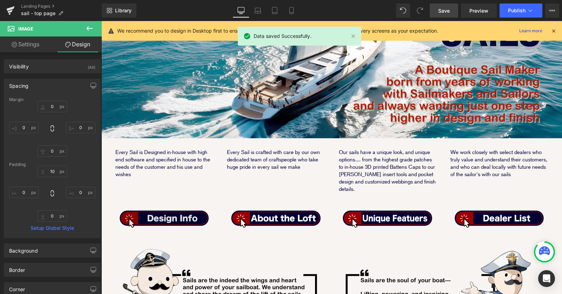
type input "0"
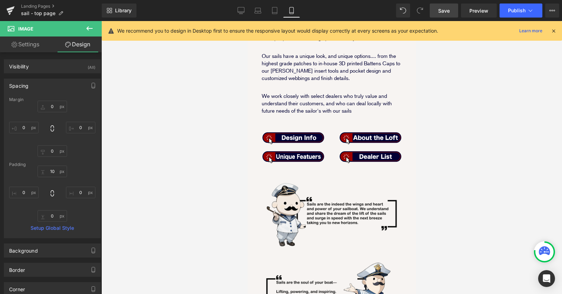
click at [473, 158] on div at bounding box center [331, 157] width 461 height 273
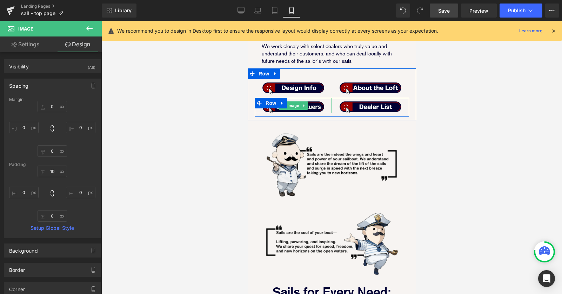
scroll to position [82, 0]
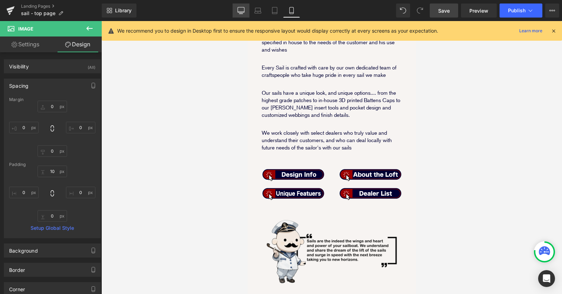
click at [241, 8] on icon at bounding box center [240, 10] width 7 height 7
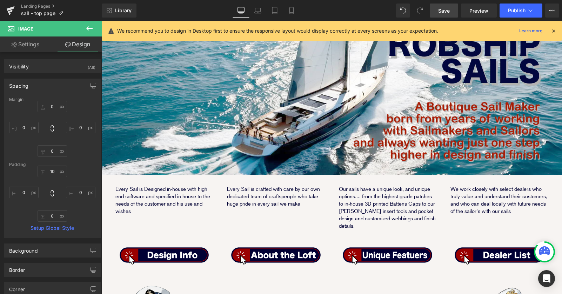
scroll to position [85, 0]
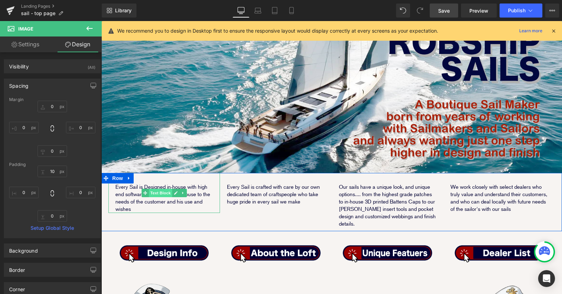
click at [161, 189] on span "Text Block" at bounding box center [160, 193] width 23 height 8
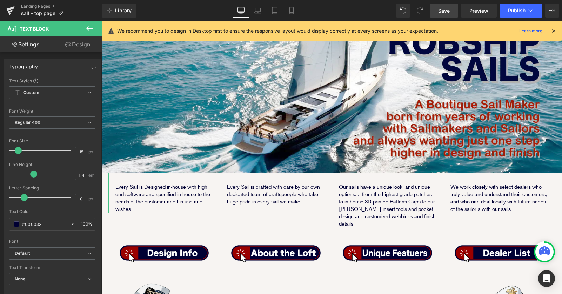
click at [80, 44] on link "Design" at bounding box center [77, 44] width 51 height 16
click at [0, 0] on div "Spacing" at bounding box center [0, 0] width 0 height 0
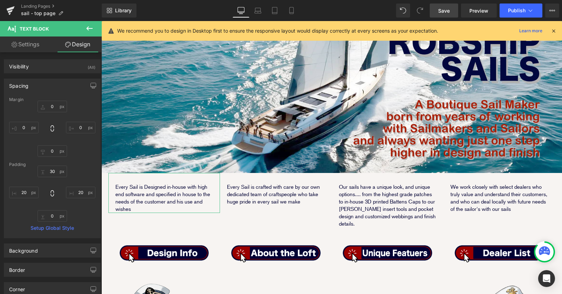
click at [36, 47] on link "Settings" at bounding box center [25, 44] width 51 height 16
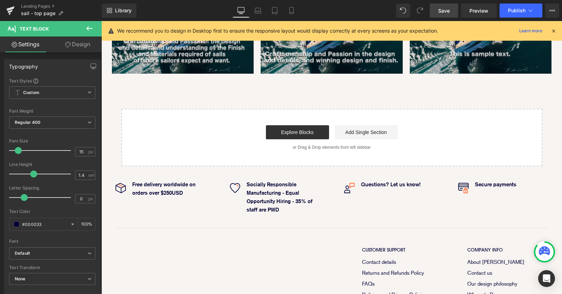
scroll to position [1116, 0]
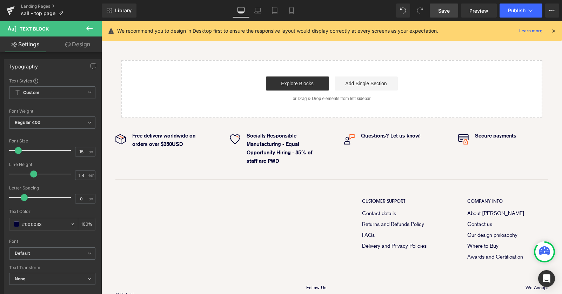
click at [449, 12] on span "Save" at bounding box center [444, 10] width 12 height 7
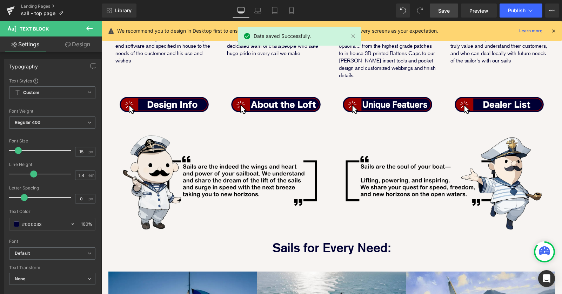
scroll to position [234, 0]
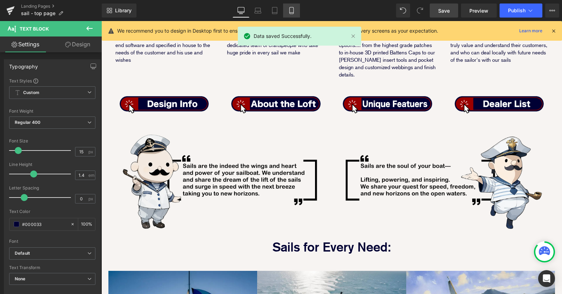
click at [292, 13] on icon at bounding box center [291, 10] width 4 height 7
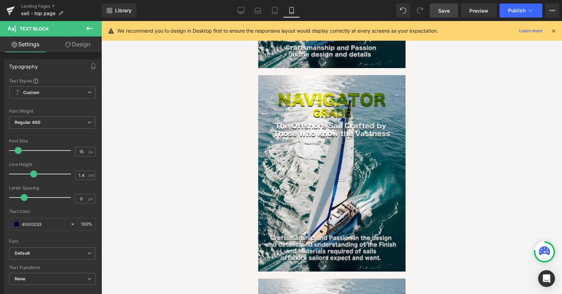
scroll to position [1639, 0]
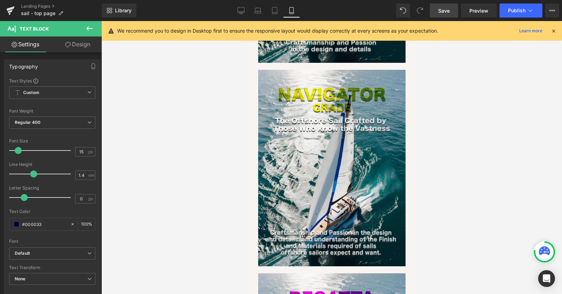
click at [442, 11] on span "Save" at bounding box center [444, 10] width 12 height 7
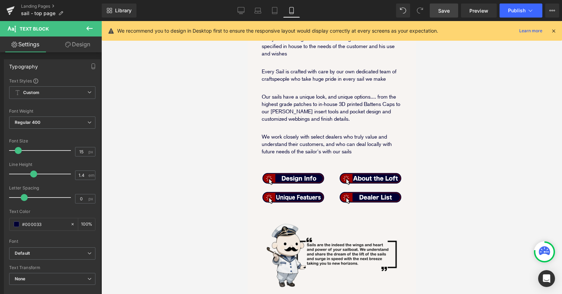
scroll to position [0, 0]
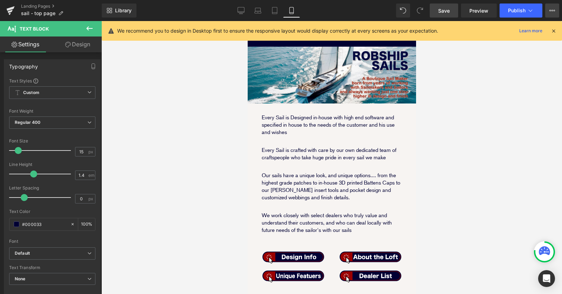
click at [551, 13] on button "View Live Page View with current Template Save Template to Library Schedule Pub…" at bounding box center [552, 11] width 14 height 14
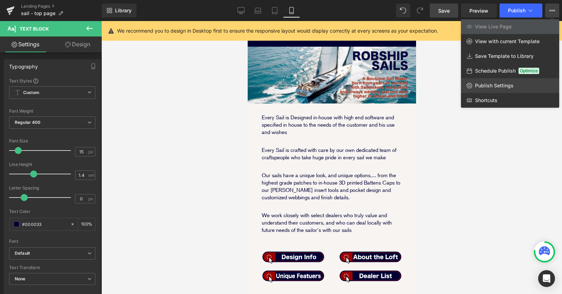
click at [513, 83] on link "Publish Settings" at bounding box center [510, 85] width 98 height 15
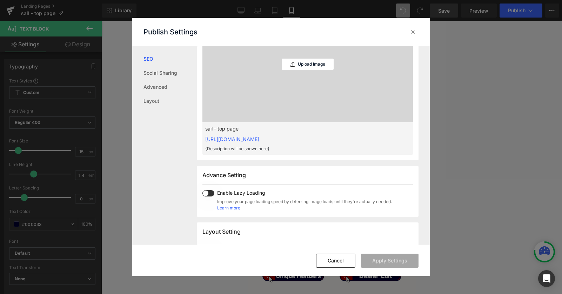
scroll to position [198, 0]
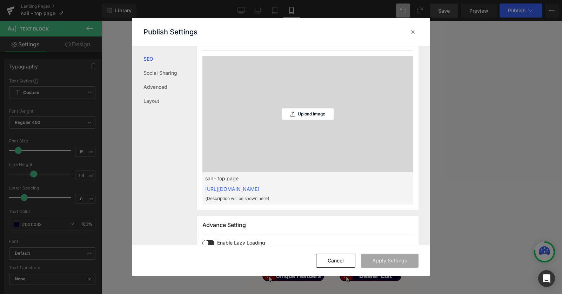
click at [259, 188] on link "https://robship.myshopify.com/pages/sail-top-page" at bounding box center [232, 189] width 54 height 6
drag, startPoint x: 342, startPoint y: 187, endPoint x: 201, endPoint y: 190, distance: 141.7
click at [200, 190] on div "Social Sharing Image Preview (Recommended size: 1200 x 630 px) Upload Image sai…" at bounding box center [308, 121] width 222 height 178
copy link "https://robship.myshopify.com/pages/sail-top-page"
click at [353, 184] on div "sail - top page https://robship.myshopify.com/pages/sail-top-page {Description …" at bounding box center [307, 188] width 210 height 33
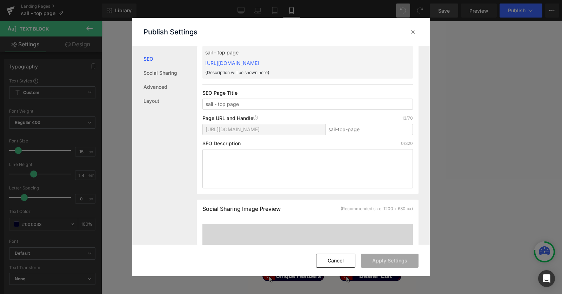
scroll to position [0, 0]
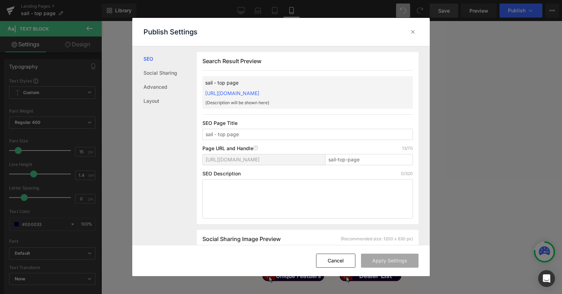
click at [258, 158] on span "https://robship.myshopify.com/pages/" at bounding box center [233, 160] width 54 height 6
click at [257, 159] on span "https://robship.myshopify.com/pages/" at bounding box center [233, 160] width 54 height 6
click at [256, 159] on span "https://robship.myshopify.com/pages/" at bounding box center [233, 160] width 54 height 6
click at [256, 147] on icon at bounding box center [255, 148] width 5 height 5
click at [413, 31] on icon at bounding box center [412, 31] width 7 height 7
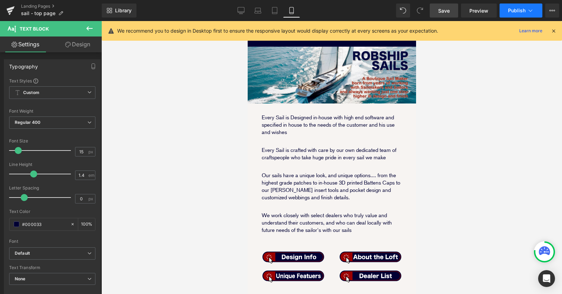
click at [534, 11] on button "Publish" at bounding box center [520, 11] width 43 height 14
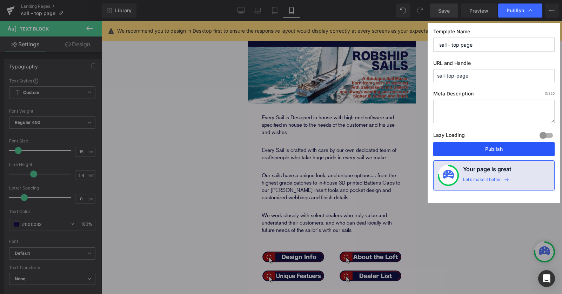
click at [490, 152] on button "Publish" at bounding box center [493, 149] width 121 height 14
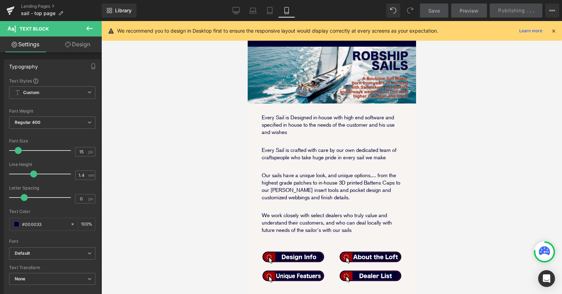
click at [556, 32] on icon at bounding box center [553, 31] width 6 height 6
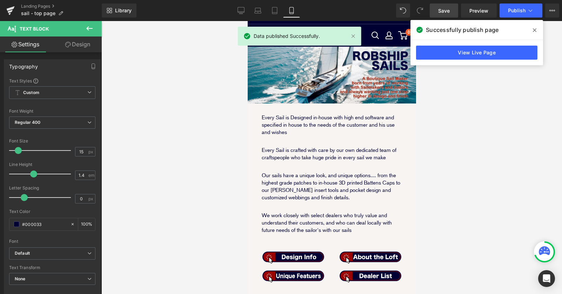
click at [535, 29] on icon at bounding box center [535, 30] width 4 height 6
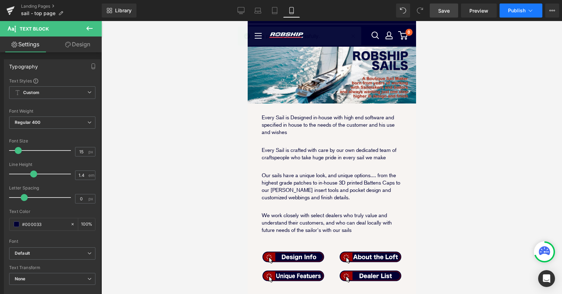
click at [527, 12] on icon at bounding box center [530, 10] width 7 height 7
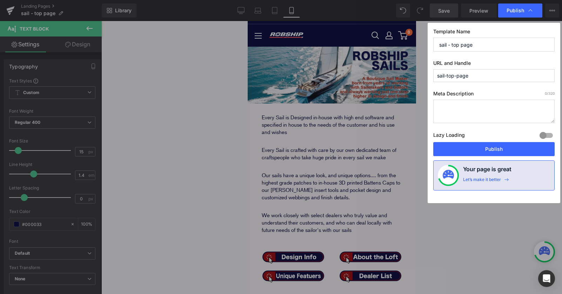
click at [489, 76] on input "sail-top-page" at bounding box center [493, 75] width 121 height 13
click at [486, 76] on input "sail-top-page" at bounding box center [493, 75] width 121 height 13
click at [480, 117] on textarea at bounding box center [493, 111] width 121 height 23
click at [492, 145] on button "Publish" at bounding box center [493, 149] width 121 height 14
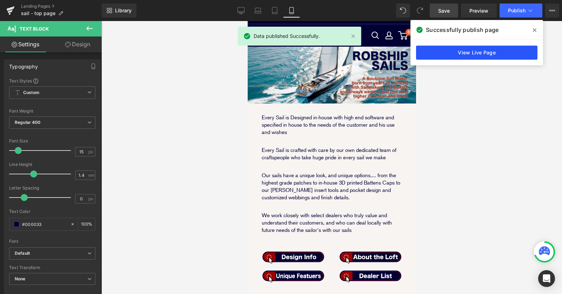
click at [503, 54] on link "View Live Page" at bounding box center [476, 53] width 121 height 14
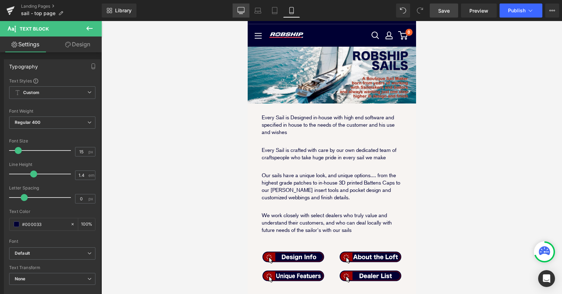
click at [238, 9] on icon at bounding box center [241, 9] width 7 height 5
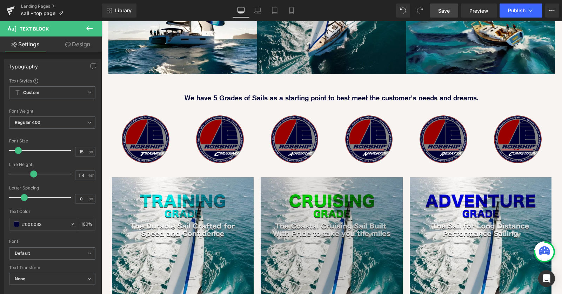
scroll to position [573, 0]
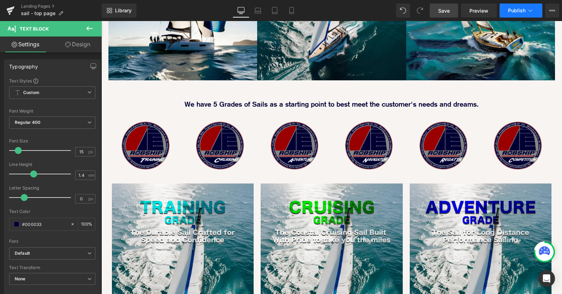
click at [538, 9] on button "Publish" at bounding box center [520, 11] width 43 height 14
click at [476, 11] on span "Preview" at bounding box center [478, 10] width 19 height 7
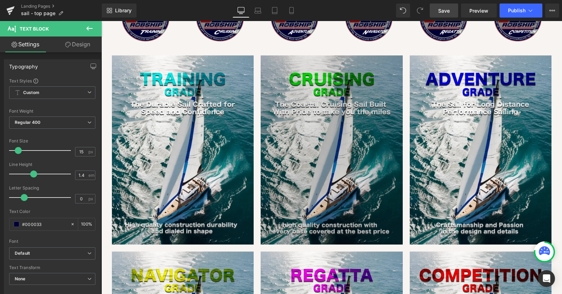
scroll to position [714, 0]
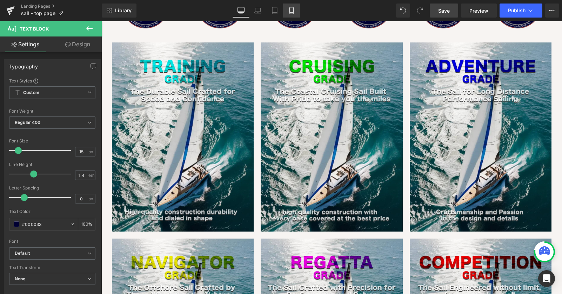
drag, startPoint x: 289, startPoint y: 9, endPoint x: 41, endPoint y: 53, distance: 252.2
click at [289, 9] on icon at bounding box center [291, 10] width 7 height 7
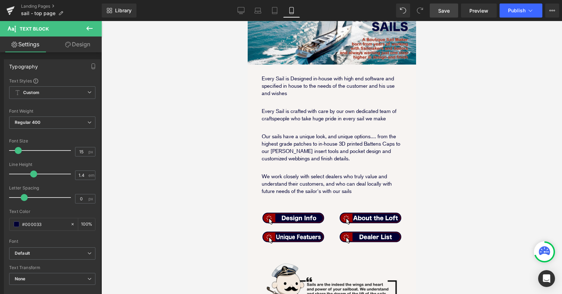
scroll to position [0, 0]
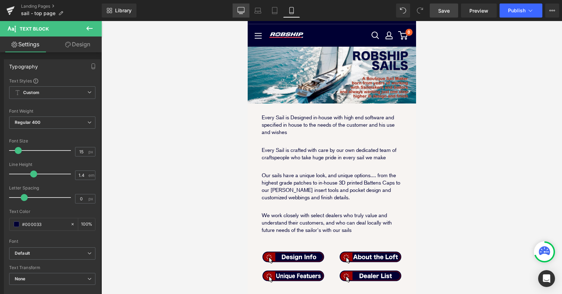
click at [243, 10] on icon at bounding box center [240, 10] width 7 height 7
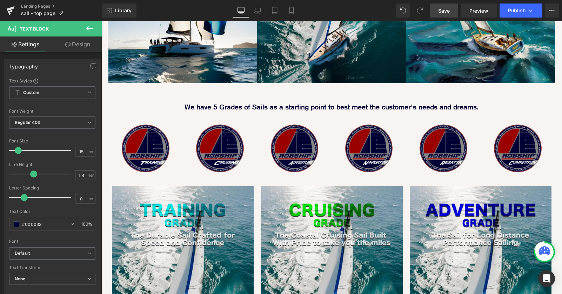
scroll to position [571, 0]
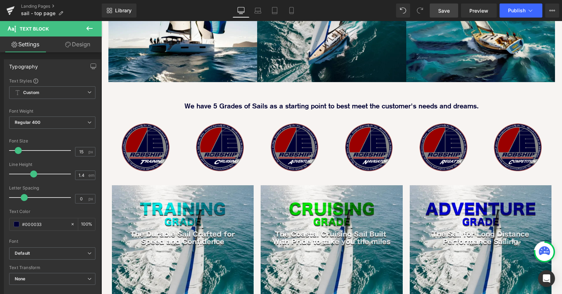
click at [557, 64] on div "Image Every Sail is Designed in-house with high end software and specified in h…" at bounding box center [331, 97] width 461 height 1132
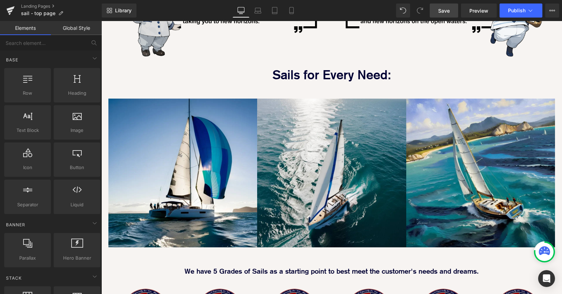
scroll to position [481, 0]
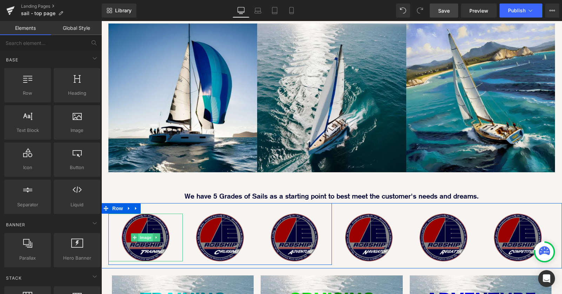
click at [147, 233] on span "Image" at bounding box center [145, 237] width 15 height 8
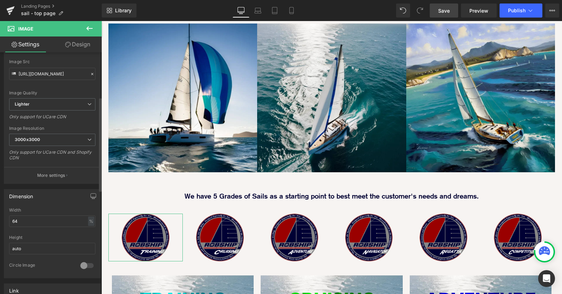
scroll to position [276, 0]
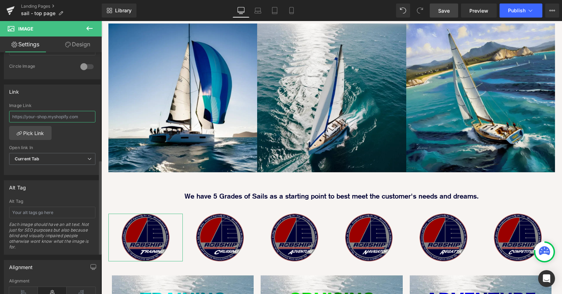
click at [36, 116] on input "text" at bounding box center [52, 117] width 86 height 12
paste input "sails-training"
click at [66, 138] on div "sails-training Image Link sails-training Pick Link Current Tab New Tab Open lin…" at bounding box center [52, 139] width 96 height 72
click at [12, 117] on input "sails-training" at bounding box center [52, 117] width 86 height 12
click at [441, 9] on span "Save" at bounding box center [444, 10] width 12 height 7
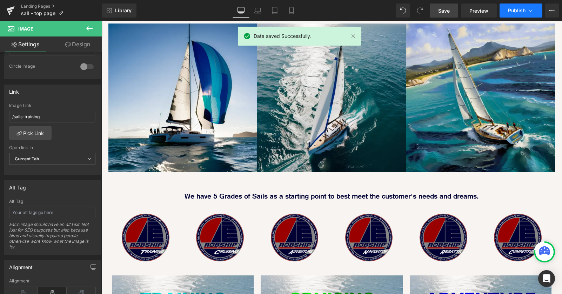
click at [518, 11] on span "Publish" at bounding box center [517, 11] width 18 height 6
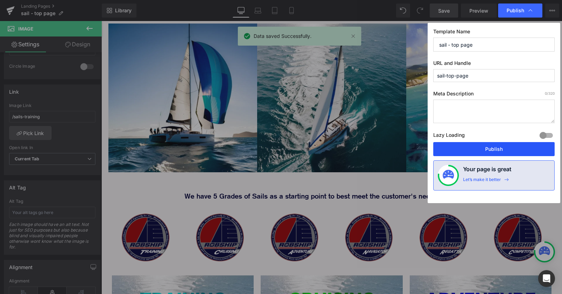
click at [493, 149] on button "Publish" at bounding box center [493, 149] width 121 height 14
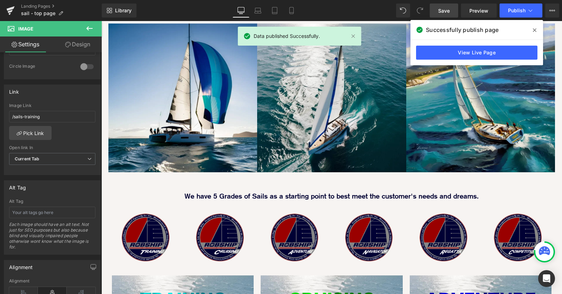
click at [534, 28] on icon at bounding box center [535, 30] width 4 height 6
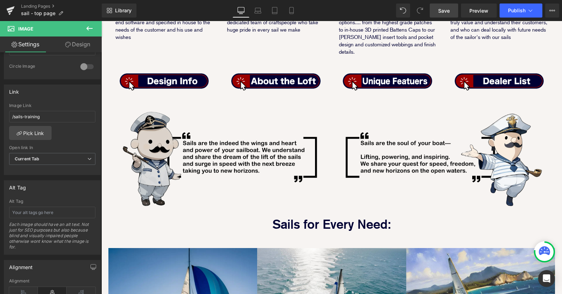
scroll to position [255, 0]
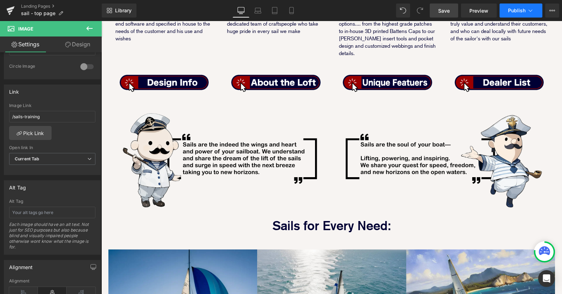
click at [529, 9] on icon at bounding box center [531, 10] width 4 height 2
click at [475, 14] on span "Preview" at bounding box center [478, 10] width 19 height 7
click at [13, 117] on input "/sails-training" at bounding box center [52, 117] width 86 height 12
click at [446, 15] on link "Save" at bounding box center [444, 11] width 28 height 14
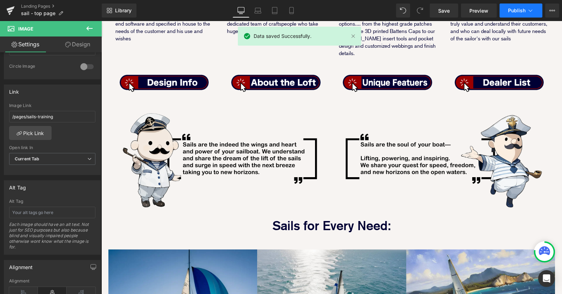
click at [517, 14] on button "Publish" at bounding box center [520, 11] width 43 height 14
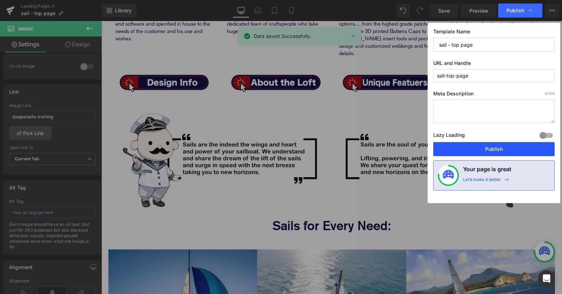
click at [483, 145] on button "Publish" at bounding box center [493, 149] width 121 height 14
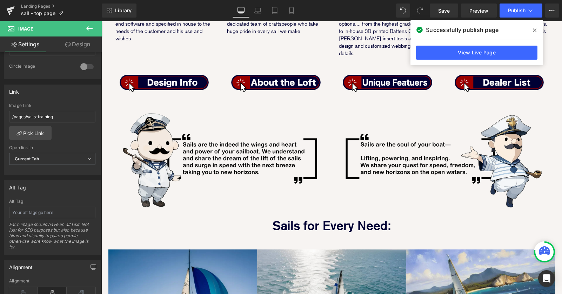
click at [535, 31] on icon at bounding box center [535, 30] width 4 height 4
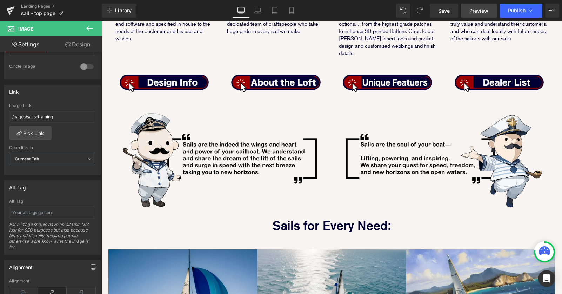
click at [480, 13] on span "Preview" at bounding box center [478, 10] width 19 height 7
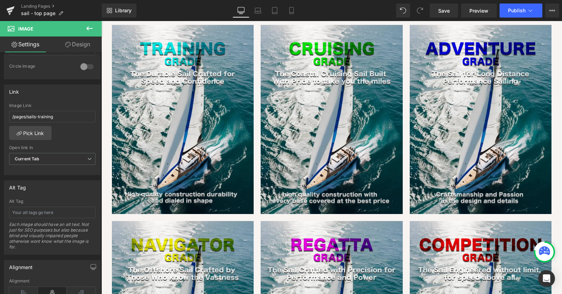
scroll to position [624, 0]
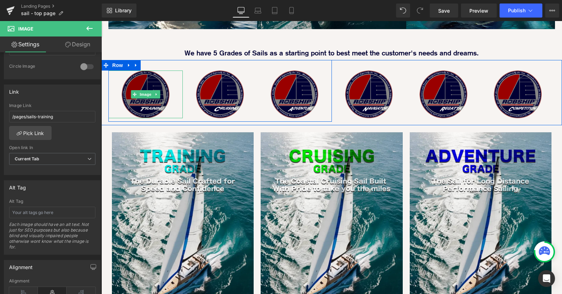
click at [152, 70] on img at bounding box center [146, 94] width 48 height 48
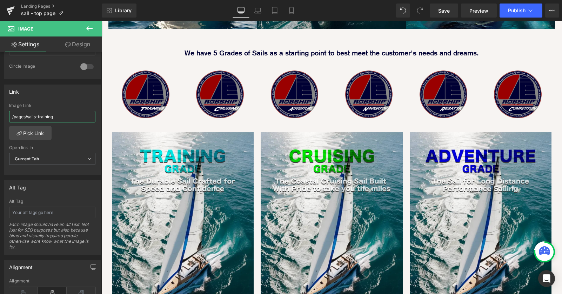
drag, startPoint x: 65, startPoint y: 116, endPoint x: -6, endPoint y: 114, distance: 71.2
click at [0, 114] on html "Image You are previewing how the will restyle your page. You can not edit Eleme…" at bounding box center [281, 147] width 562 height 294
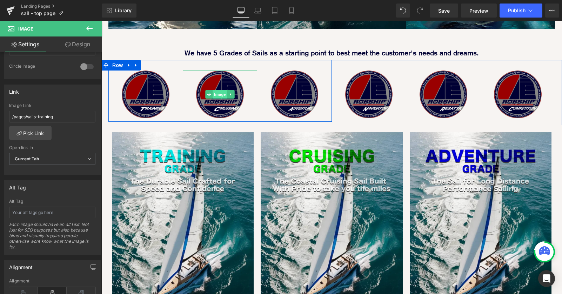
click at [219, 90] on span "Image" at bounding box center [220, 94] width 15 height 8
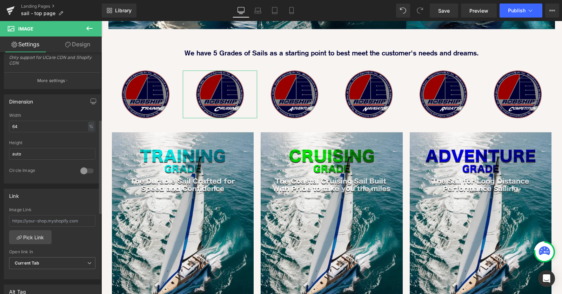
scroll to position [184, 0]
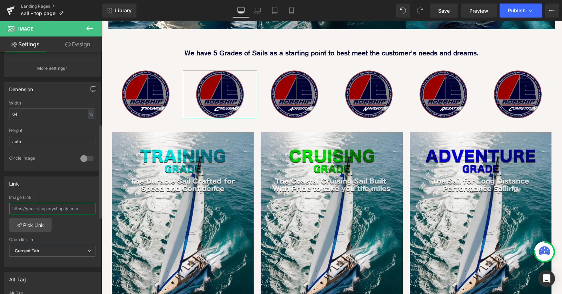
click at [46, 207] on input "text" at bounding box center [52, 209] width 86 height 12
paste input "/pages/sails-training"
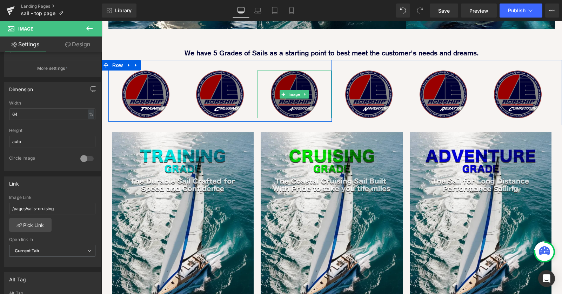
click at [303, 82] on img at bounding box center [295, 94] width 48 height 48
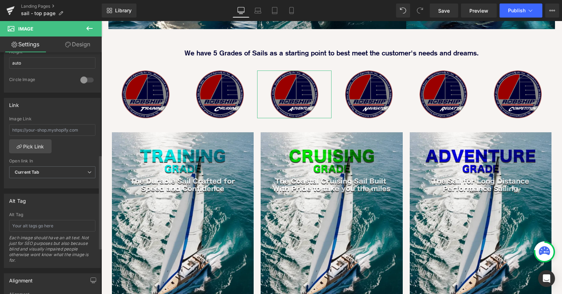
scroll to position [322, 0]
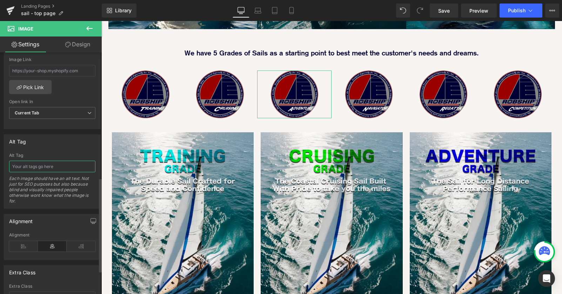
click at [46, 169] on input "text" at bounding box center [52, 167] width 86 height 12
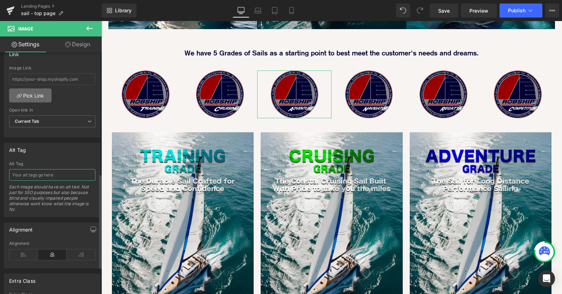
scroll to position [312, 0]
click at [55, 79] on input "text" at bounding box center [52, 81] width 86 height 12
paste input "/pages/sails-training"
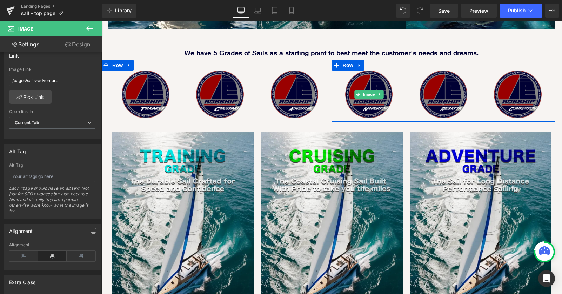
click at [372, 85] on img at bounding box center [369, 94] width 48 height 48
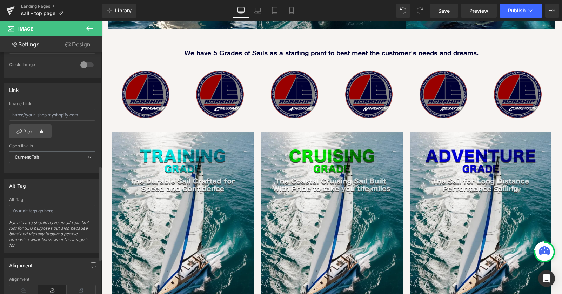
scroll to position [249, 0]
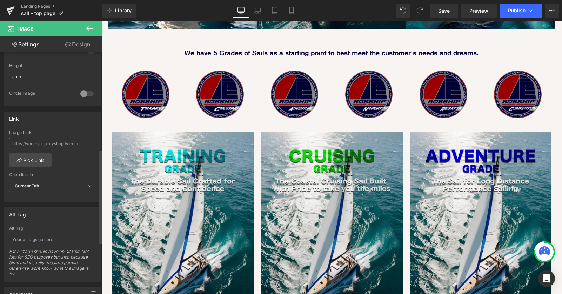
click at [65, 140] on input "text" at bounding box center [52, 144] width 86 height 12
paste input "/pages/sails-training"
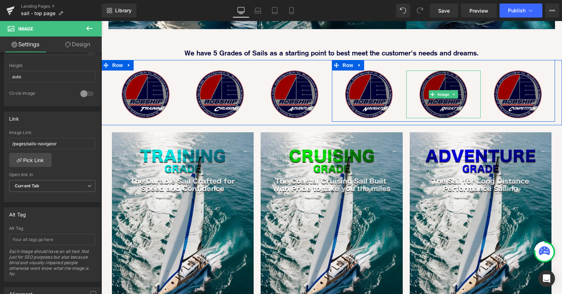
click at [444, 80] on img at bounding box center [443, 94] width 48 height 48
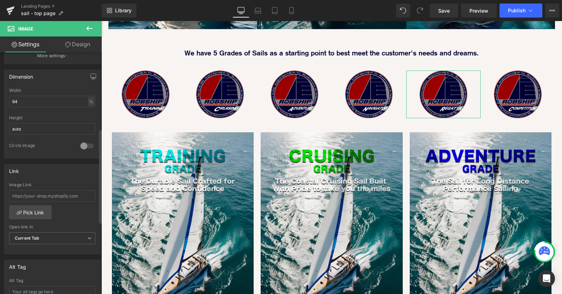
scroll to position [202, 0]
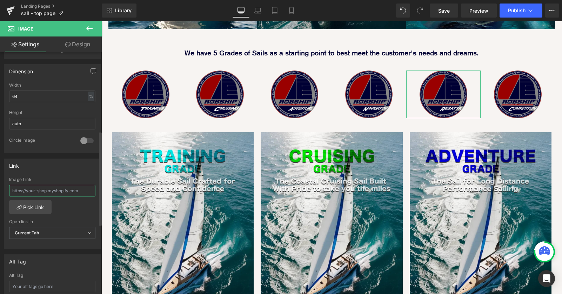
click at [51, 190] on input "text" at bounding box center [52, 191] width 86 height 12
paste input "/pages/sails-training"
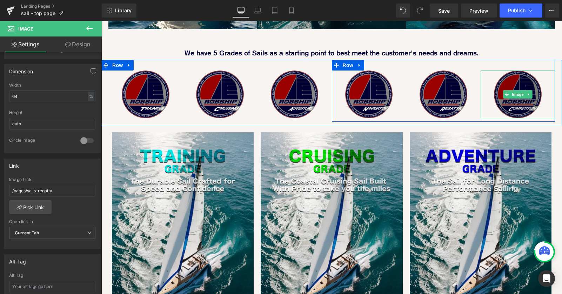
click at [519, 80] on img at bounding box center [518, 94] width 48 height 48
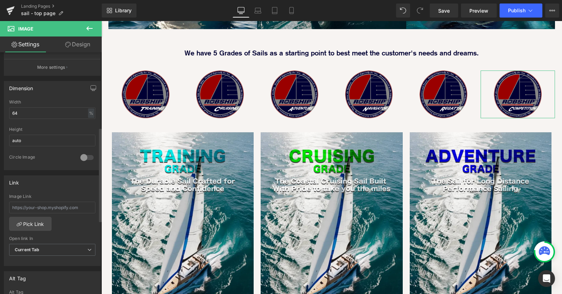
scroll to position [193, 0]
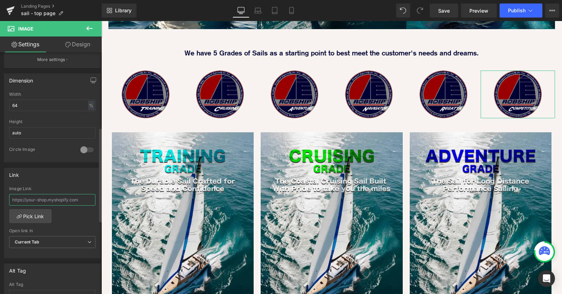
click at [56, 199] on input "text" at bounding box center [52, 200] width 86 height 12
paste input "/pages/sails-training"
click at [79, 210] on div "/pages/sails-competition Image Link /pages/sails-competition Pick Link Current …" at bounding box center [52, 222] width 96 height 72
drag, startPoint x: 79, startPoint y: 197, endPoint x: -6, endPoint y: 197, distance: 84.9
click at [0, 197] on html "Image You are previewing how the will restyle your page. You can not edit Eleme…" at bounding box center [281, 147] width 562 height 294
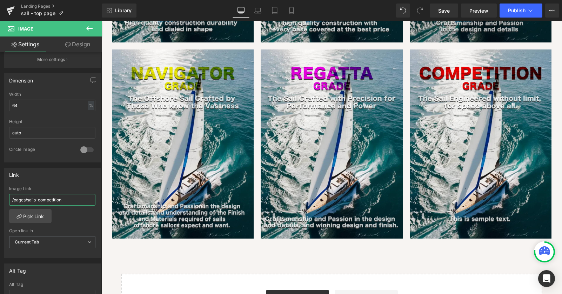
scroll to position [919, 0]
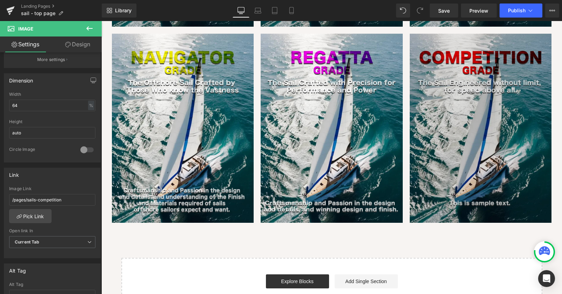
click at [474, 112] on img at bounding box center [481, 128] width 142 height 189
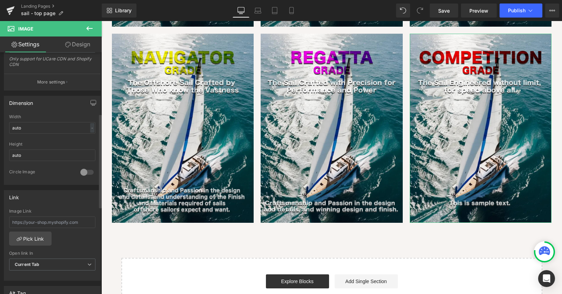
scroll to position [172, 0]
click at [40, 223] on input "text" at bounding box center [52, 220] width 86 height 12
paste input "/pages/sails-competition"
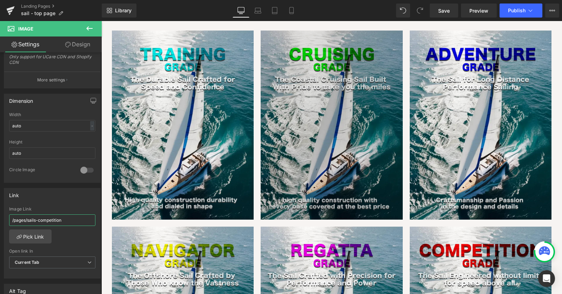
scroll to position [788, 0]
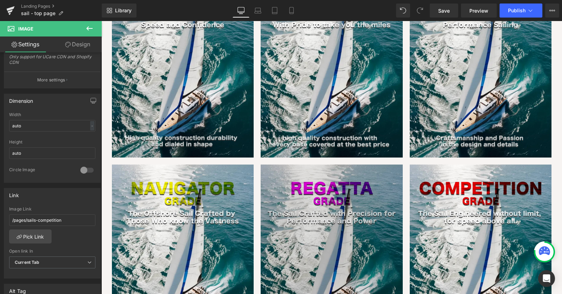
click at [349, 221] on img at bounding box center [332, 258] width 142 height 189
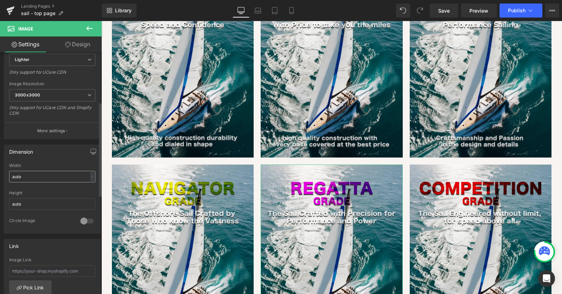
scroll to position [129, 0]
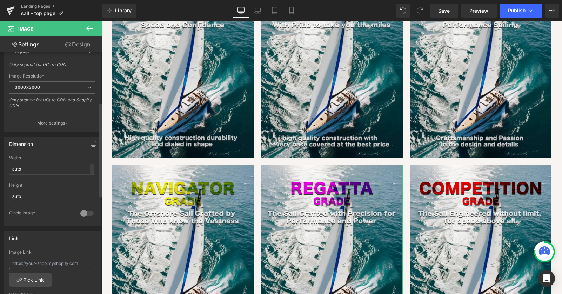
click at [37, 263] on input "text" at bounding box center [52, 263] width 86 height 12
paste input "/pages/sails-competition"
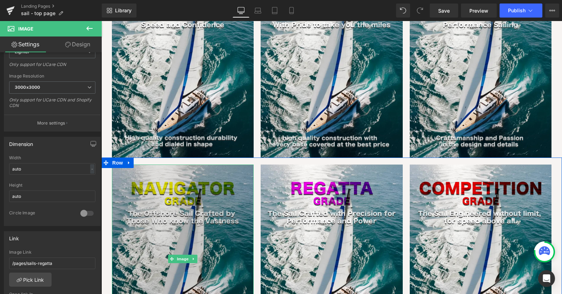
drag, startPoint x: 155, startPoint y: 232, endPoint x: 137, endPoint y: 235, distance: 18.2
click at [155, 232] on img at bounding box center [183, 258] width 142 height 189
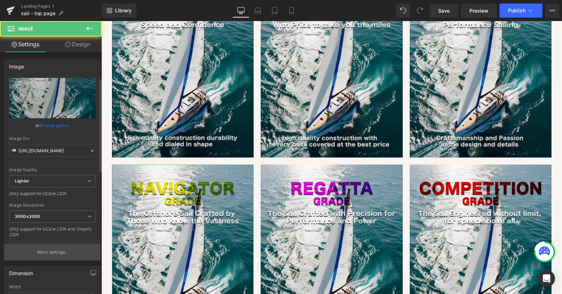
scroll to position [174, 0]
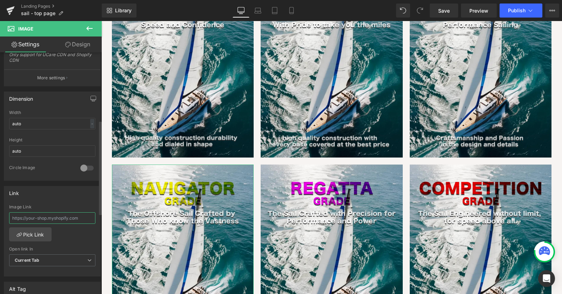
click at [72, 217] on input "text" at bounding box center [52, 218] width 86 height 12
paste input "/pages/sails-competition"
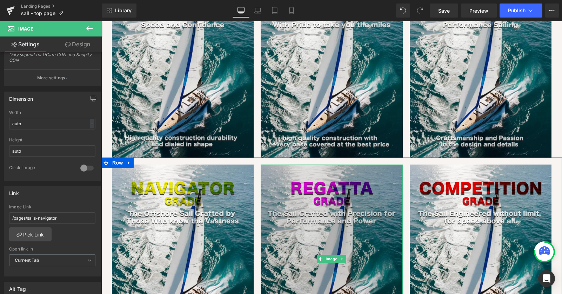
click at [336, 195] on img at bounding box center [332, 258] width 142 height 189
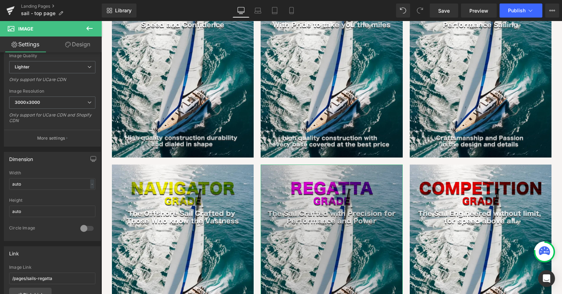
scroll to position [189, 0]
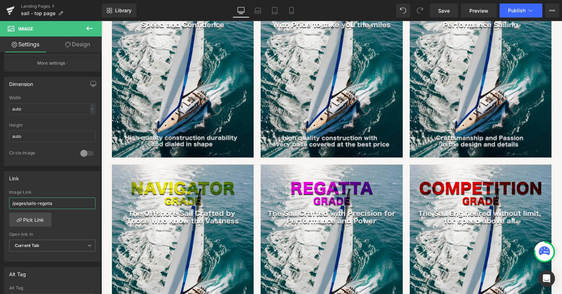
drag, startPoint x: 67, startPoint y: 201, endPoint x: -6, endPoint y: 201, distance: 72.6
click at [0, 201] on html "Image You are previewing how the will restyle your page. You can not edit Eleme…" at bounding box center [281, 147] width 562 height 294
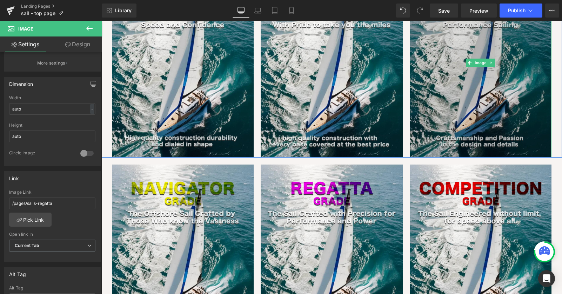
click at [466, 109] on img at bounding box center [481, 62] width 142 height 189
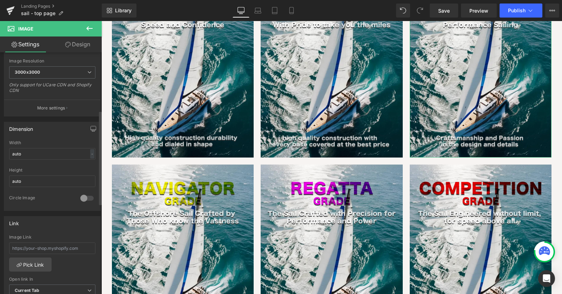
scroll to position [173, 0]
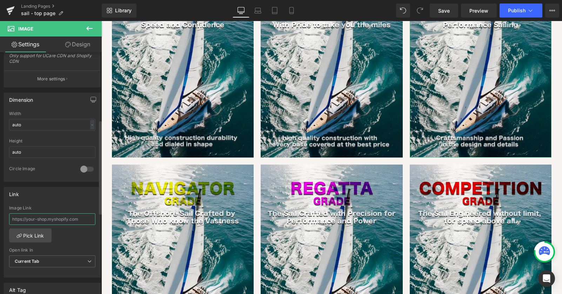
click at [55, 217] on input "text" at bounding box center [52, 219] width 86 height 12
paste input "/pages/sails-regatta"
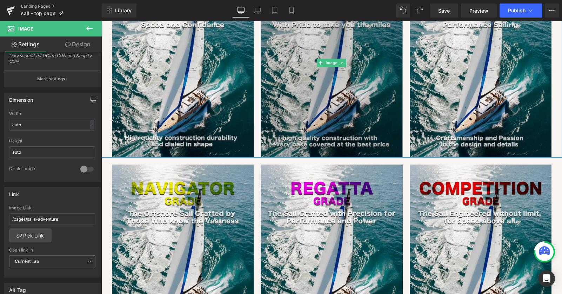
click at [304, 101] on img at bounding box center [332, 62] width 142 height 189
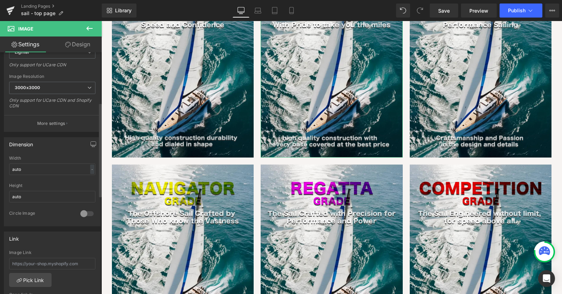
scroll to position [134, 0]
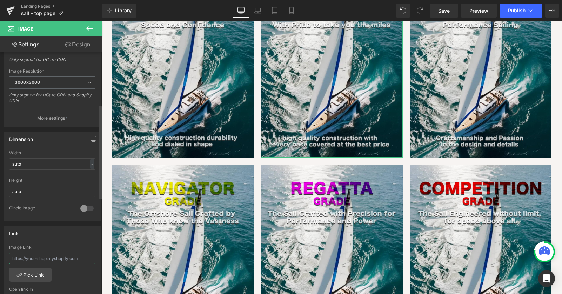
click at [54, 254] on input "text" at bounding box center [52, 259] width 86 height 12
paste input "/pages/sails-regatta"
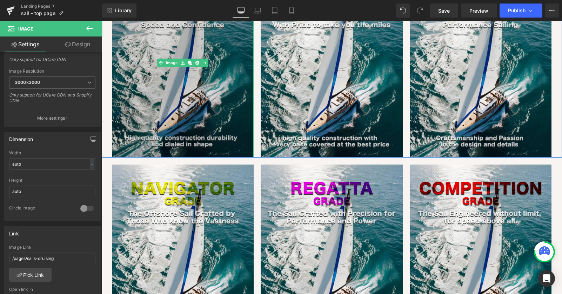
click at [182, 101] on img at bounding box center [183, 62] width 142 height 189
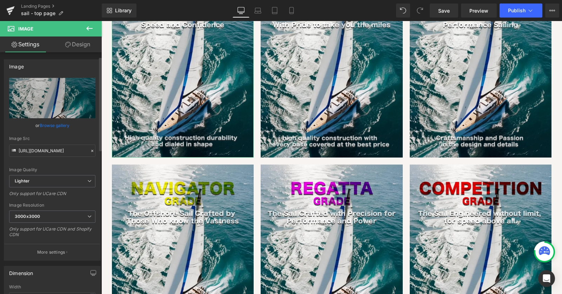
scroll to position [225, 0]
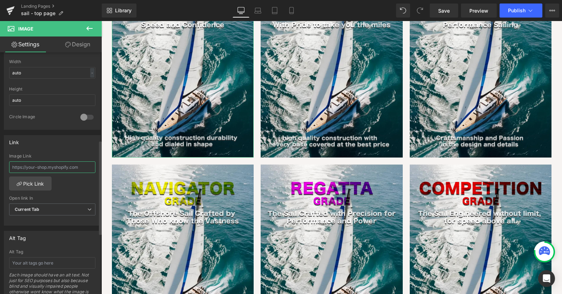
click at [60, 161] on input "text" at bounding box center [52, 167] width 86 height 12
paste input "/pages/sails-regatta"
click at [78, 186] on div "/pages/sails-training Image Link /pages/sails-training Pick Link Current Tab Ne…" at bounding box center [52, 190] width 96 height 72
click at [441, 14] on span "Save" at bounding box center [444, 10] width 12 height 7
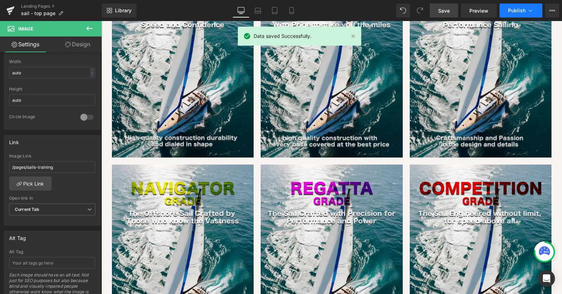
click at [509, 12] on span "Publish" at bounding box center [517, 11] width 18 height 6
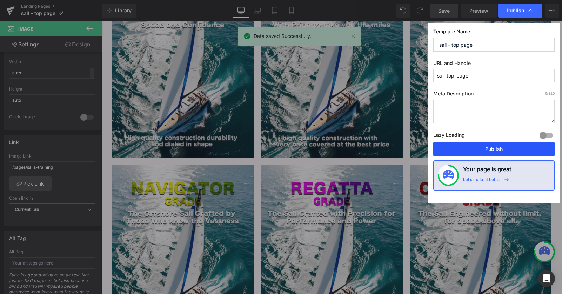
click at [478, 153] on button "Publish" at bounding box center [493, 149] width 121 height 14
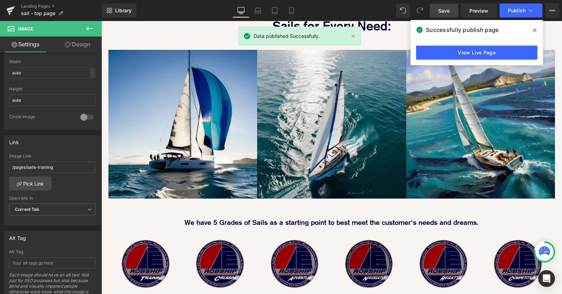
scroll to position [458, 0]
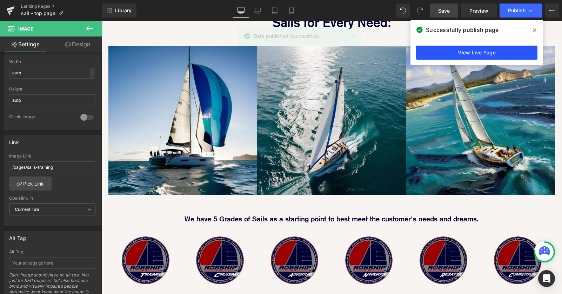
click at [449, 54] on link "View Live Page" at bounding box center [476, 53] width 121 height 14
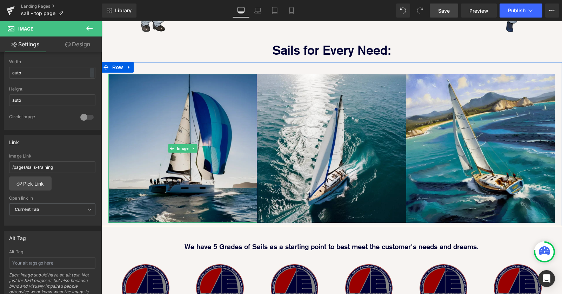
scroll to position [431, 0]
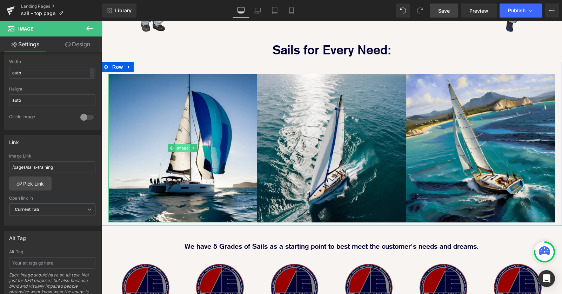
click at [179, 144] on span "Image" at bounding box center [182, 148] width 15 height 8
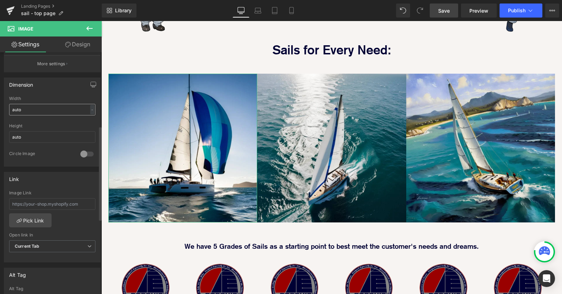
scroll to position [189, 0]
click at [42, 203] on input "text" at bounding box center [52, 204] width 86 height 12
paste input "(Competition Image) Competition: The Sail Engineered without limit, for speed a…"
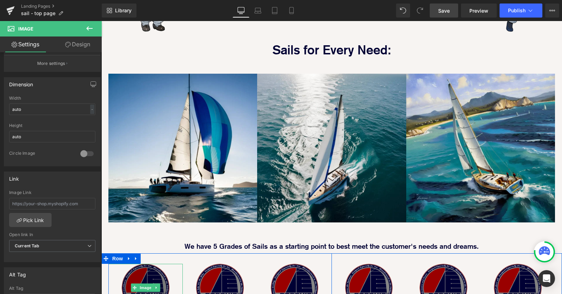
click at [158, 264] on img at bounding box center [146, 288] width 48 height 48
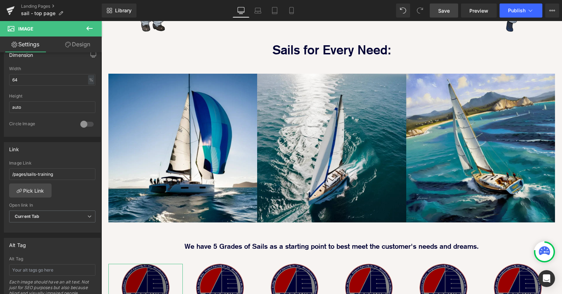
scroll to position [219, 0]
drag, startPoint x: 68, startPoint y: 172, endPoint x: -6, endPoint y: 171, distance: 73.7
click at [0, 171] on html "Image You are previewing how the will restyle your page. You can not edit Eleme…" at bounding box center [281, 147] width 562 height 294
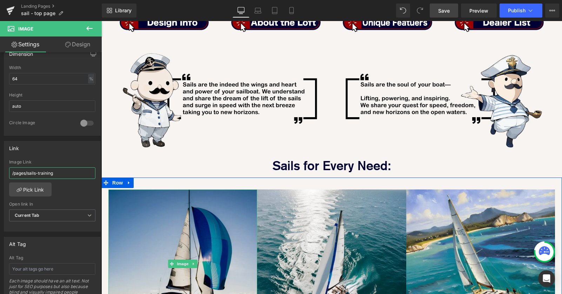
scroll to position [315, 0]
click at [166, 201] on img at bounding box center [182, 264] width 149 height 149
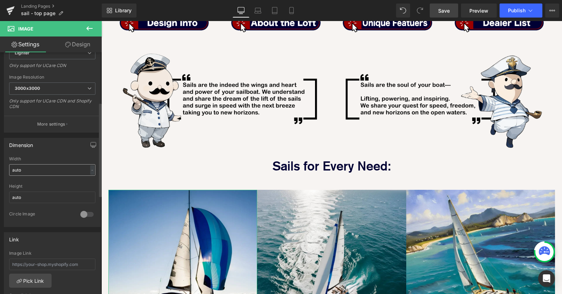
scroll to position [129, 0]
click at [37, 265] on input "text" at bounding box center [52, 263] width 86 height 12
paste input "/pages/sails-training"
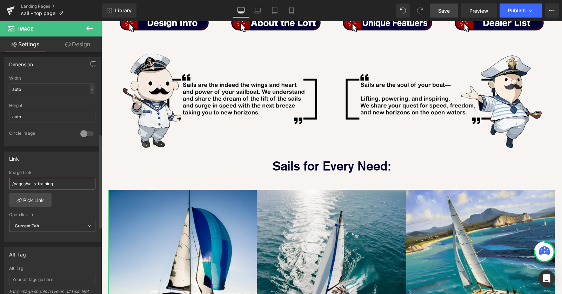
scroll to position [210, 0]
drag, startPoint x: 63, startPoint y: 181, endPoint x: 47, endPoint y: 181, distance: 15.8
click at [47, 181] on input "/pages/sails-training" at bounding box center [52, 182] width 86 height 12
paste input "sails-downwind-code"
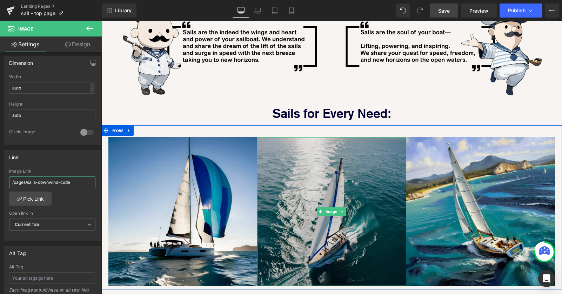
scroll to position [369, 0]
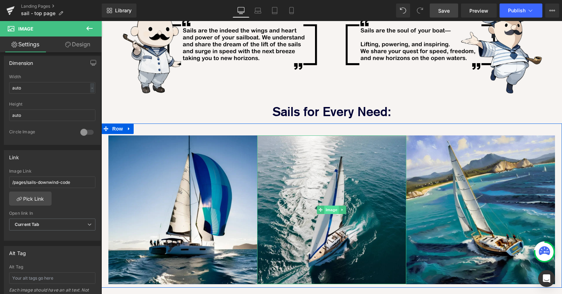
click at [330, 206] on span "Image" at bounding box center [331, 210] width 15 height 8
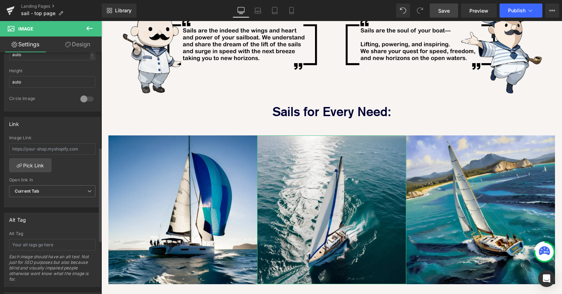
scroll to position [243, 0]
click at [58, 152] on input "text" at bounding box center [52, 149] width 86 height 12
paste input "sails-easy-sailing"
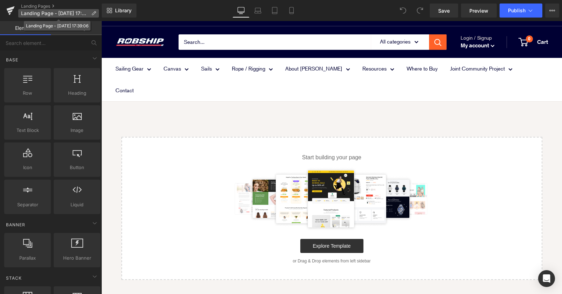
click at [45, 12] on span "Landing Page - Aug 22, 17:39:06" at bounding box center [54, 14] width 67 height 6
click at [45, 0] on div "You are previewing how the will restyle your page. You can not edit Elements in…" at bounding box center [281, 0] width 562 height 0
click at [45, 12] on span "Landing Page - Aug 22, 17:39:06" at bounding box center [54, 14] width 67 height 6
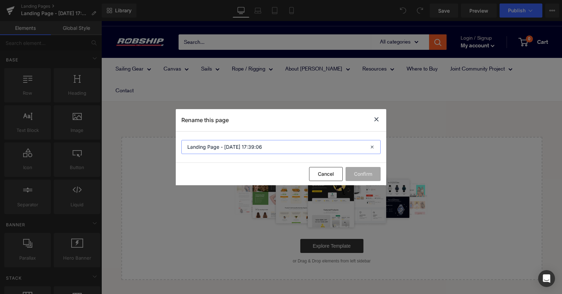
click at [266, 149] on input "Landing Page - Aug 22, 17:39:06" at bounding box center [280, 147] width 199 height 14
drag, startPoint x: 275, startPoint y: 149, endPoint x: 155, endPoint y: 148, distance: 120.0
click at [160, 148] on div "Rename this page Landing Page - Aug 22, 17:39:06 Cancel Confirm" at bounding box center [281, 147] width 562 height 294
type input "sail - training"
click at [364, 174] on button "Confirm" at bounding box center [362, 174] width 35 height 14
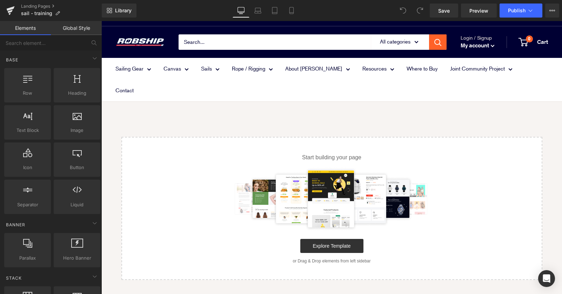
click at [544, 193] on div "Select your layout" at bounding box center [331, 208] width 461 height 143
click at [355, 102] on main "Select your layout" at bounding box center [331, 191] width 461 height 178
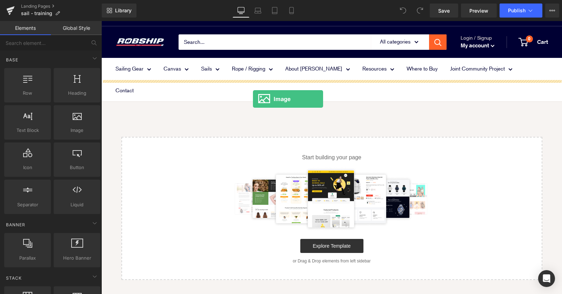
drag, startPoint x: 174, startPoint y: 140, endPoint x: 253, endPoint y: 99, distance: 89.3
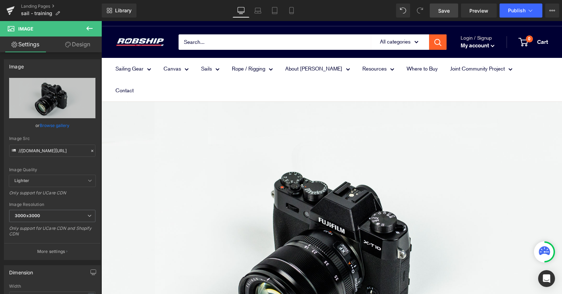
click at [438, 13] on link "Save" at bounding box center [444, 11] width 28 height 14
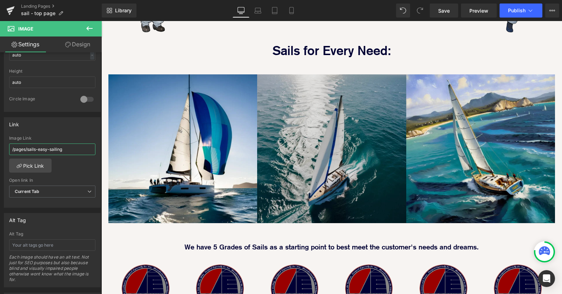
scroll to position [426, 0]
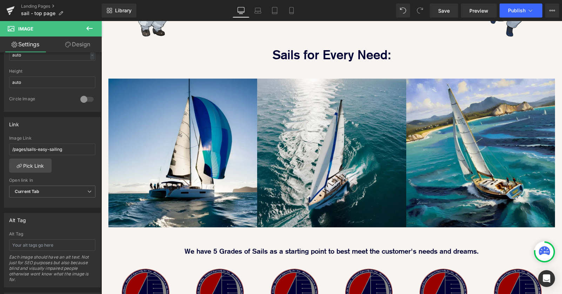
click at [88, 31] on icon at bounding box center [89, 28] width 8 height 8
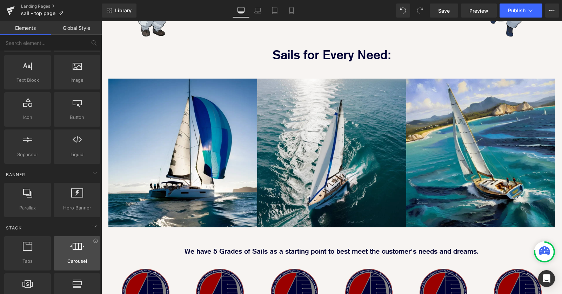
scroll to position [0, 0]
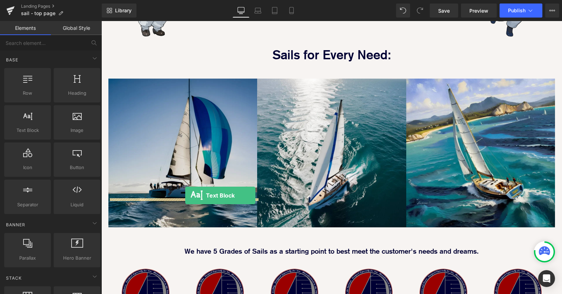
drag, startPoint x: 126, startPoint y: 149, endPoint x: 185, endPoint y: 195, distance: 75.5
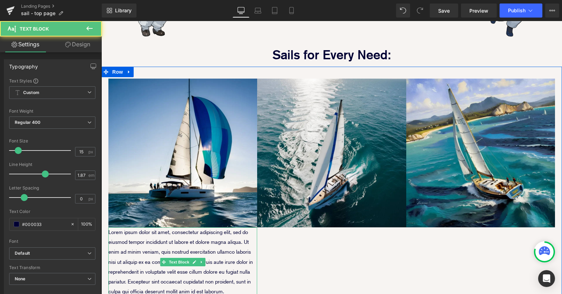
click at [186, 227] on p "Lorem ipsum dolor sit amet, consectetur adipiscing elit, sed do eiusmod tempor …" at bounding box center [182, 261] width 149 height 69
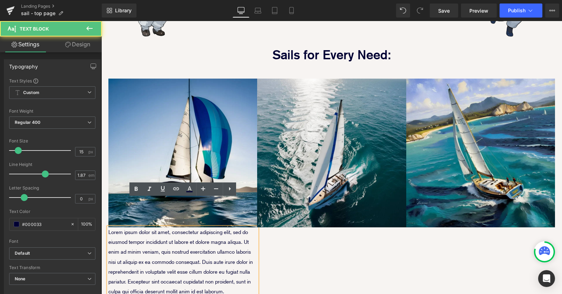
click at [175, 227] on p "Lorem ipsum dolor sit amet, consectetur adipiscing elit, sed do eiusmod tempor …" at bounding box center [182, 261] width 149 height 69
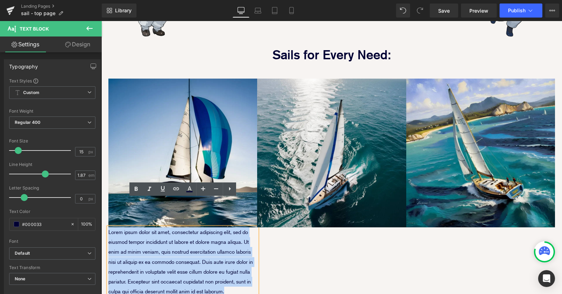
drag, startPoint x: 228, startPoint y: 262, endPoint x: 107, endPoint y: 201, distance: 135.2
click at [108, 227] on div "Lorem ipsum dolor sit amet, consectetur adipiscing elit, sed do eiusmod tempor …" at bounding box center [182, 261] width 149 height 69
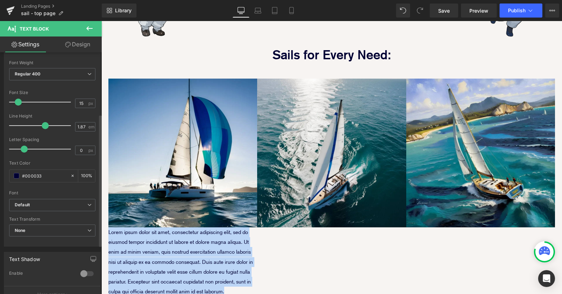
scroll to position [138, 0]
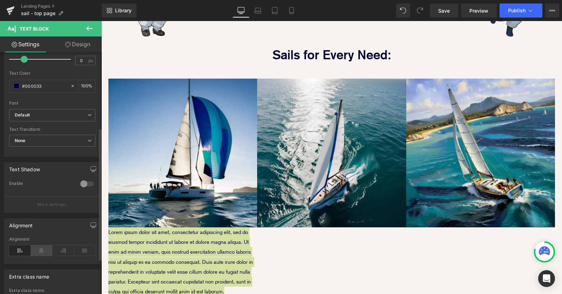
click at [42, 251] on icon at bounding box center [42, 250] width 22 height 11
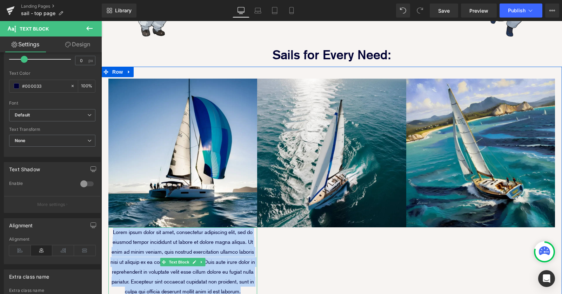
click at [178, 246] on p "Lorem ipsum dolor sit amet, consectetur adipiscing elit, sed do eiusmod tempor …" at bounding box center [182, 261] width 149 height 69
click at [178, 247] on p "Lorem ipsum dolor sit amet, consectetur adipiscing elit, sed do eiusmod tempor …" at bounding box center [182, 261] width 149 height 69
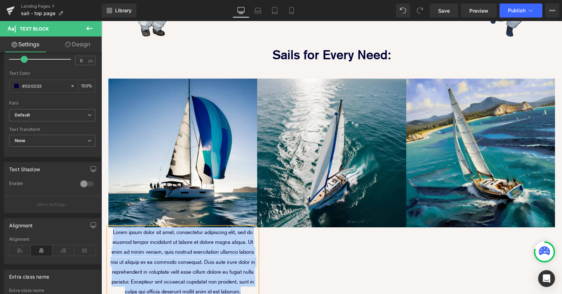
click at [139, 227] on p "Lorem ipsum dolor sit amet, consectetur adipiscing elit, sed do eiusmod tempor …" at bounding box center [182, 261] width 149 height 69
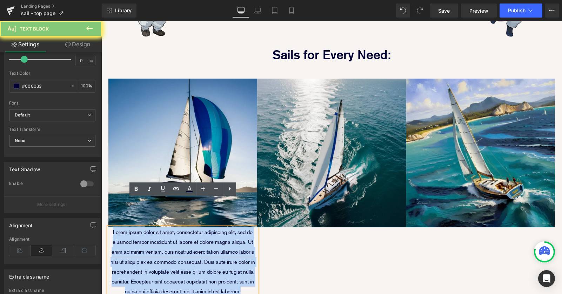
drag, startPoint x: 112, startPoint y: 204, endPoint x: 244, endPoint y: 264, distance: 145.5
click at [249, 264] on p "Lorem ipsum dolor sit amet, consectetur adipiscing elit, sed do eiusmod tempor …" at bounding box center [182, 261] width 149 height 69
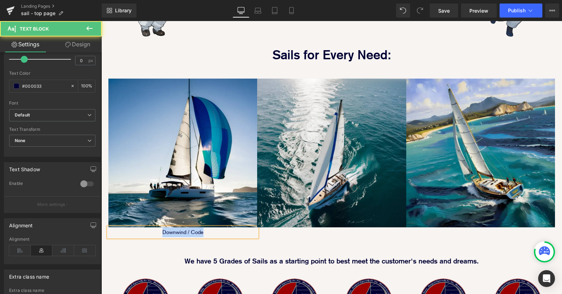
drag, startPoint x: 158, startPoint y: 205, endPoint x: 227, endPoint y: 205, distance: 68.7
click at [226, 227] on p "Downwind / Code" at bounding box center [182, 232] width 149 height 10
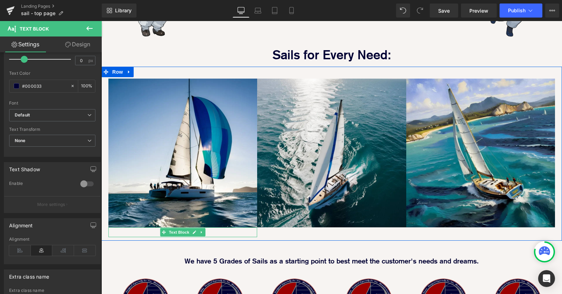
click at [155, 227] on p "Downwind / Code" at bounding box center [182, 232] width 149 height 10
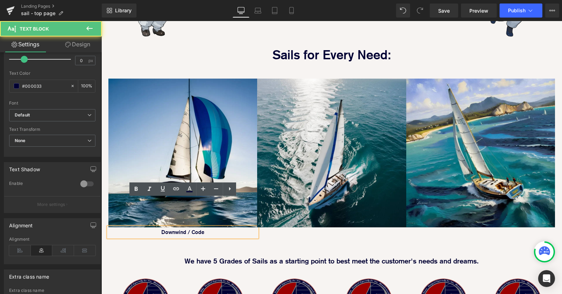
click at [153, 227] on p "Downwind / Code" at bounding box center [182, 232] width 149 height 10
drag, startPoint x: 151, startPoint y: 203, endPoint x: 239, endPoint y: 203, distance: 87.7
click at [239, 227] on p "Downwind / Code" at bounding box center [182, 232] width 149 height 10
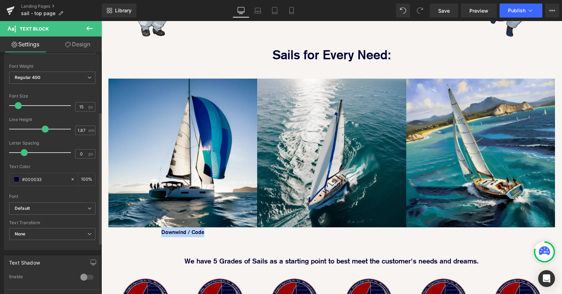
scroll to position [0, 0]
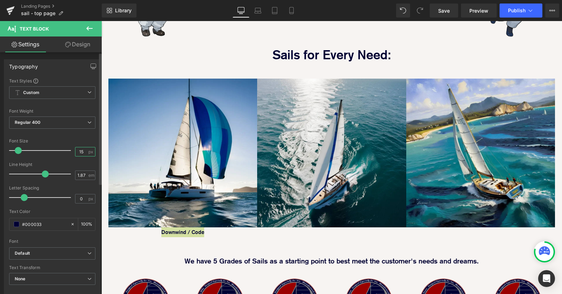
click at [81, 151] on input "15" at bounding box center [81, 151] width 12 height 9
type input "1"
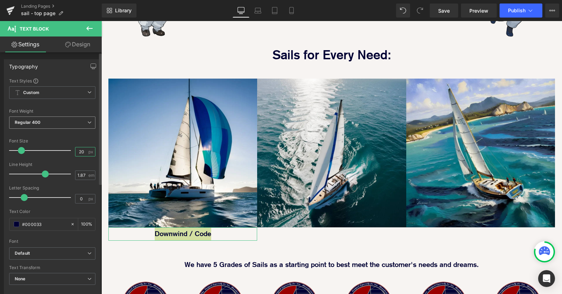
type input "20"
click at [87, 123] on icon at bounding box center [89, 122] width 4 height 4
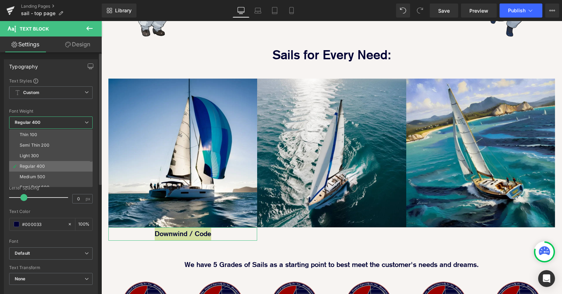
scroll to position [58, 0]
click at [62, 149] on li "Boldest 900" at bounding box center [52, 150] width 87 height 11
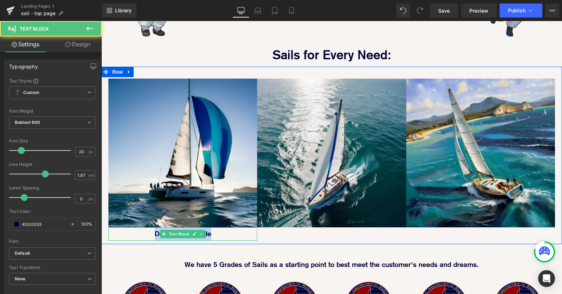
click at [221, 227] on p "Downwind / Code" at bounding box center [182, 233] width 149 height 13
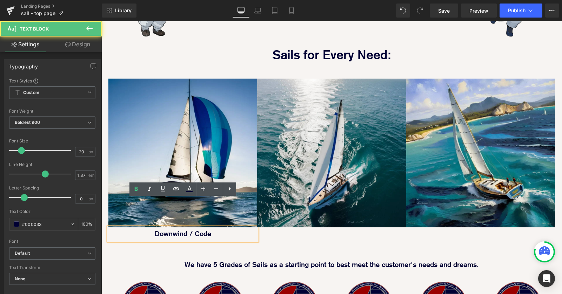
click at [279, 206] on div "Image Downwind / Code Text Block Image Image Row" at bounding box center [331, 155] width 461 height 177
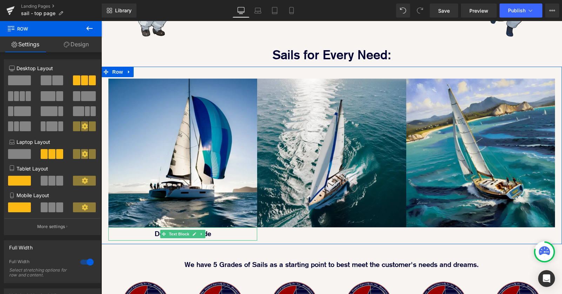
click at [283, 241] on div at bounding box center [331, 243] width 461 height 4
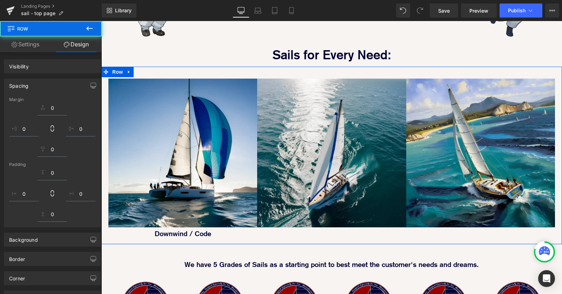
click at [235, 227] on div "Downwind / Code Text Block" at bounding box center [182, 233] width 149 height 13
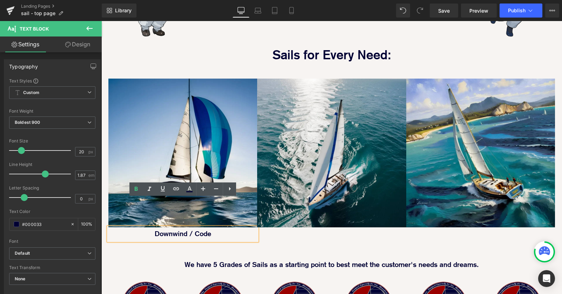
click at [297, 210] on div "Image Downwind / Code Text Block Image Image Row" at bounding box center [331, 155] width 461 height 177
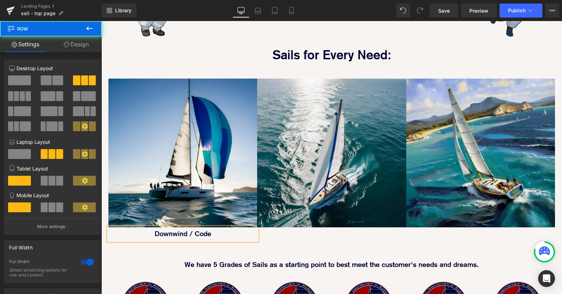
click at [88, 28] on icon at bounding box center [89, 28] width 6 height 4
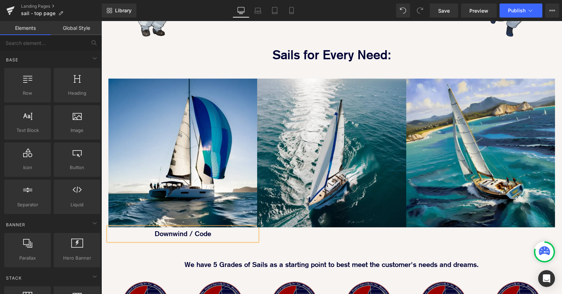
click at [151, 227] on div "Image Every Sail is Designed in-house with high end software and specified in h…" at bounding box center [331, 248] width 461 height 1145
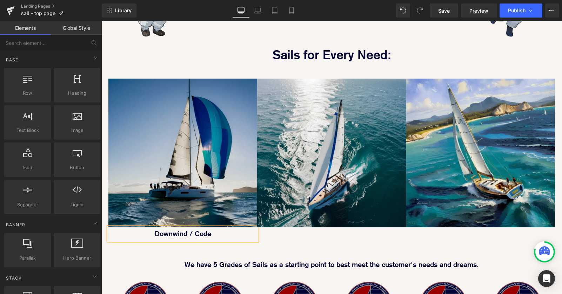
drag, startPoint x: 163, startPoint y: 206, endPoint x: 110, endPoint y: 82, distance: 134.3
click at [163, 229] on strong "Downwind / Code" at bounding box center [183, 233] width 56 height 8
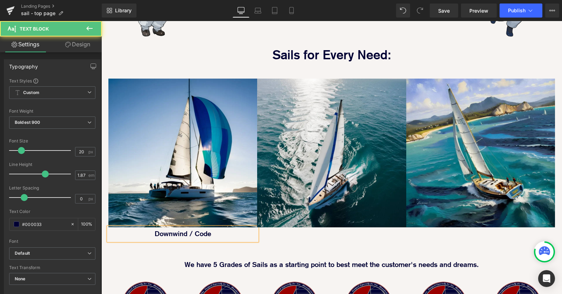
click at [88, 29] on icon at bounding box center [89, 28] width 8 height 8
click at [157, 229] on strong "Downwind / Code" at bounding box center [183, 233] width 56 height 8
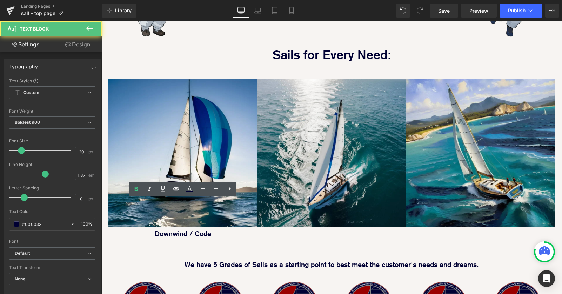
click at [84, 46] on link "Design" at bounding box center [77, 44] width 51 height 16
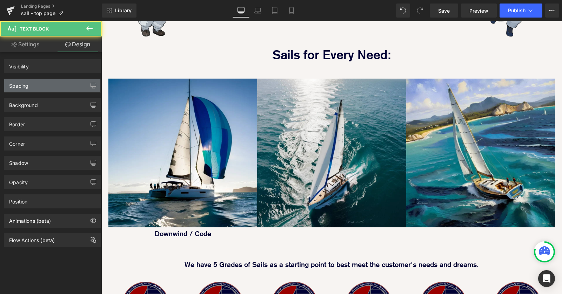
click at [60, 86] on div "Spacing" at bounding box center [52, 85] width 96 height 13
click at [19, 84] on div "Spacing" at bounding box center [18, 84] width 19 height 10
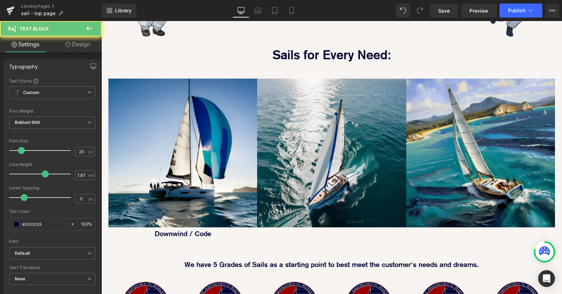
click at [166, 227] on div "Downwind / Code Text Block" at bounding box center [182, 233] width 149 height 13
click at [146, 227] on p "Downwind / Code" at bounding box center [182, 233] width 149 height 13
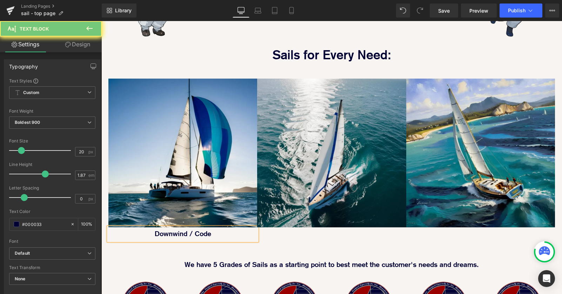
click at [78, 45] on link "Design" at bounding box center [77, 44] width 51 height 16
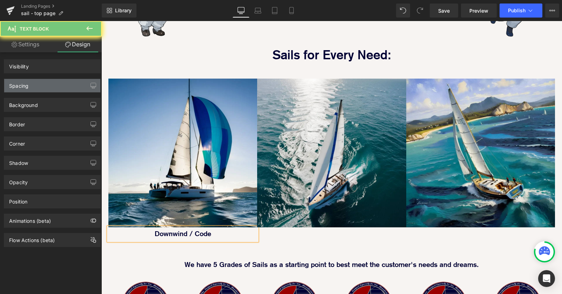
click at [64, 81] on div "Spacing" at bounding box center [52, 85] width 96 height 13
click at [48, 87] on div "Spacing" at bounding box center [52, 85] width 96 height 13
click at [25, 86] on div "Spacing" at bounding box center [18, 84] width 19 height 10
drag, startPoint x: 440, startPoint y: 9, endPoint x: 293, endPoint y: 140, distance: 197.5
click at [440, 9] on span "Save" at bounding box center [444, 10] width 12 height 7
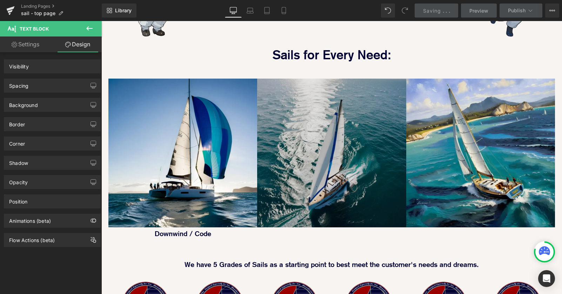
scroll to position [591, 0]
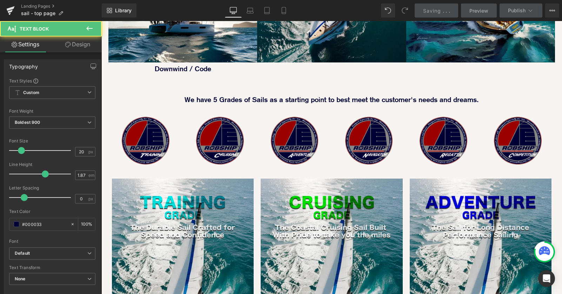
click at [204, 75] on div "Downwind / Code Text Block" at bounding box center [182, 68] width 149 height 13
click at [202, 73] on strong "Downwind / Code" at bounding box center [183, 69] width 56 height 8
click at [224, 218] on div "Image Every Sail is Designed in-house with high end software and specified in h…" at bounding box center [331, 83] width 461 height 1145
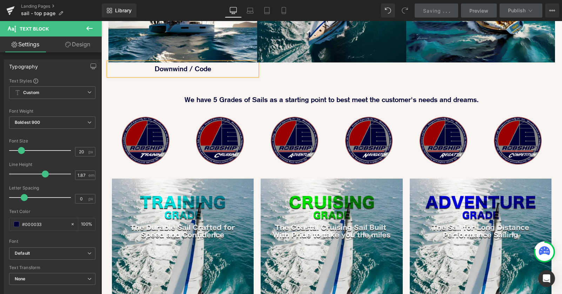
click at [182, 73] on strong "Downwind / Code" at bounding box center [183, 69] width 56 height 8
click at [179, 221] on div "Image Every Sail is Designed in-house with high end software and specified in h…" at bounding box center [331, 83] width 461 height 1145
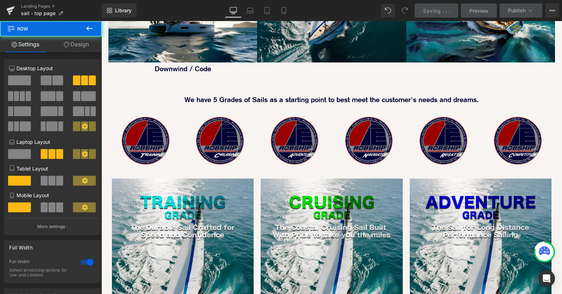
click at [423, 14] on link "Saving . . ." at bounding box center [437, 11] width 44 height 14
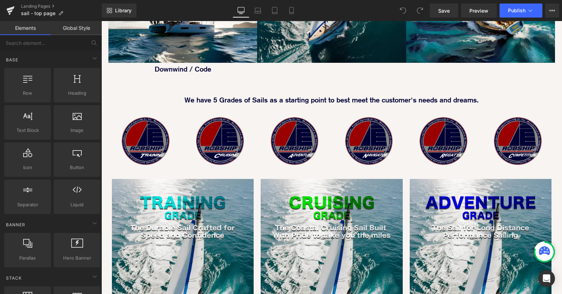
scroll to position [503, 0]
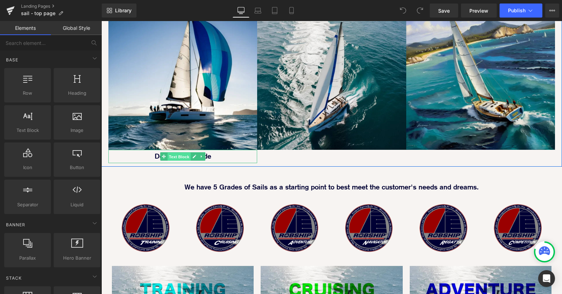
click at [177, 153] on span "Text Block" at bounding box center [179, 157] width 23 height 8
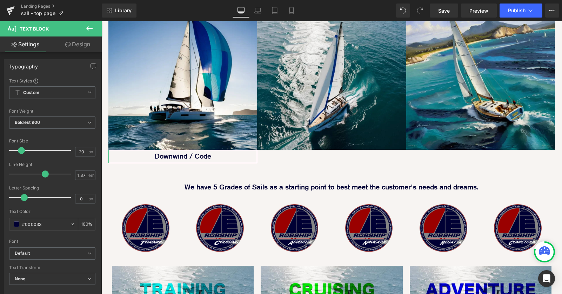
click at [77, 45] on link "Design" at bounding box center [77, 44] width 51 height 16
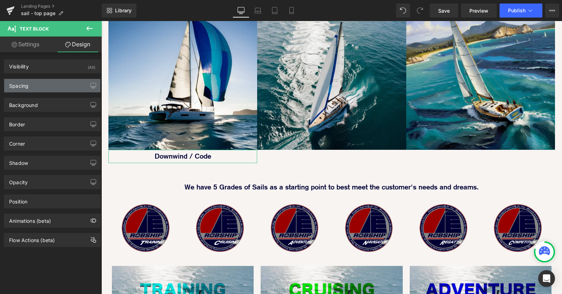
click at [59, 89] on div "Spacing" at bounding box center [52, 85] width 96 height 13
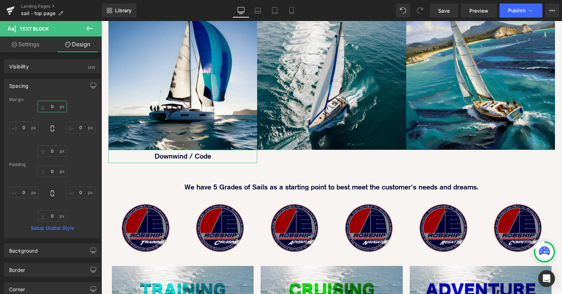
click at [47, 109] on input "0" at bounding box center [52, 107] width 29 height 12
click at [48, 105] on input "0" at bounding box center [52, 107] width 29 height 12
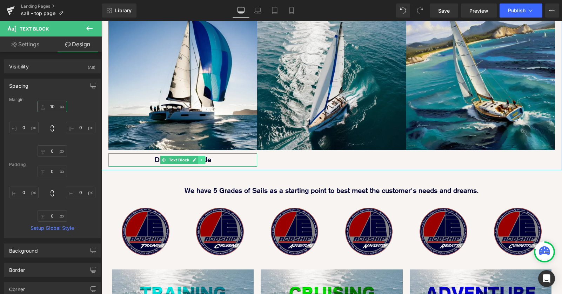
type input "10"
click at [201, 159] on icon at bounding box center [201, 160] width 1 height 2
click at [198, 158] on icon at bounding box center [198, 160] width 4 height 4
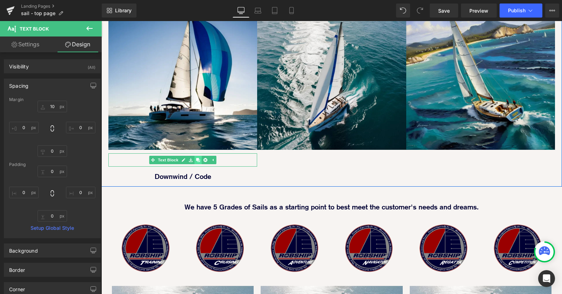
click at [199, 158] on icon at bounding box center [198, 160] width 4 height 4
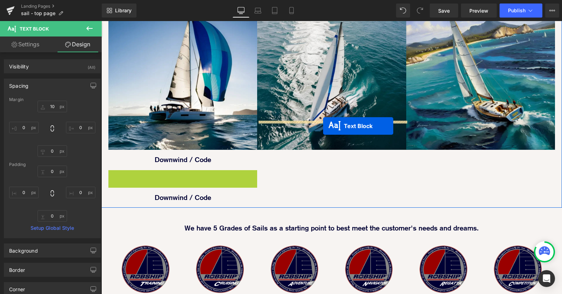
drag, startPoint x: 179, startPoint y: 148, endPoint x: 323, endPoint y: 126, distance: 145.9
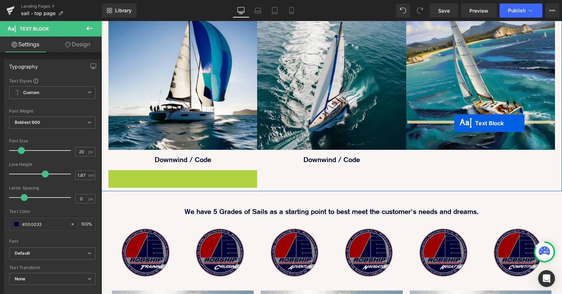
drag, startPoint x: 179, startPoint y: 146, endPoint x: 454, endPoint y: 123, distance: 276.3
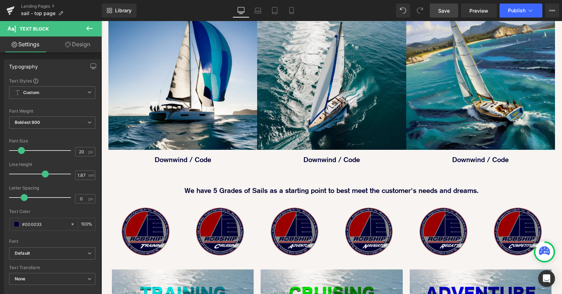
click at [446, 10] on span "Save" at bounding box center [444, 10] width 12 height 7
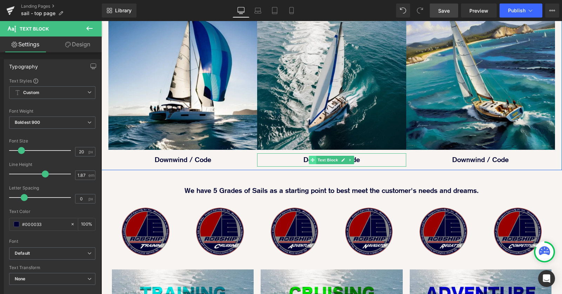
click at [316, 156] on span at bounding box center [312, 160] width 7 height 8
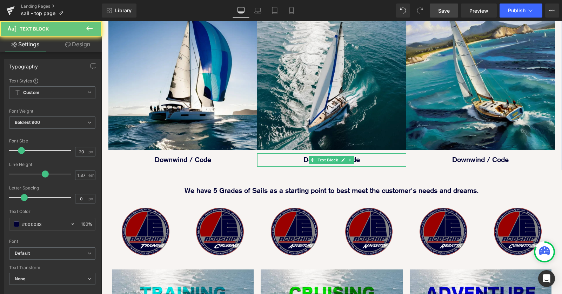
click at [303, 153] on p "Downwind / Code" at bounding box center [331, 159] width 149 height 13
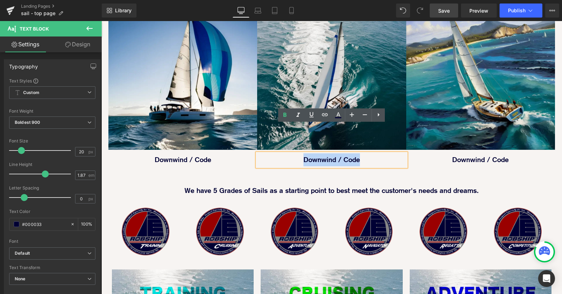
drag, startPoint x: 297, startPoint y: 132, endPoint x: 382, endPoint y: 131, distance: 84.9
click at [382, 153] on p "Downwind / Code" at bounding box center [331, 159] width 149 height 13
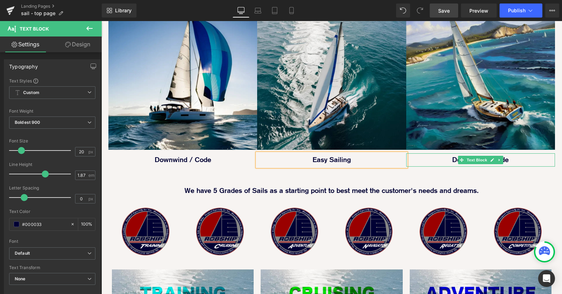
click at [452, 155] on strong "Downwind / Code" at bounding box center [480, 159] width 56 height 8
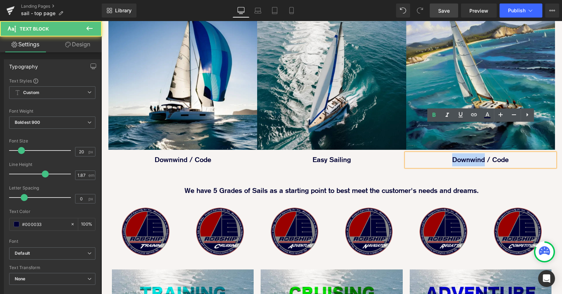
click at [452, 155] on strong "Downwind / Code" at bounding box center [480, 159] width 56 height 8
click at [440, 153] on p "Downwind / Code" at bounding box center [480, 159] width 149 height 13
drag, startPoint x: 440, startPoint y: 132, endPoint x: 536, endPoint y: 132, distance: 95.4
click at [535, 153] on p "Downwind / Code" at bounding box center [480, 159] width 149 height 13
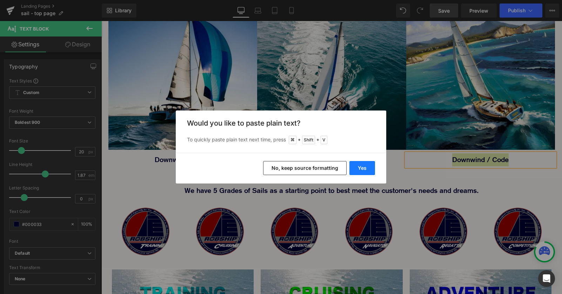
click at [358, 168] on button "Yes" at bounding box center [362, 168] width 26 height 14
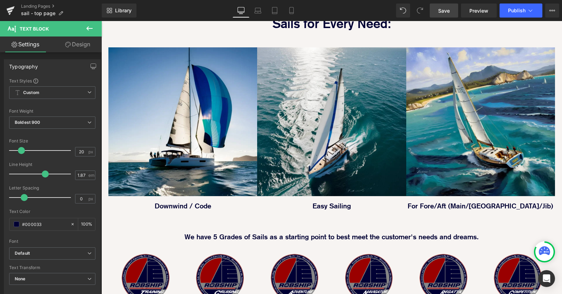
scroll to position [429, 0]
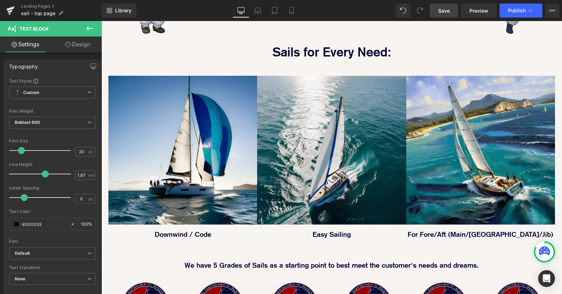
click at [445, 12] on span "Save" at bounding box center [444, 10] width 12 height 7
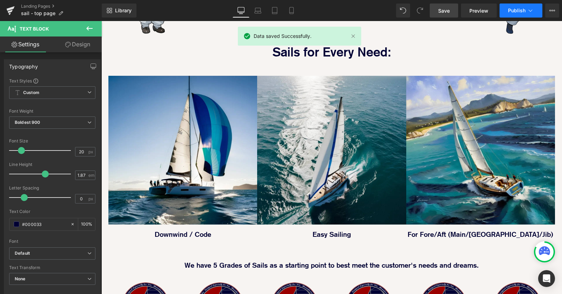
click at [511, 9] on span "Publish" at bounding box center [517, 11] width 18 height 6
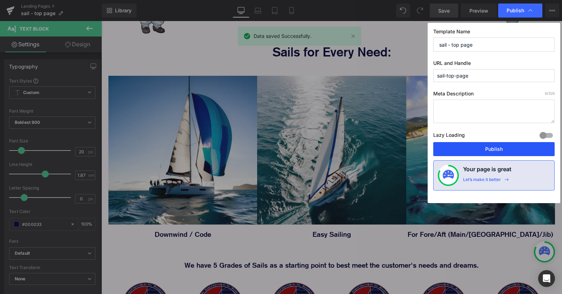
click at [490, 149] on button "Publish" at bounding box center [493, 149] width 121 height 14
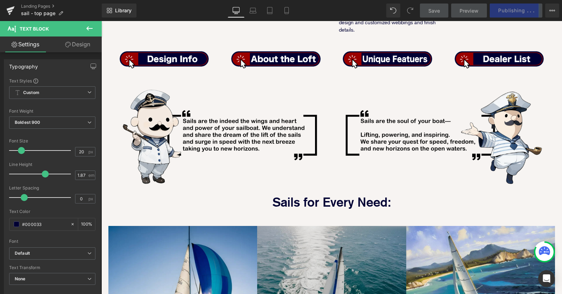
scroll to position [157, 0]
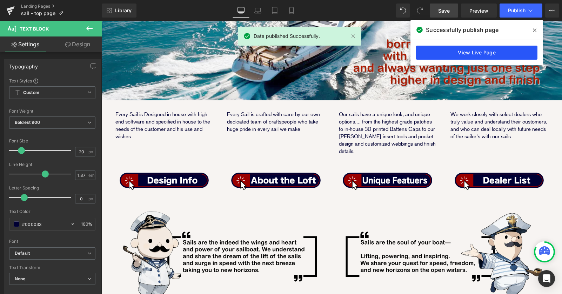
click at [461, 51] on link "View Live Page" at bounding box center [476, 53] width 121 height 14
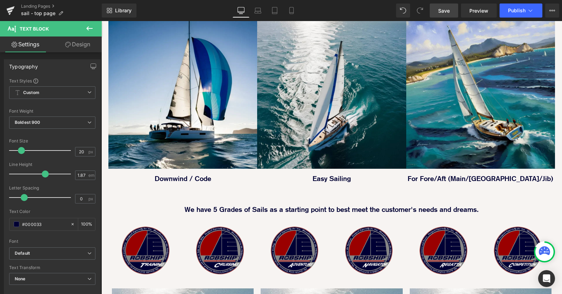
scroll to position [434, 0]
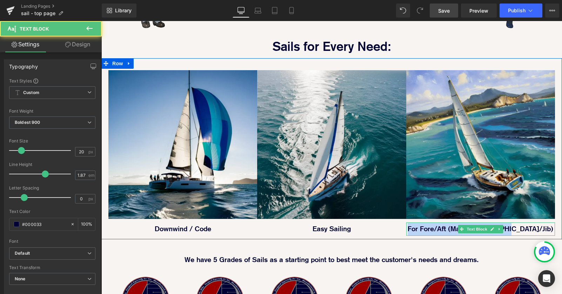
drag, startPoint x: 432, startPoint y: 200, endPoint x: 534, endPoint y: 200, distance: 101.4
click at [533, 222] on p "For Fore/Aft (Main/Genoa/Jib)" at bounding box center [480, 228] width 149 height 13
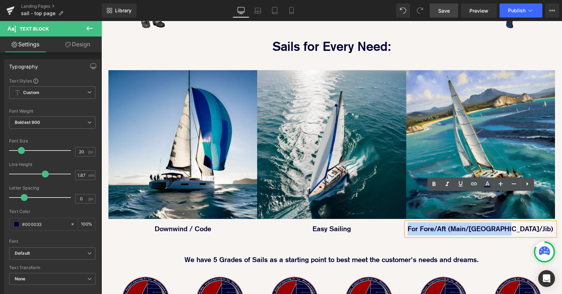
copy p "For Fore/Aft (Main/Genoa/Jib)"
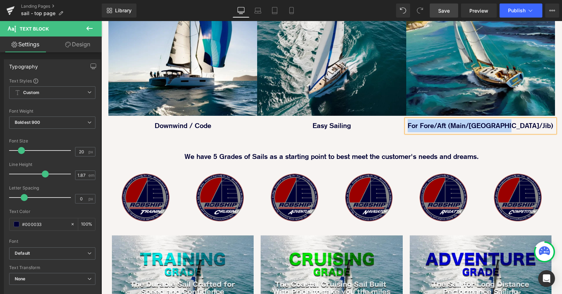
scroll to position [541, 0]
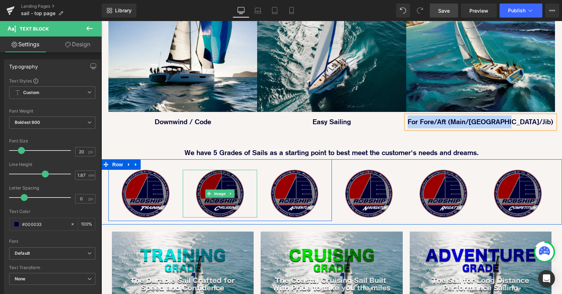
click at [229, 179] on img at bounding box center [220, 194] width 48 height 48
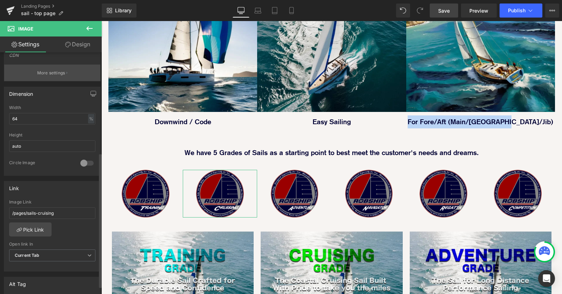
scroll to position [180, 0]
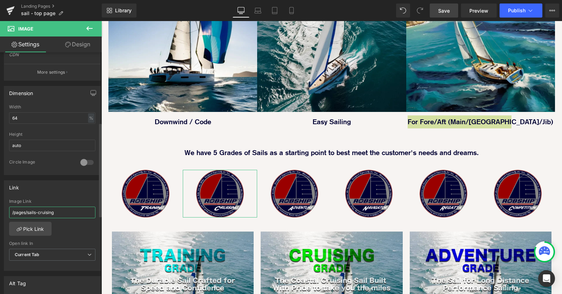
click at [66, 211] on input "/pages/sails-cruising" at bounding box center [52, 213] width 86 height 12
drag, startPoint x: 66, startPoint y: 211, endPoint x: -6, endPoint y: 202, distance: 72.5
click at [0, 202] on html "Text Block You are previewing how the will restyle your page. You can not edit …" at bounding box center [281, 147] width 562 height 294
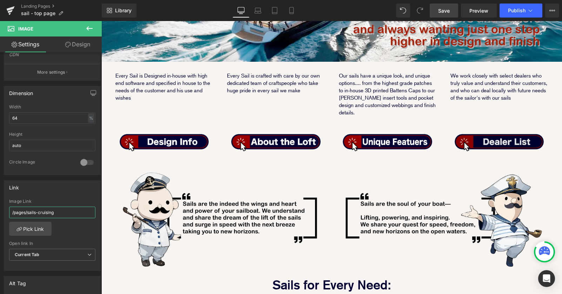
scroll to position [189, 0]
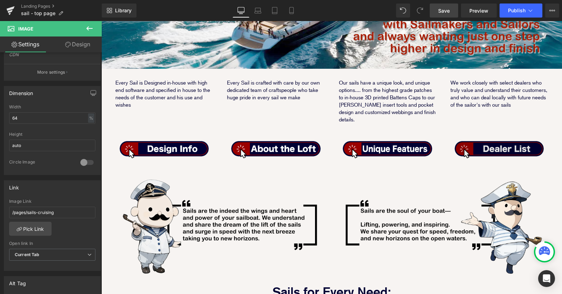
click at [527, 137] on img at bounding box center [499, 147] width 89 height 21
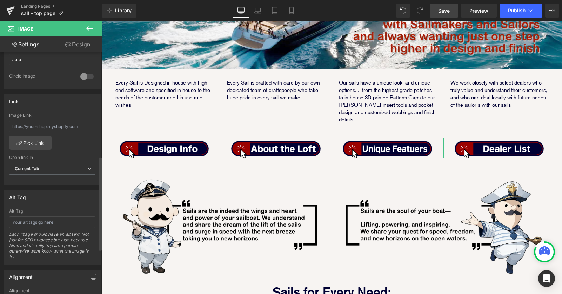
scroll to position [266, 0]
click at [45, 126] on input "text" at bounding box center [52, 126] width 86 height 12
paste input "/pages/sails-cruising"
type input "/pages/sails-dealer-list"
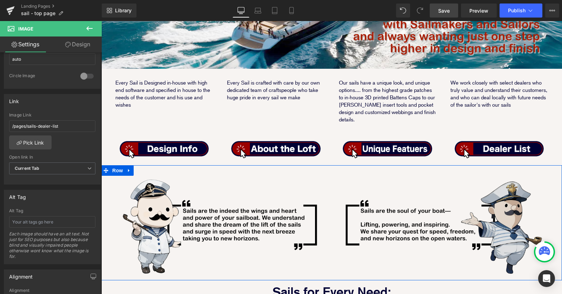
click at [552, 165] on img at bounding box center [443, 221] width 223 height 112
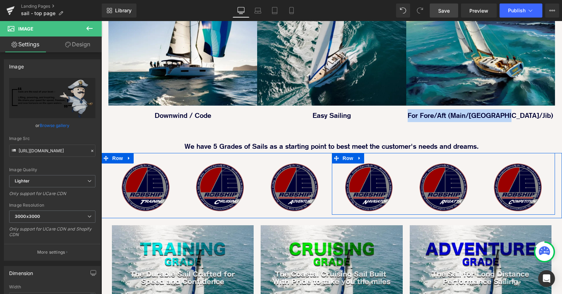
scroll to position [504, 0]
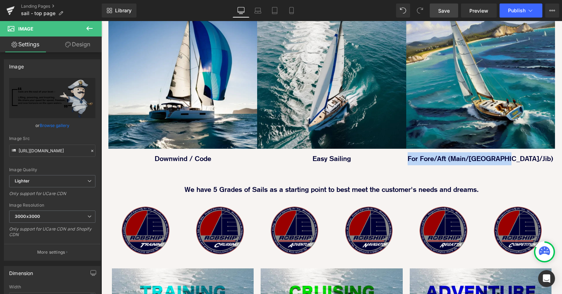
click at [440, 152] on p "For Fore/Aft (Main/Genoa/Jib)" at bounding box center [480, 158] width 149 height 13
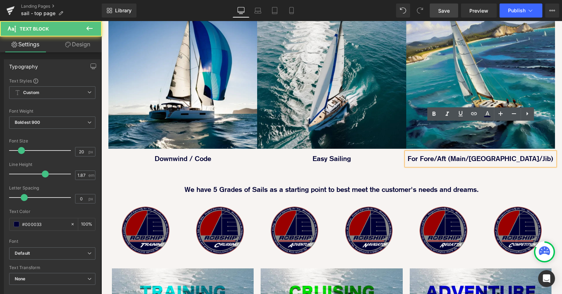
click at [429, 152] on p "For Fore/Aft (Main/Genoa/Jib)" at bounding box center [480, 158] width 149 height 13
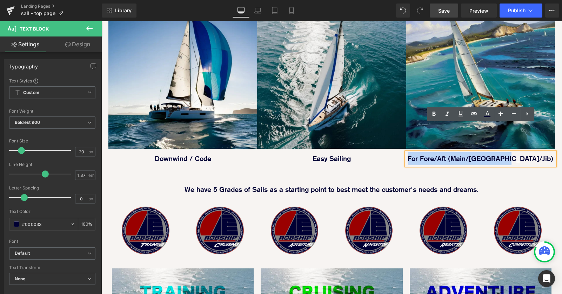
drag, startPoint x: 429, startPoint y: 130, endPoint x: 549, endPoint y: 130, distance: 120.7
click at [549, 152] on p "For Fore/Aft (Main/Genoa/Jib)" at bounding box center [480, 158] width 149 height 13
copy p "For Fore/Aft (Main/Genoa/Jib)"
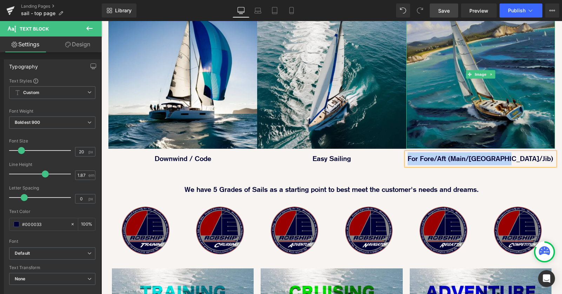
click at [438, 93] on img at bounding box center [480, 74] width 149 height 149
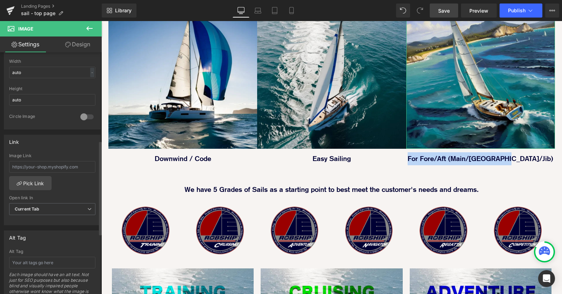
scroll to position [227, 0]
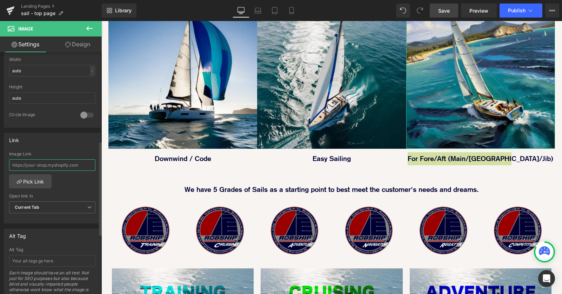
click at [58, 167] on input "text" at bounding box center [52, 165] width 86 height 12
paste input "sails-for-fore-aft-main-genoa-jib"
type input "/pages/sails-for-fore-aft-main-genoa-jib"
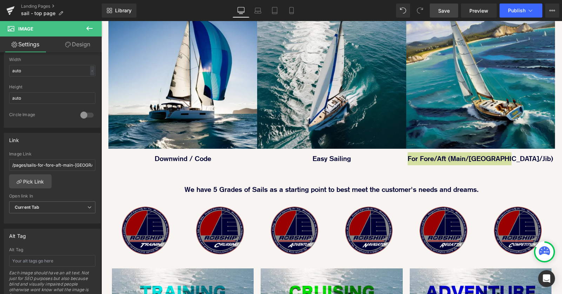
click at [442, 15] on link "Save" at bounding box center [444, 11] width 28 height 14
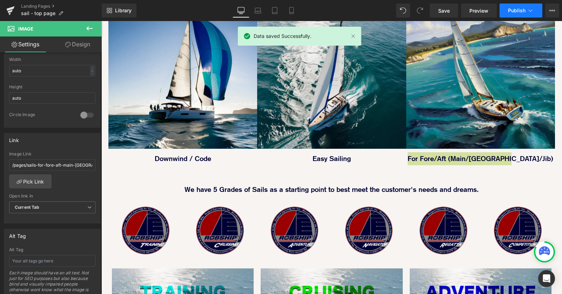
click at [518, 14] on button "Publish" at bounding box center [520, 11] width 43 height 14
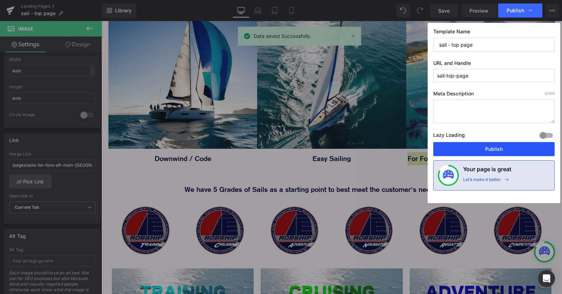
click at [502, 149] on button "Publish" at bounding box center [493, 149] width 121 height 14
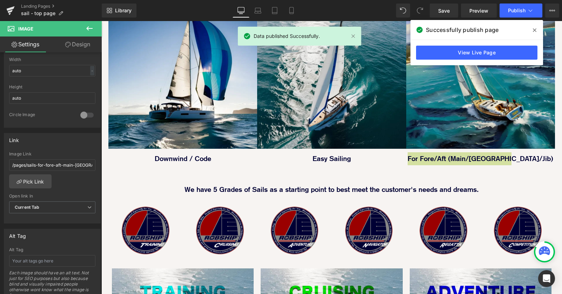
click at [539, 27] on span at bounding box center [534, 30] width 11 height 11
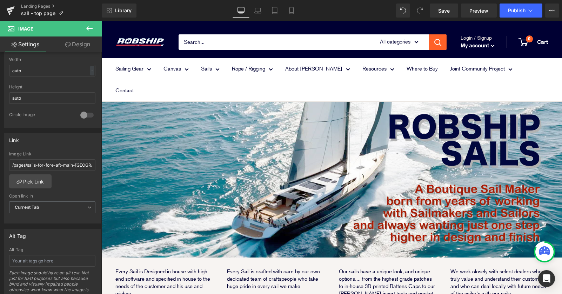
scroll to position [207, 0]
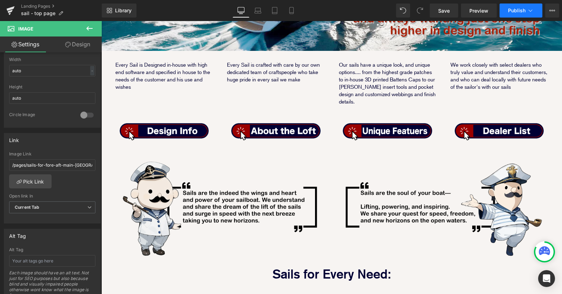
click at [530, 11] on icon at bounding box center [530, 10] width 7 height 7
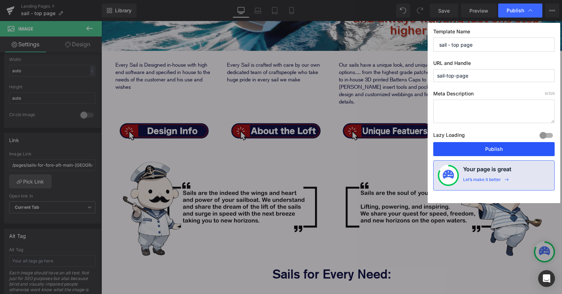
click at [494, 152] on button "Publish" at bounding box center [493, 149] width 121 height 14
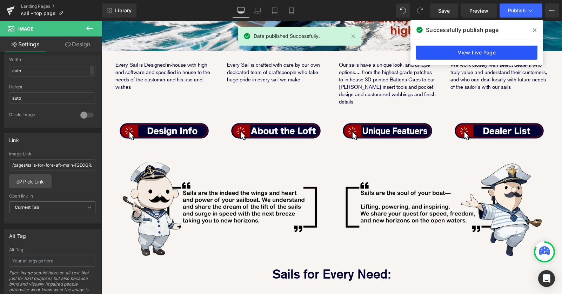
click at [498, 52] on link "View Live Page" at bounding box center [476, 53] width 121 height 14
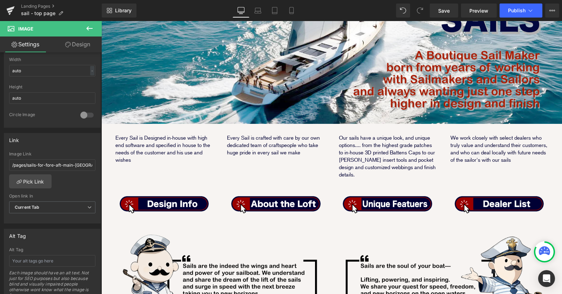
scroll to position [123, 0]
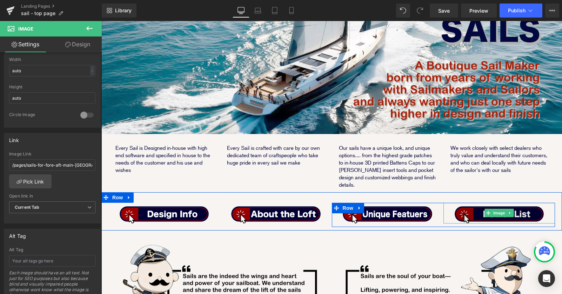
click at [519, 203] on img at bounding box center [499, 213] width 89 height 21
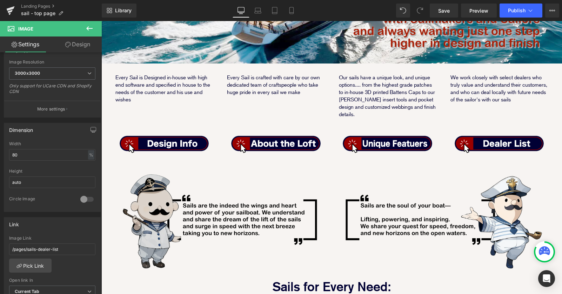
scroll to position [74, 0]
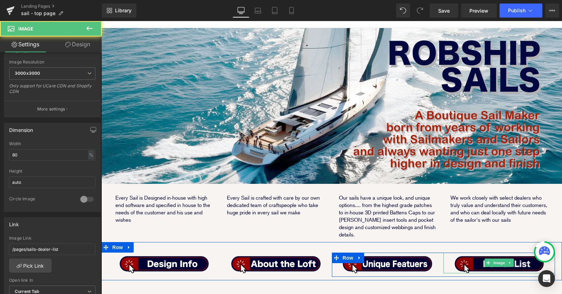
click at [529, 253] on img at bounding box center [499, 263] width 89 height 21
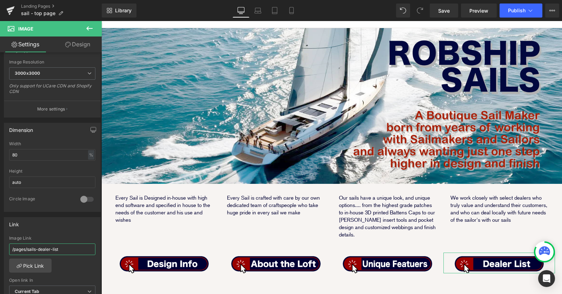
drag, startPoint x: 70, startPoint y: 248, endPoint x: -6, endPoint y: 247, distance: 76.5
click at [0, 247] on html "Text Block You are previewing how the will restyle your page. You can not edit …" at bounding box center [281, 147] width 562 height 294
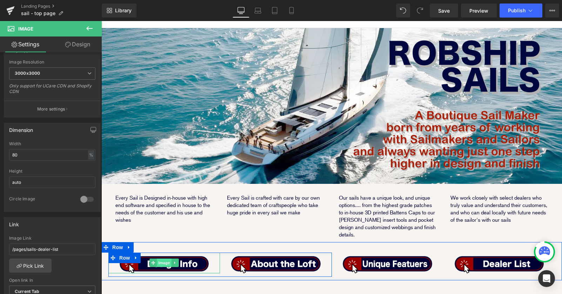
click at [169, 258] on span "Image" at bounding box center [164, 262] width 15 height 8
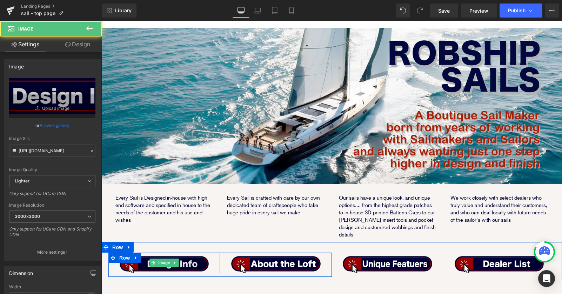
click at [189, 253] on img at bounding box center [164, 263] width 89 height 21
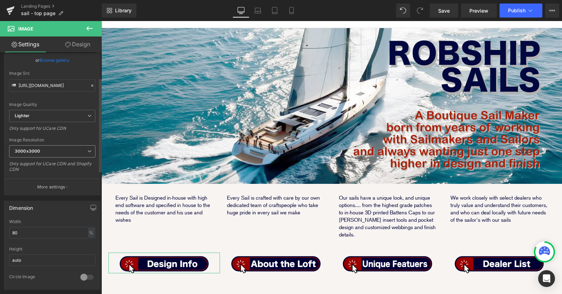
scroll to position [135, 0]
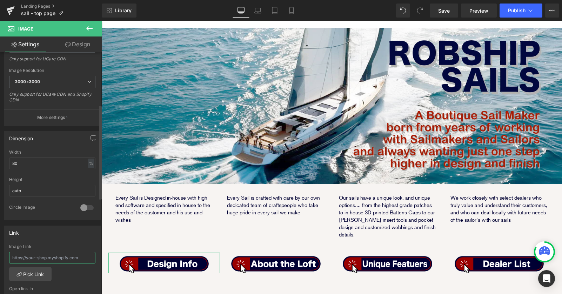
click at [70, 257] on input "text" at bounding box center [52, 258] width 86 height 12
paste input "/pages/sails-dealer-list"
drag, startPoint x: 140, startPoint y: 279, endPoint x: 108, endPoint y: 258, distance: 38.0
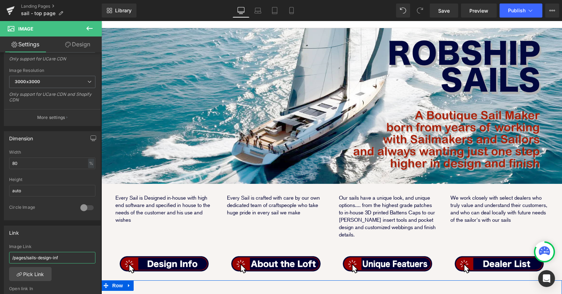
type input "/pages/sails-design-info"
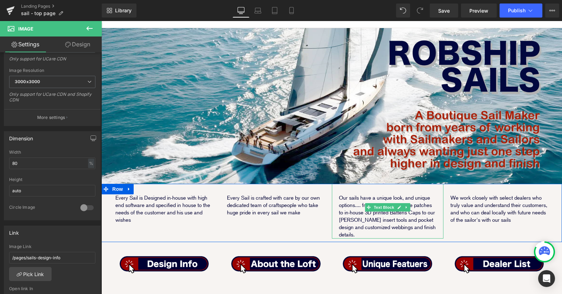
click at [385, 207] on p "Our sails have a unique look, and unique options.... from the highest grade pat…" at bounding box center [388, 216] width 98 height 44
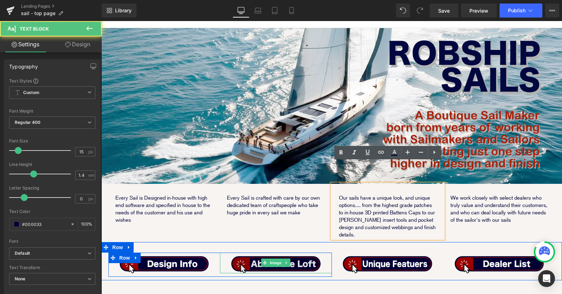
click at [289, 253] on img at bounding box center [275, 263] width 89 height 21
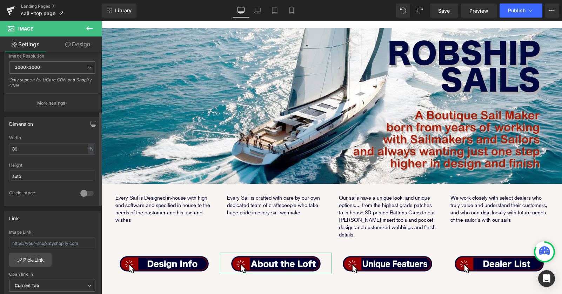
scroll to position [151, 0]
click at [57, 243] on input "text" at bounding box center [52, 242] width 86 height 12
paste input "/pages/sails-dealer-list"
type input "/pages/sails-about-the-loft"
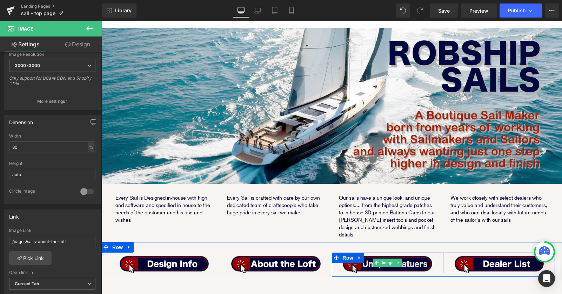
click at [423, 253] on img at bounding box center [387, 263] width 89 height 21
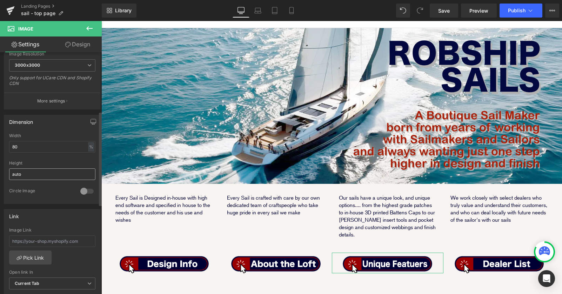
scroll to position [161, 0]
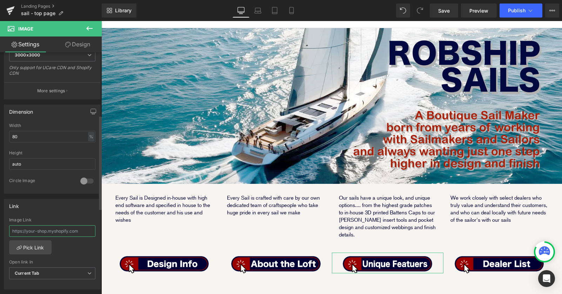
click at [66, 232] on input "text" at bounding box center [52, 231] width 86 height 12
click at [66, 229] on input "text" at bounding box center [52, 231] width 86 height 12
paste input "/pages/sails-dealer-list"
type input "/pages/unique-features"
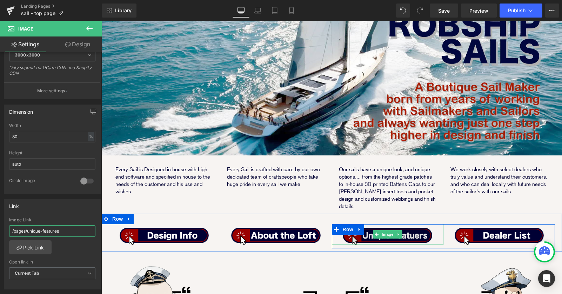
scroll to position [150, 0]
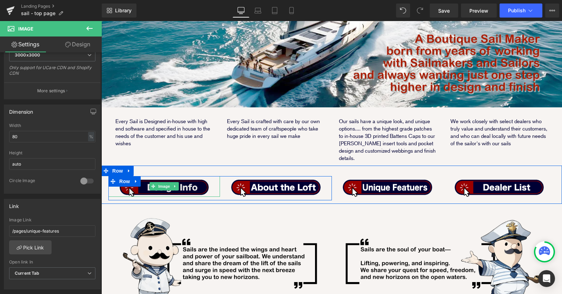
click at [199, 176] on img at bounding box center [164, 186] width 89 height 21
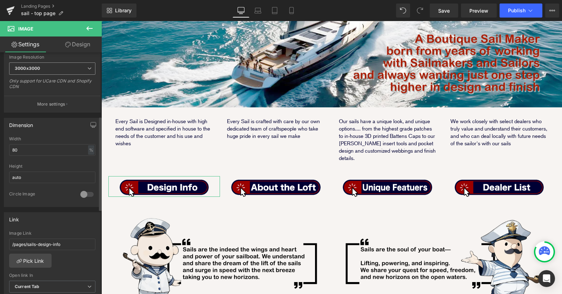
scroll to position [204, 0]
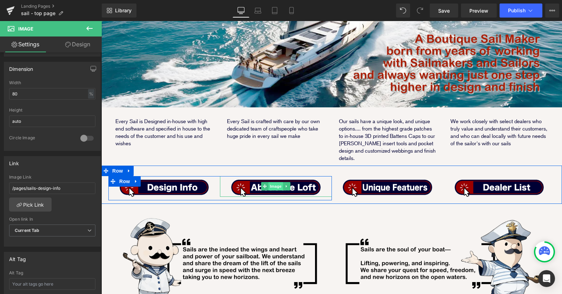
click at [278, 182] on span "Image" at bounding box center [276, 186] width 15 height 8
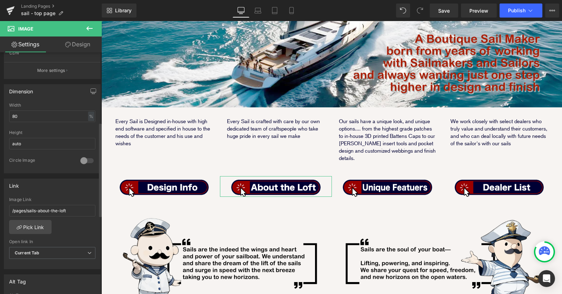
scroll to position [182, 0]
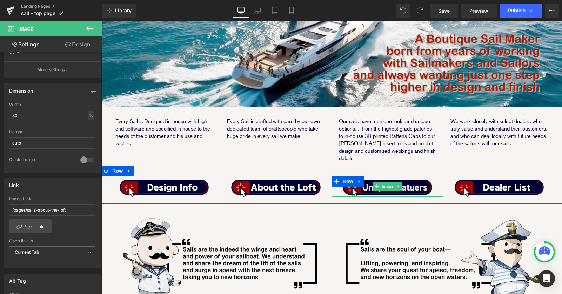
click at [416, 176] on img at bounding box center [387, 186] width 89 height 21
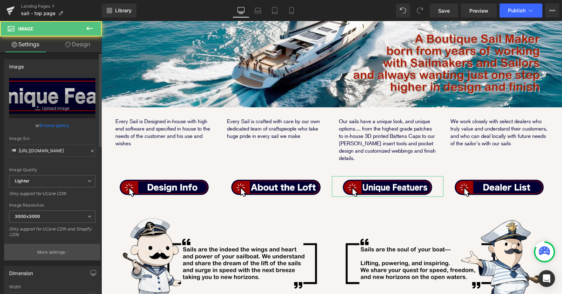
scroll to position [246, 0]
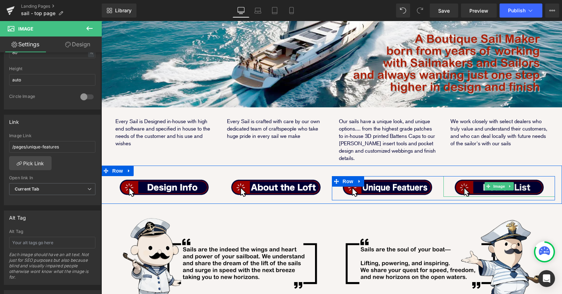
click at [536, 176] on img at bounding box center [499, 186] width 89 height 21
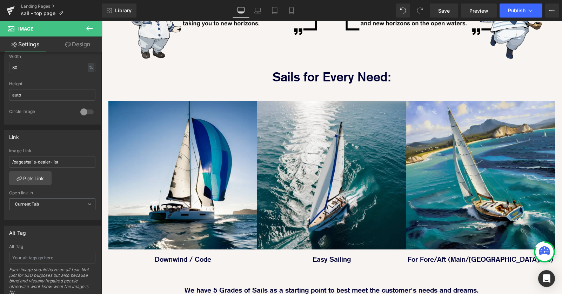
scroll to position [498, 0]
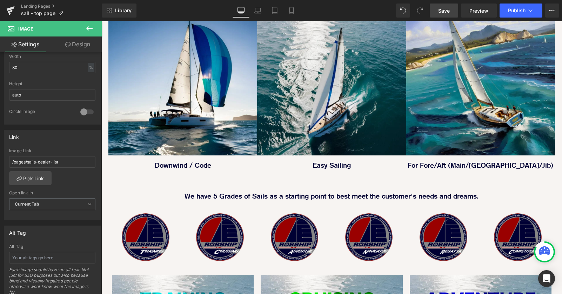
click at [441, 12] on span "Save" at bounding box center [444, 10] width 12 height 7
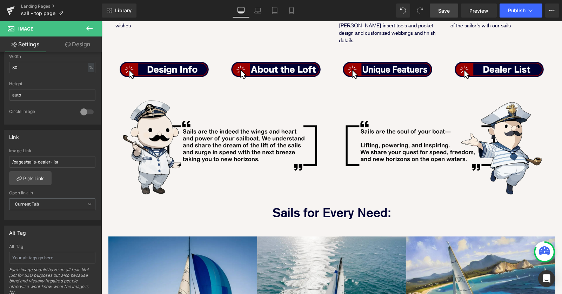
scroll to position [174, 0]
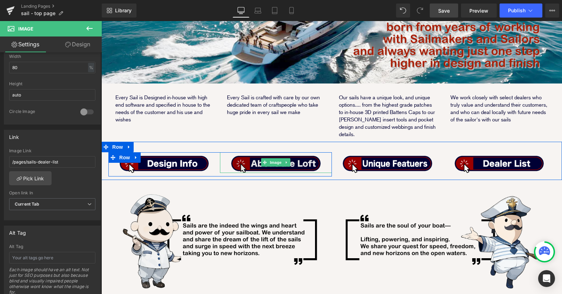
click at [304, 152] on img at bounding box center [275, 162] width 89 height 21
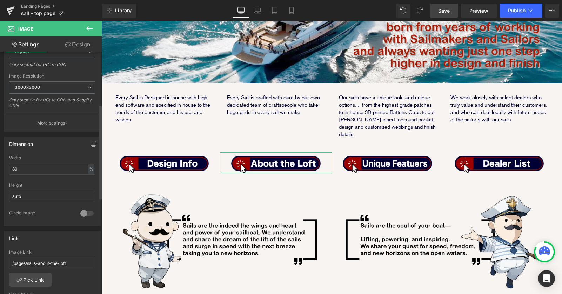
scroll to position [139, 0]
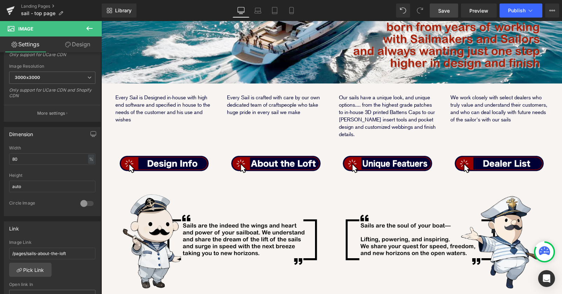
click at [439, 15] on link "Save" at bounding box center [444, 11] width 28 height 14
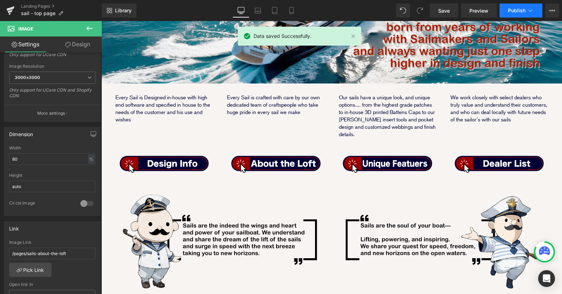
click at [516, 8] on span "Publish" at bounding box center [517, 11] width 18 height 6
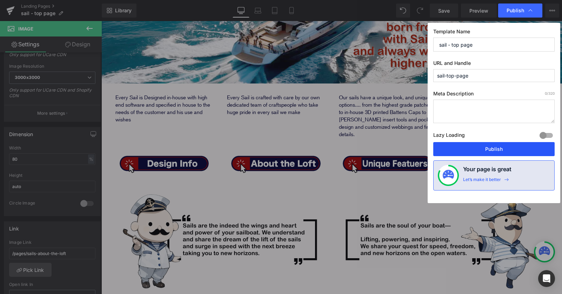
click at [497, 152] on button "Publish" at bounding box center [493, 149] width 121 height 14
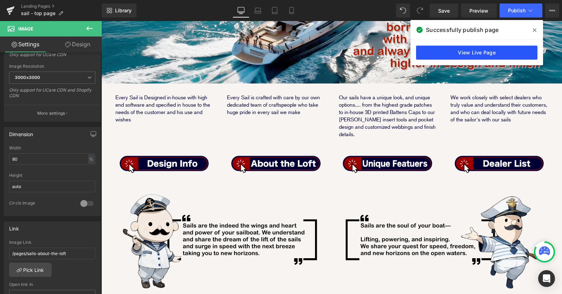
click at [434, 51] on link "View Live Page" at bounding box center [476, 53] width 121 height 14
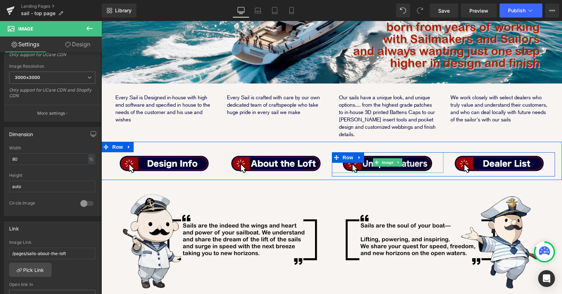
click at [417, 152] on img at bounding box center [387, 162] width 89 height 21
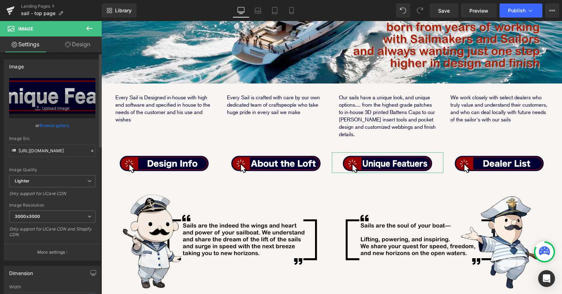
scroll to position [213, 0]
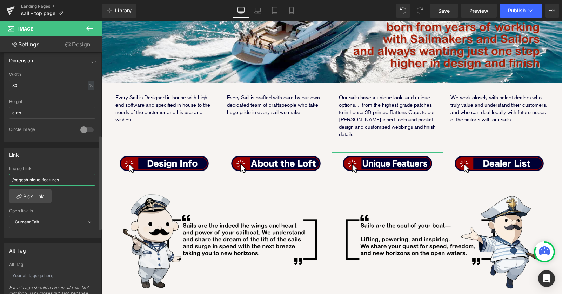
click at [29, 179] on input "/pages/unique-features" at bounding box center [52, 180] width 86 height 12
type input "/pages/sails-unique-features"
click at [430, 14] on div "Save Preview Publish Scheduled View Live Page View with current Template Save T…" at bounding box center [494, 11] width 135 height 14
click at [436, 14] on link "Save" at bounding box center [444, 11] width 28 height 14
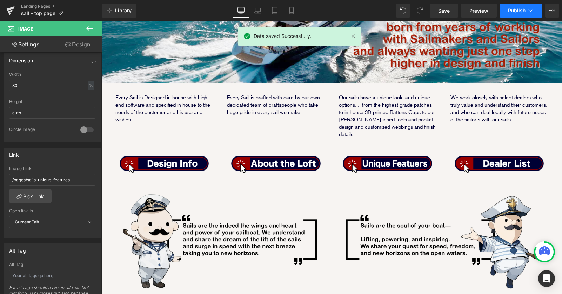
click at [515, 15] on button "Publish" at bounding box center [520, 11] width 43 height 14
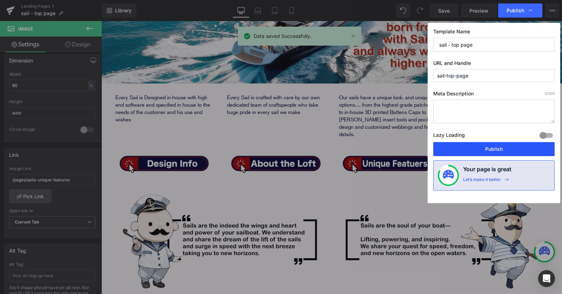
drag, startPoint x: 500, startPoint y: 148, endPoint x: 398, endPoint y: 127, distance: 104.3
click at [500, 148] on button "Publish" at bounding box center [493, 149] width 121 height 14
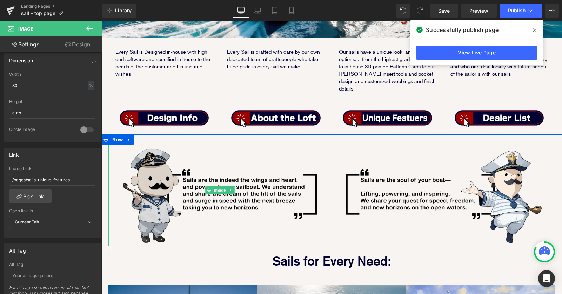
scroll to position [219, 0]
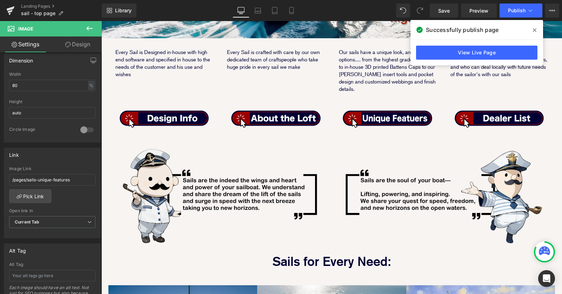
drag, startPoint x: 533, startPoint y: 29, endPoint x: 432, endPoint y: 8, distance: 103.9
click at [533, 29] on icon at bounding box center [535, 30] width 4 height 6
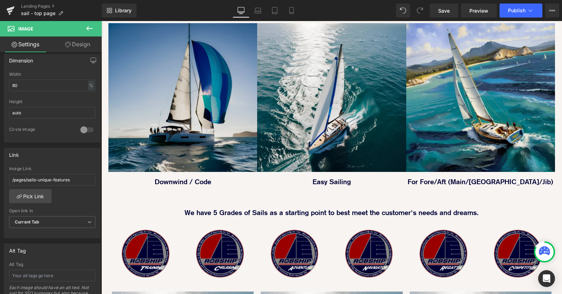
scroll to position [324, 0]
